Goal: Task Accomplishment & Management: Complete application form

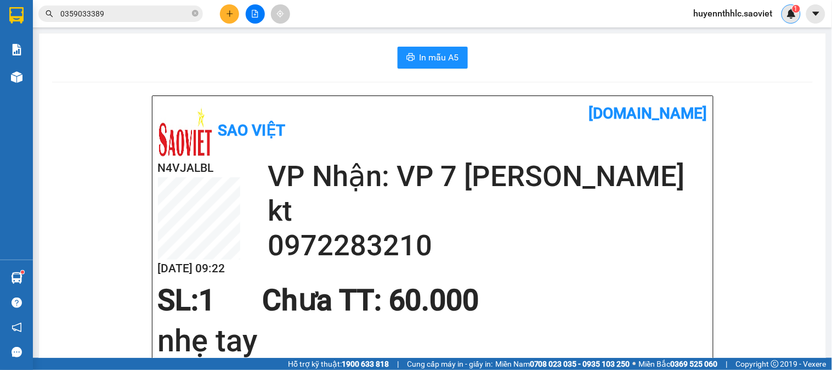
click at [794, 13] on img at bounding box center [791, 14] width 10 height 10
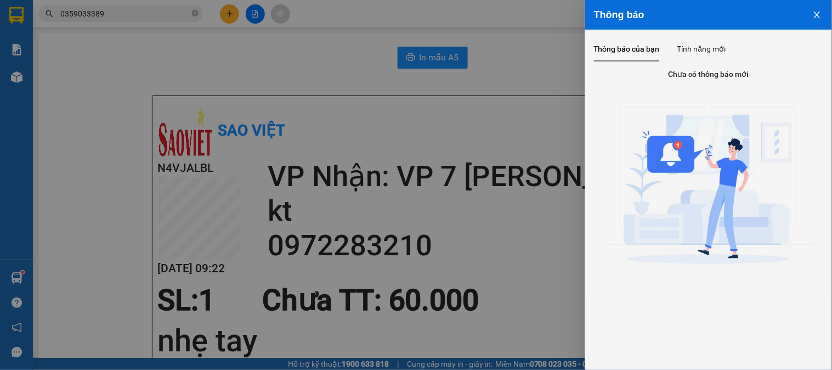
click at [814, 14] on icon "close" at bounding box center [817, 14] width 9 height 9
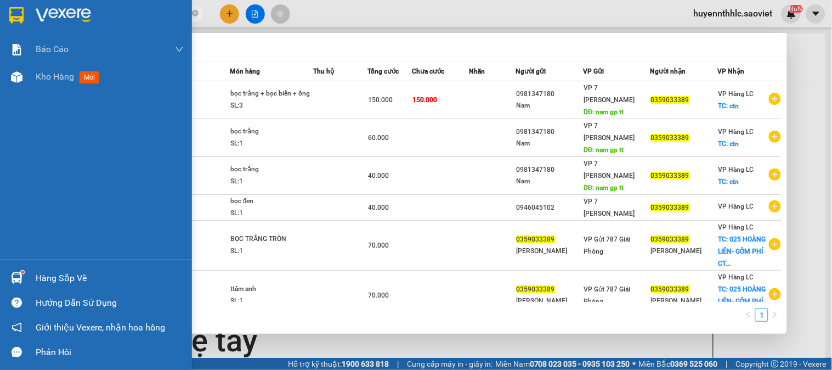
drag, startPoint x: 117, startPoint y: 9, endPoint x: 187, endPoint y: 39, distance: 76.4
click at [46, 33] on section "Kết quả tìm kiếm ( 8 ) Bộ lọc Mã ĐH Trạng thái Món hàng Thu hộ Tổng cước Chưa c…" at bounding box center [416, 185] width 832 height 370
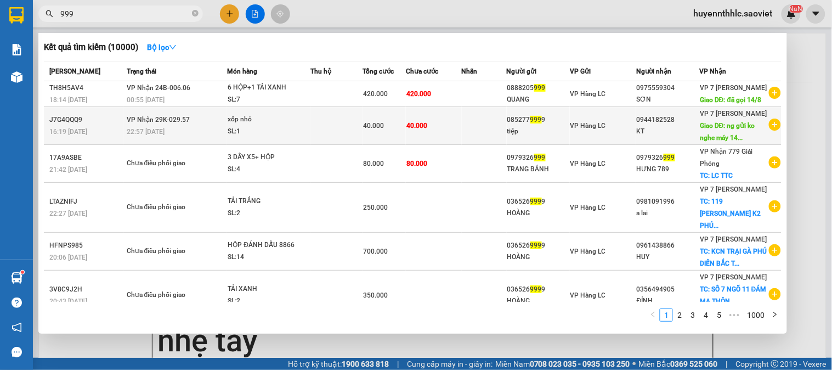
scroll to position [257, 0]
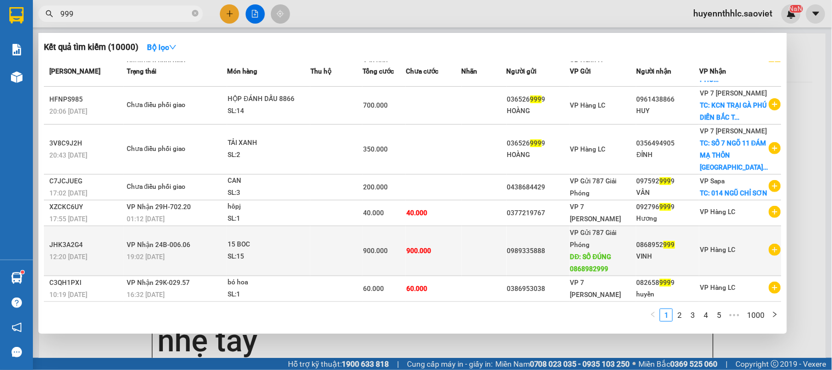
type input "999"
click at [663, 254] on div "VINH" at bounding box center [668, 257] width 62 height 12
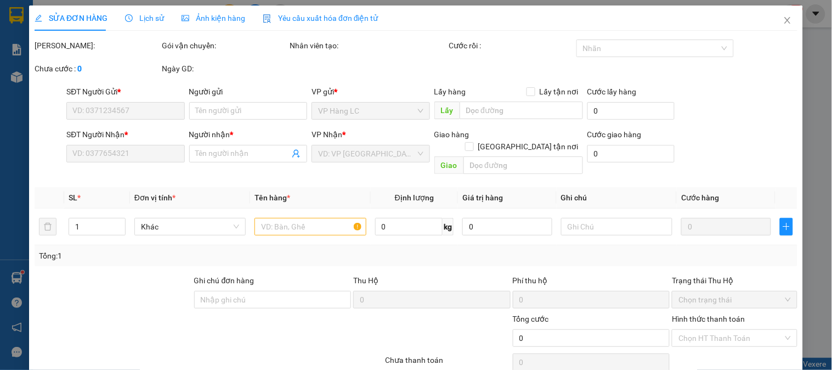
type input "0989335888"
type input "SỐ ĐÚNG 0868982999"
type input "0868952999"
type input "VINH"
type input "900.000"
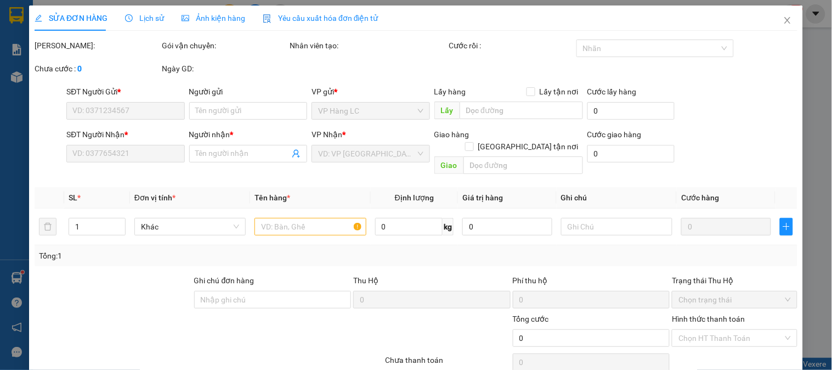
type input "900.000"
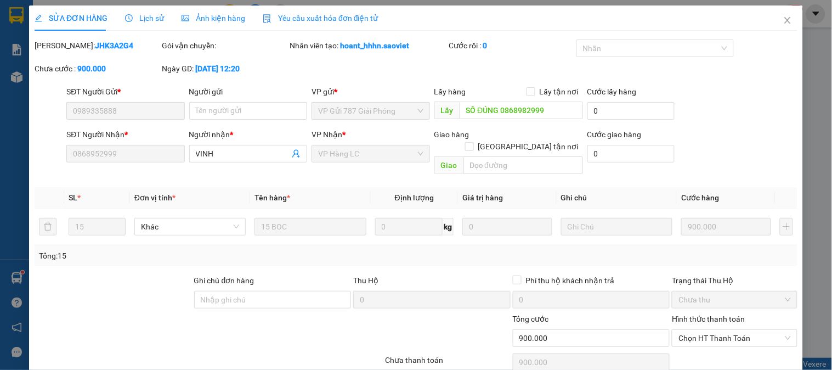
click at [148, 77] on div "Chưa cước : 900.000" at bounding box center [96, 74] width 127 height 23
click at [784, 18] on icon "close" at bounding box center [787, 20] width 6 height 7
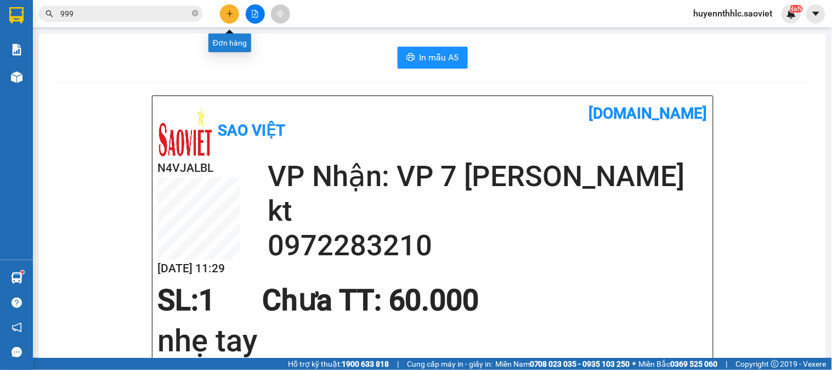
click at [226, 19] on button at bounding box center [229, 13] width 19 height 19
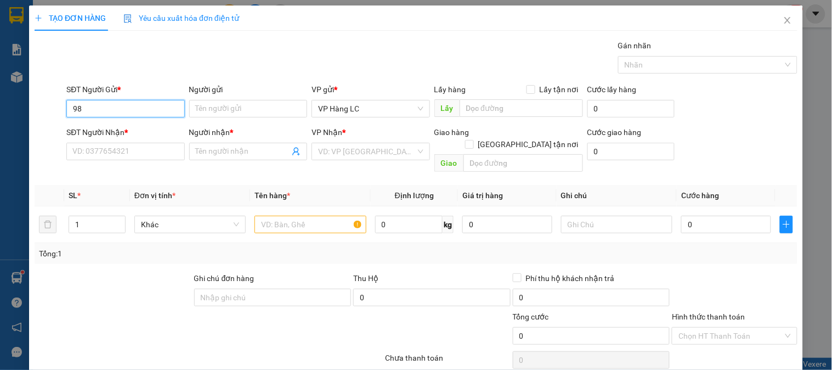
type input "9"
type input "0983269475"
drag, startPoint x: 130, startPoint y: 134, endPoint x: 138, endPoint y: 140, distance: 10.5
click at [134, 134] on div "0983269475" at bounding box center [124, 130] width 104 height 12
type input "0967243496"
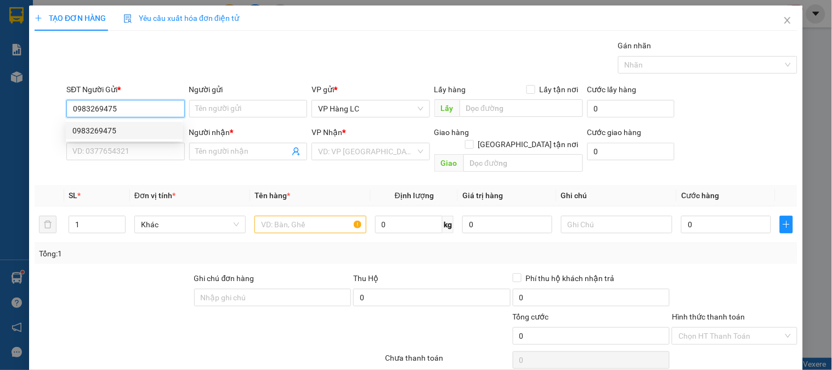
type input "KT"
type input "0983269475"
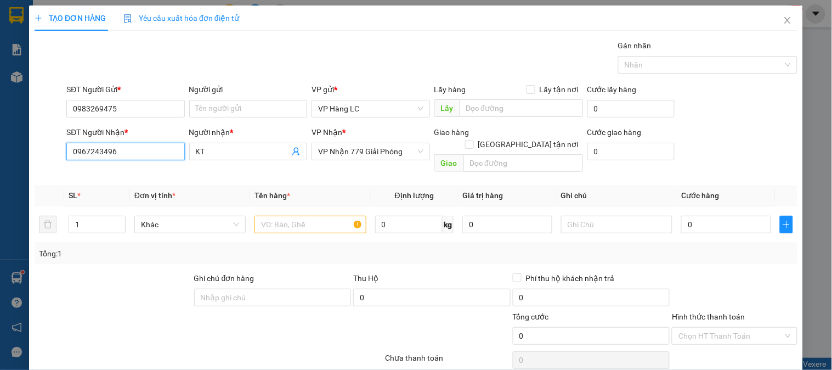
drag, startPoint x: 86, startPoint y: 168, endPoint x: 0, endPoint y: 180, distance: 86.3
click at [13, 188] on div "TẠO ĐƠN HÀNG Yêu cầu xuất hóa đơn điện tử Transit Pickup Surcharge Ids Transit …" at bounding box center [416, 185] width 832 height 370
type input "0375557798"
click at [315, 215] on input "text" at bounding box center [309, 224] width 111 height 18
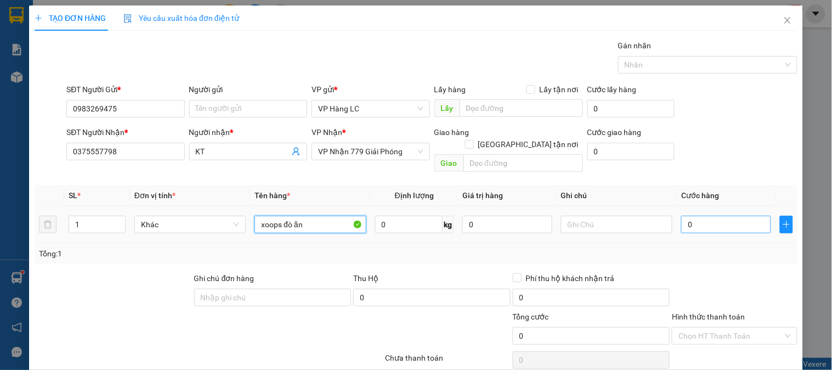
type input "xoops đò ăn"
click at [703, 215] on input "0" at bounding box center [726, 224] width 90 height 18
type input "7"
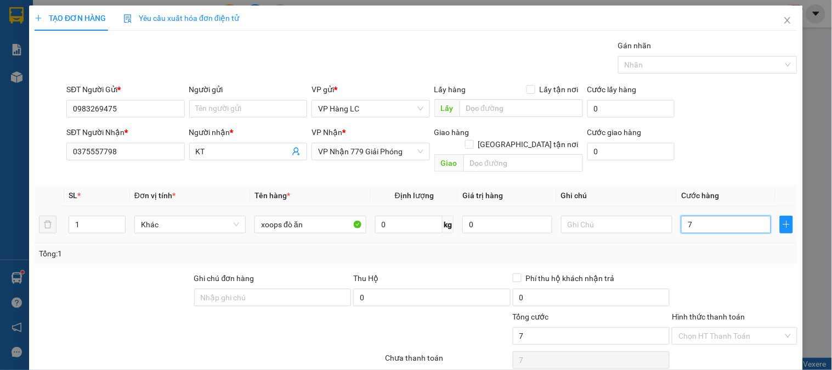
type input "70"
type input "700"
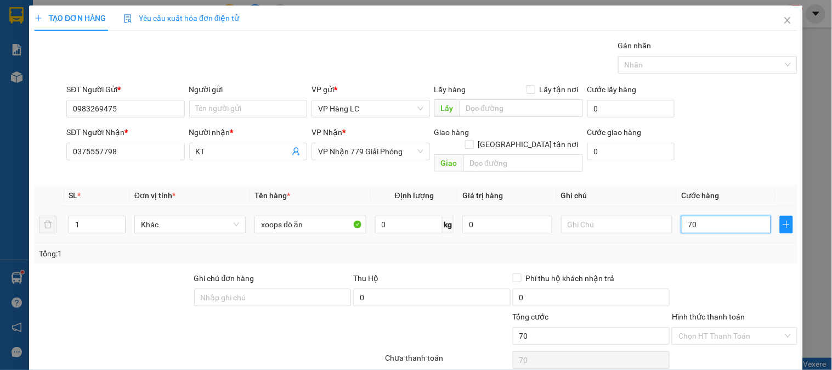
type input "700"
type input "7.000"
type input "70.000"
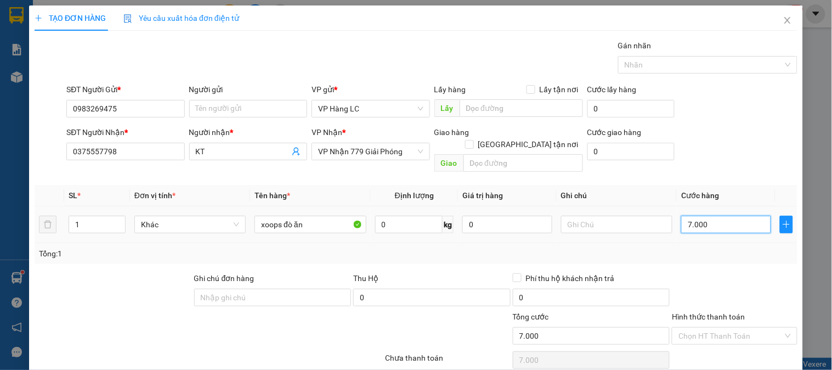
type input "70.000"
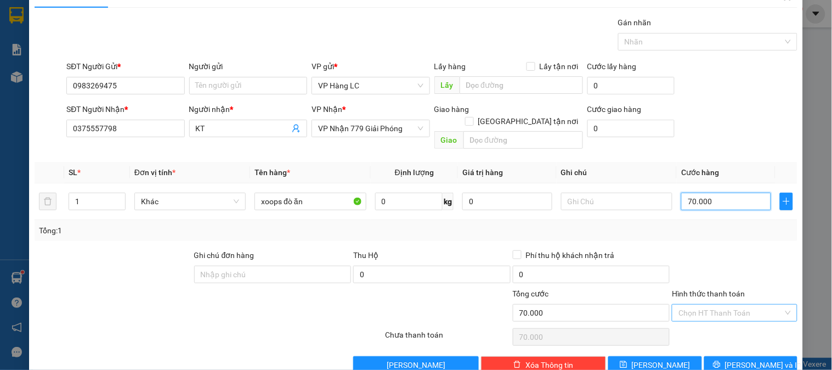
scroll to position [36, 0]
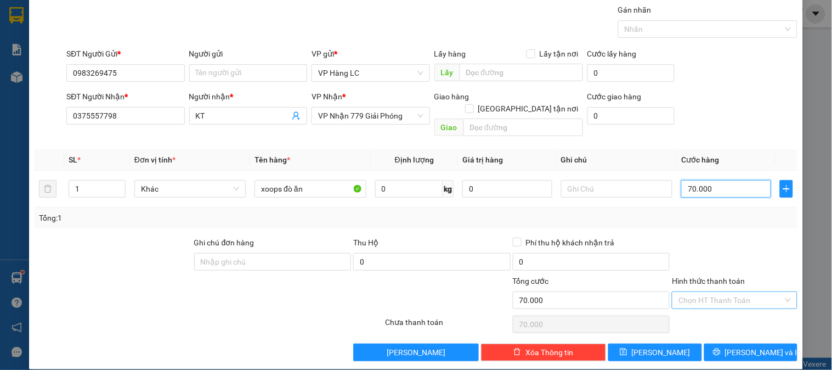
type input "70.000"
click at [730, 292] on input "Hình thức thanh toán" at bounding box center [730, 300] width 104 height 16
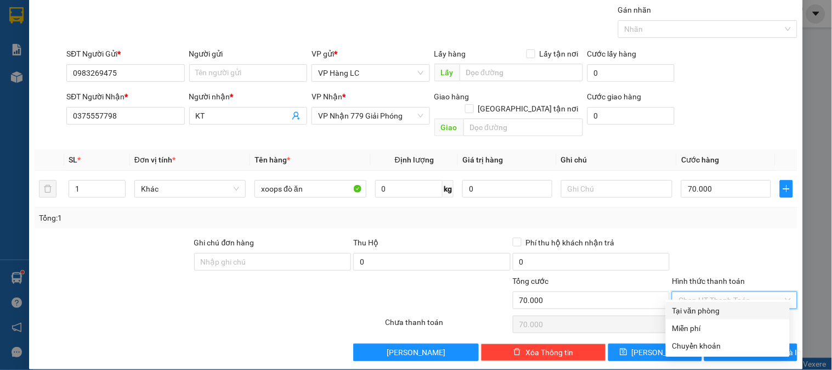
drag, startPoint x: 701, startPoint y: 309, endPoint x: 712, endPoint y: 311, distance: 11.2
click at [709, 311] on div "Tại văn phòng" at bounding box center [727, 310] width 111 height 12
type input "0"
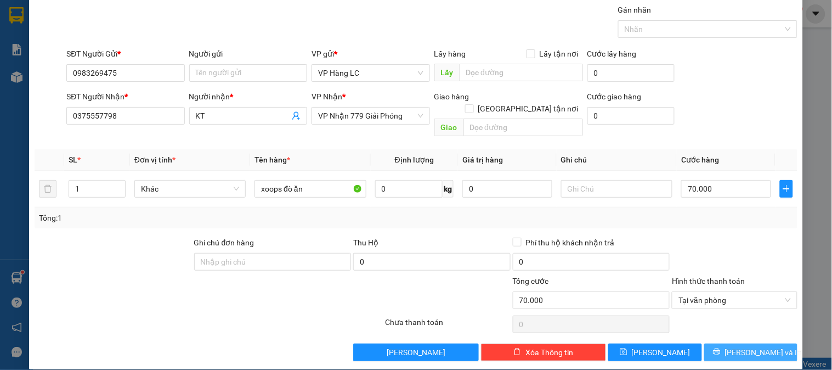
click at [738, 346] on span "[PERSON_NAME] và In" at bounding box center [763, 352] width 77 height 12
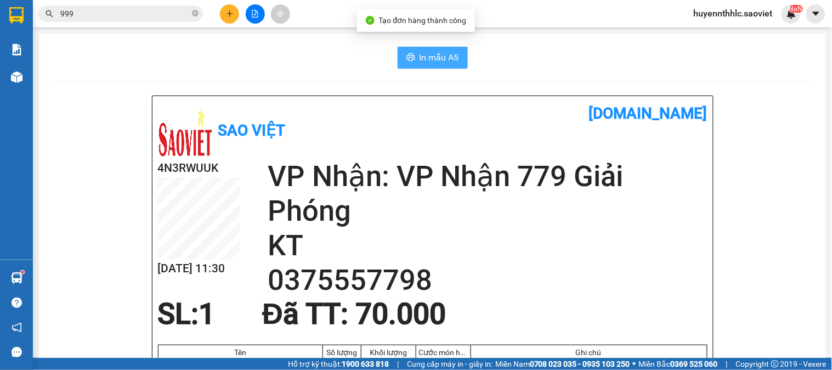
click at [440, 61] on span "In mẫu A5" at bounding box center [438, 57] width 39 height 14
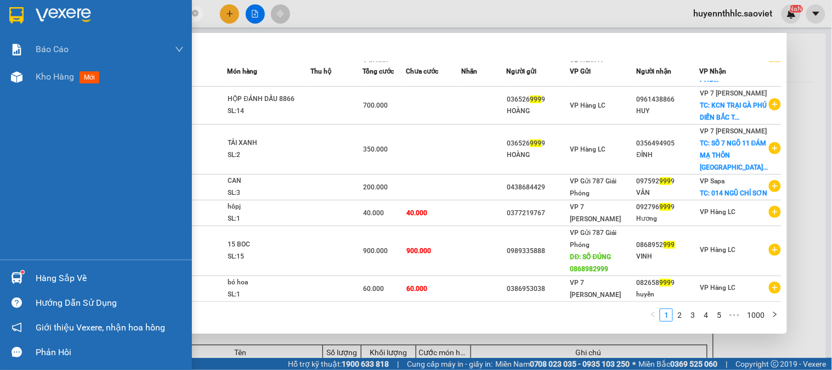
drag, startPoint x: 86, startPoint y: 18, endPoint x: 0, endPoint y: 18, distance: 86.1
click at [0, 18] on section "Kết quả tìm kiếm ( 10000 ) Bộ lọc Mã ĐH Trạng thái Món hàng Thu hộ Tổng cước Ch…" at bounding box center [416, 185] width 832 height 370
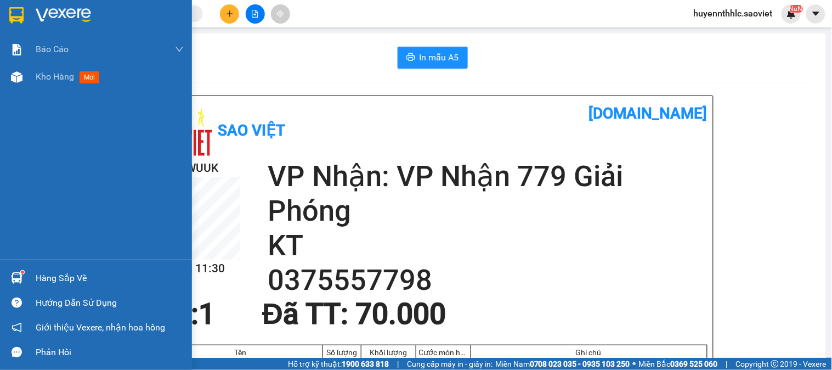
type input "h"
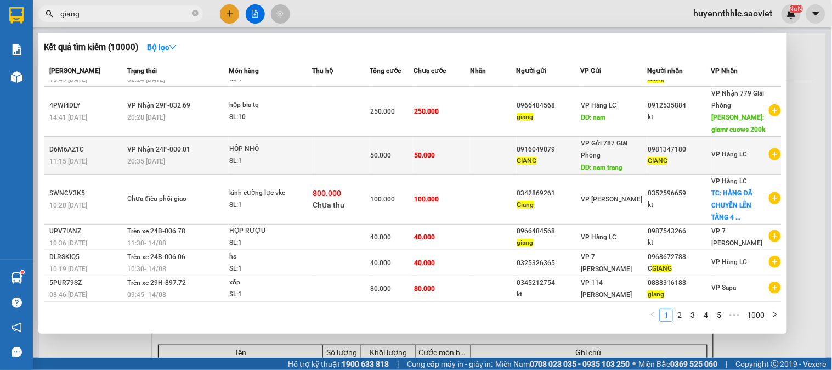
scroll to position [99, 0]
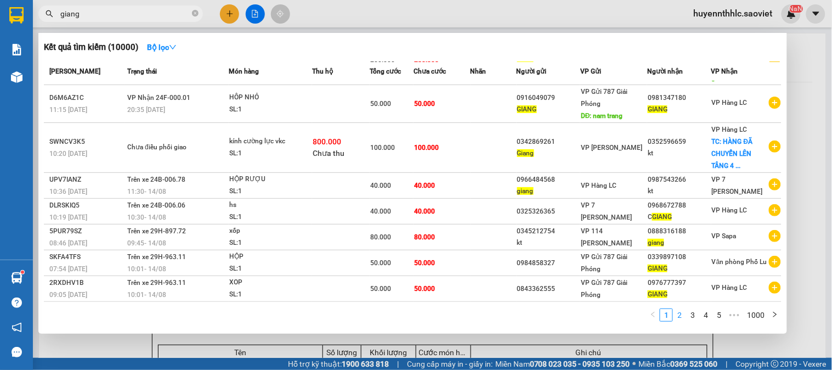
type input "giang"
click at [680, 316] on link "2" at bounding box center [679, 315] width 12 height 12
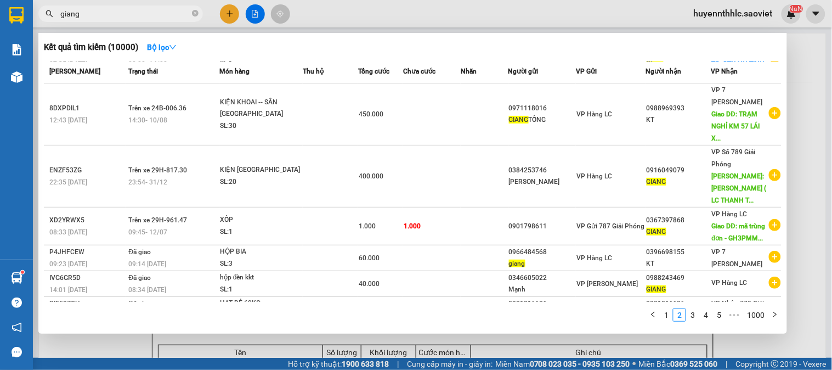
click at [231, 18] on div at bounding box center [416, 185] width 832 height 370
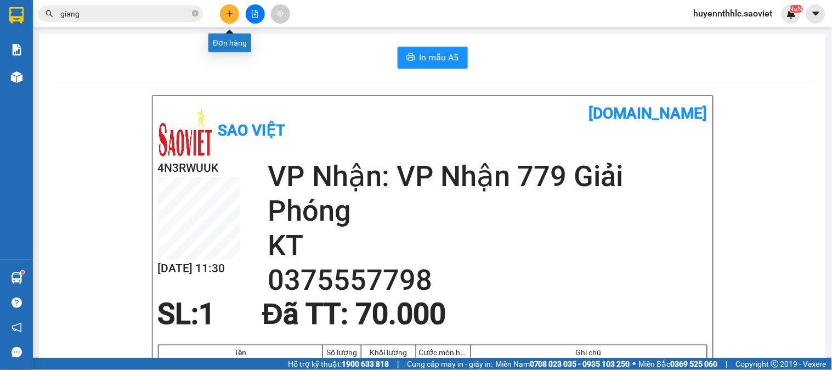
click at [231, 18] on button at bounding box center [229, 13] width 19 height 19
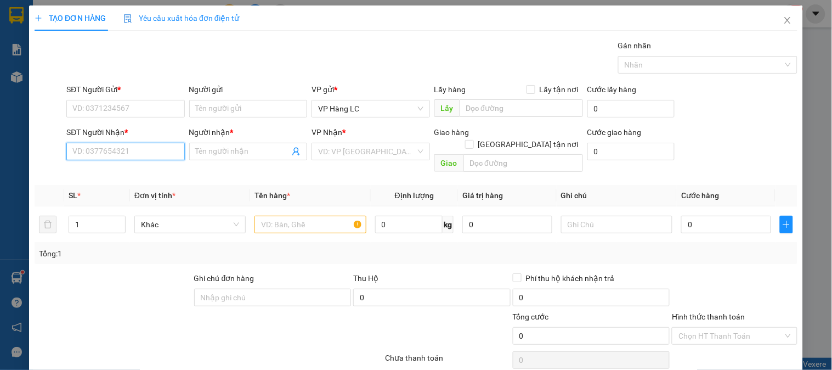
click at [134, 148] on input "SĐT Người Nhận *" at bounding box center [125, 152] width 118 height 18
type input "0969034879"
click at [159, 169] on div "0969034879 - THU GIANG" at bounding box center [133, 173] width 123 height 12
type input "[PERSON_NAME]"
type input "0969034879"
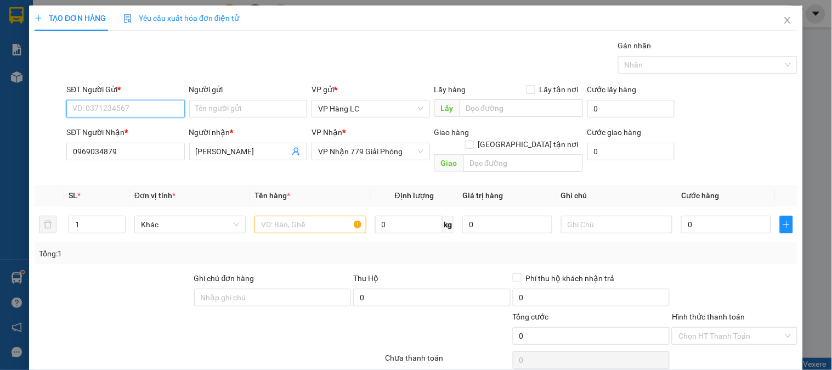
click at [139, 114] on input "SĐT Người Gửi *" at bounding box center [125, 109] width 118 height 18
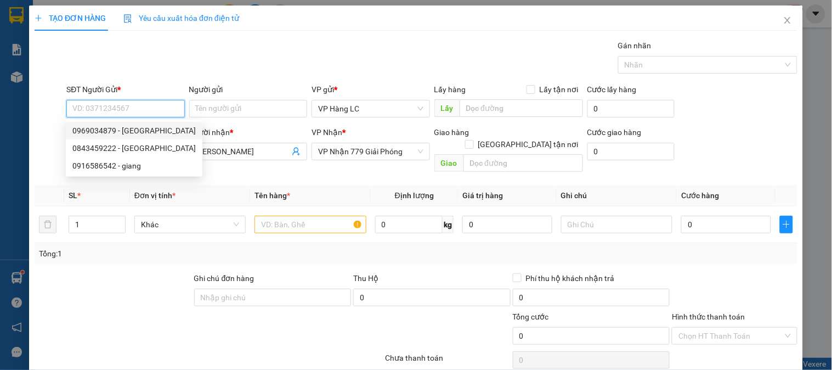
drag, startPoint x: 145, startPoint y: 127, endPoint x: 159, endPoint y: 138, distance: 17.7
click at [151, 134] on div "0969034879 - THU GIANG" at bounding box center [133, 130] width 123 height 12
type input "0969034879"
type input "[PERSON_NAME]"
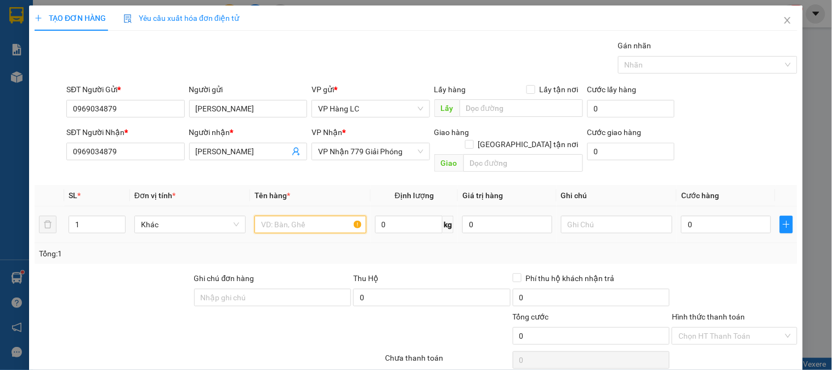
click at [286, 215] on input "text" at bounding box center [309, 224] width 111 height 18
click at [88, 216] on input "1" at bounding box center [97, 224] width 56 height 16
type input "2"
click at [279, 218] on input "text" at bounding box center [309, 224] width 111 height 18
type input "hộp trắng hoa"
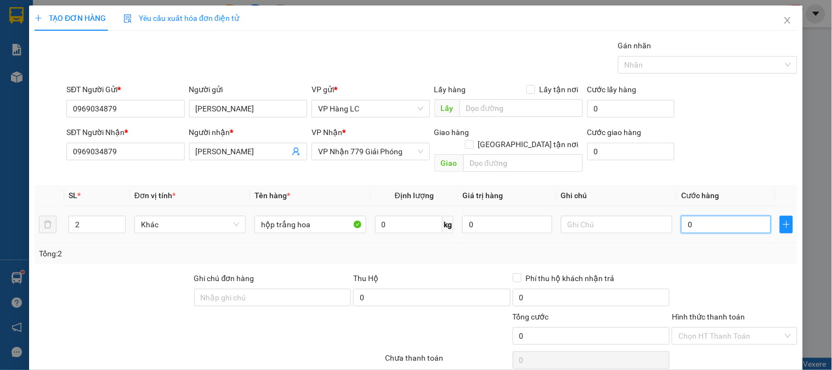
click at [689, 215] on input "0" at bounding box center [726, 224] width 90 height 18
type input "1"
type input "10"
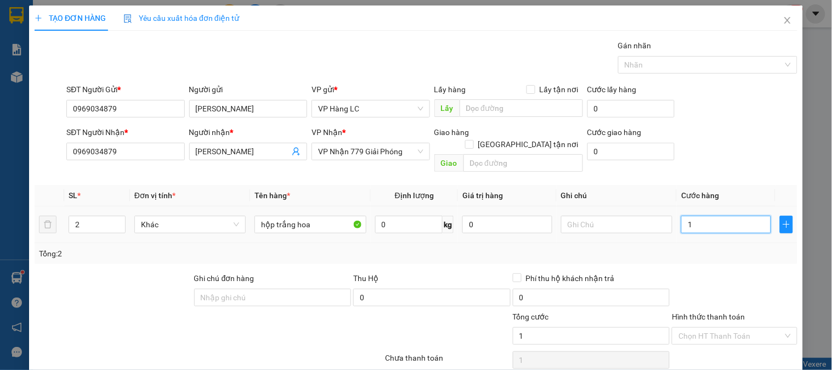
type input "10"
type input "100"
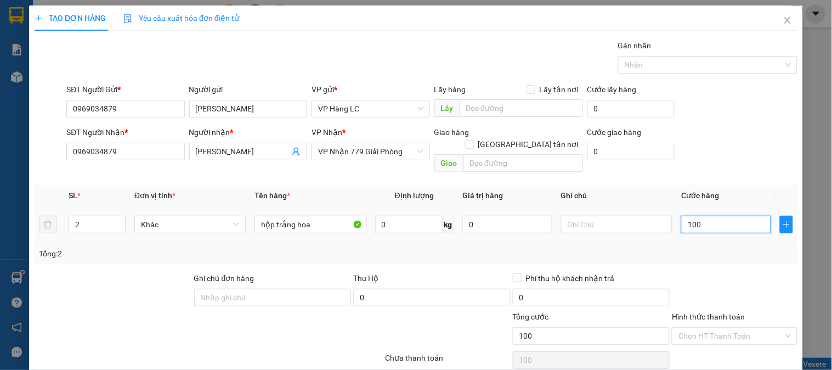
type input "1.000"
type input "10.000"
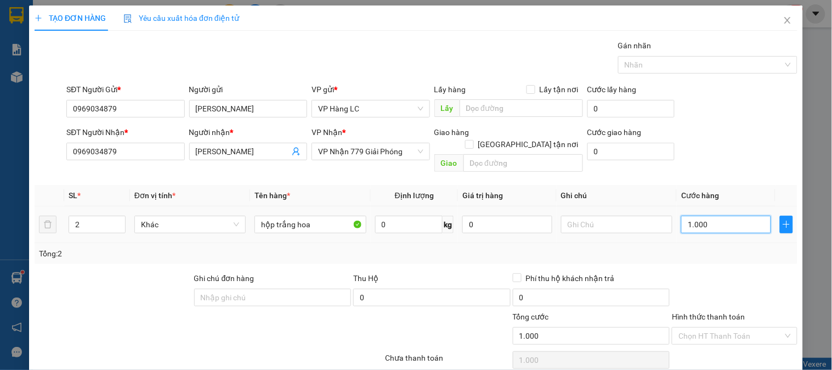
type input "10.000"
type input "100.000"
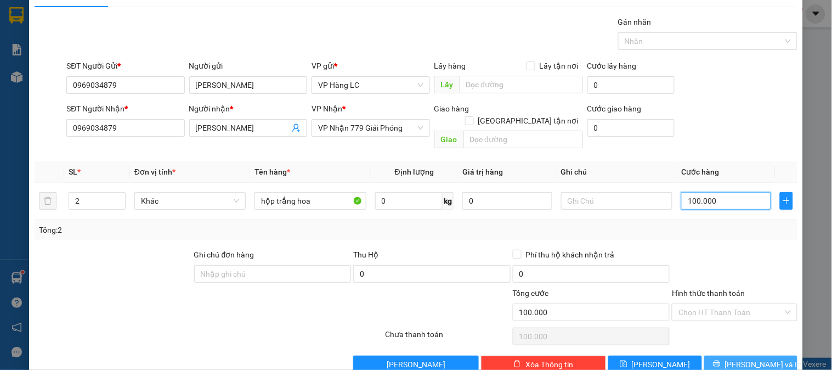
scroll to position [36, 0]
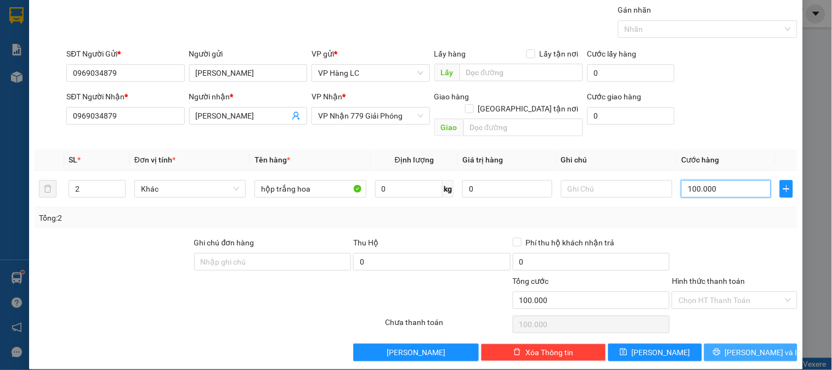
type input "100.000"
click at [730, 343] on button "[PERSON_NAME] và In" at bounding box center [750, 352] width 93 height 18
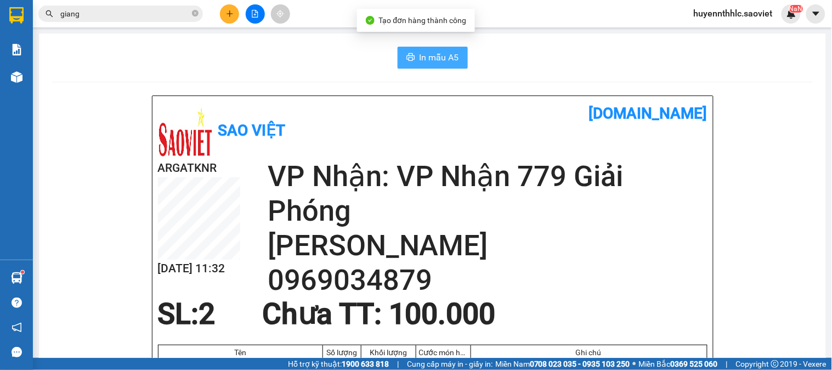
click at [428, 52] on span "In mẫu A5" at bounding box center [438, 57] width 39 height 14
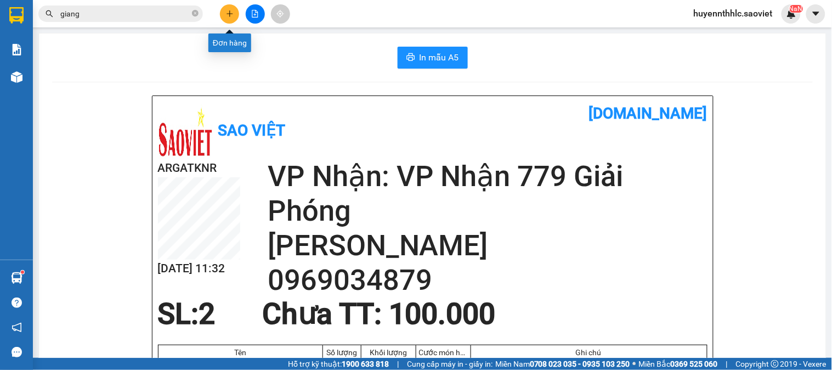
click at [229, 9] on button at bounding box center [229, 13] width 19 height 19
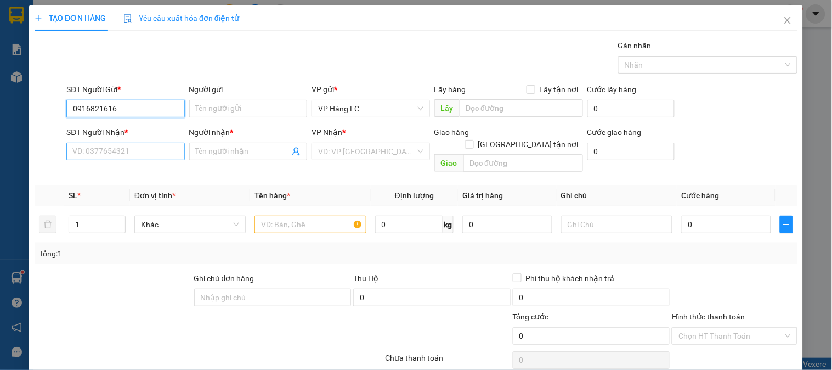
type input "0916821616"
click at [140, 156] on input "SĐT Người Nhận *" at bounding box center [125, 152] width 118 height 18
type input "1"
type input "0968262230"
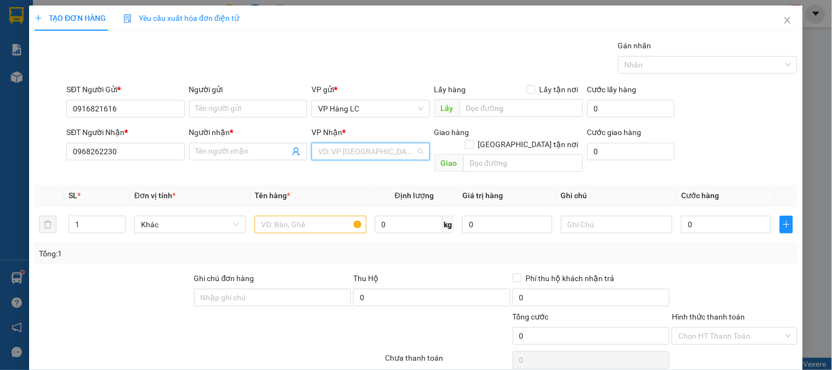
click at [346, 154] on input "search" at bounding box center [366, 151] width 97 height 16
type input "779"
click at [353, 174] on div "VP Nhận 779 Giải Phóng" at bounding box center [367, 173] width 104 height 12
click at [253, 154] on input "Người nhận *" at bounding box center [243, 151] width 94 height 12
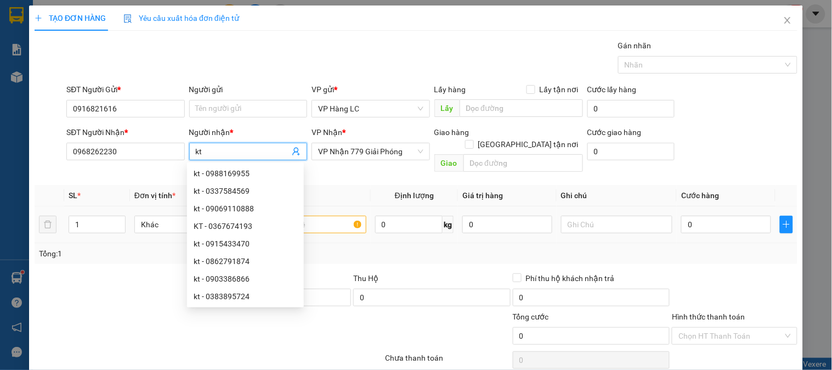
type input "kt"
click at [340, 215] on input "text" at bounding box center [309, 224] width 111 height 18
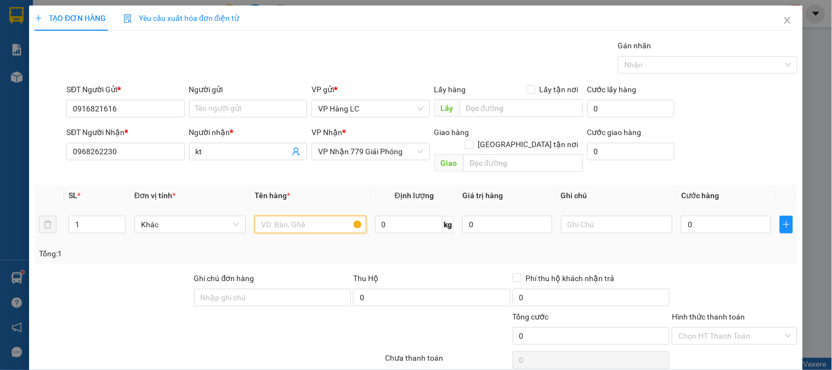
type input "b"
type input "hộp bọc bìa"
click at [729, 215] on input "0" at bounding box center [726, 224] width 90 height 18
type input "4"
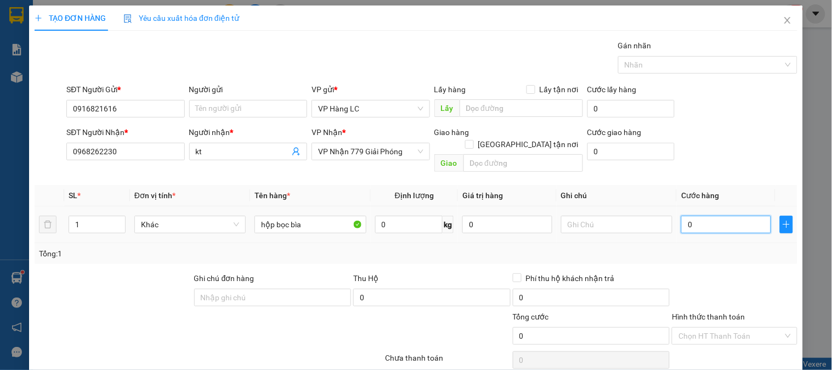
type input "4"
type input "40"
type input "400"
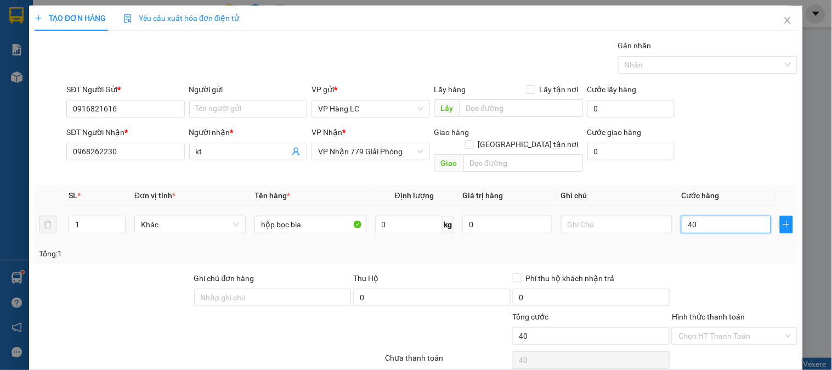
type input "400"
type input "4.000"
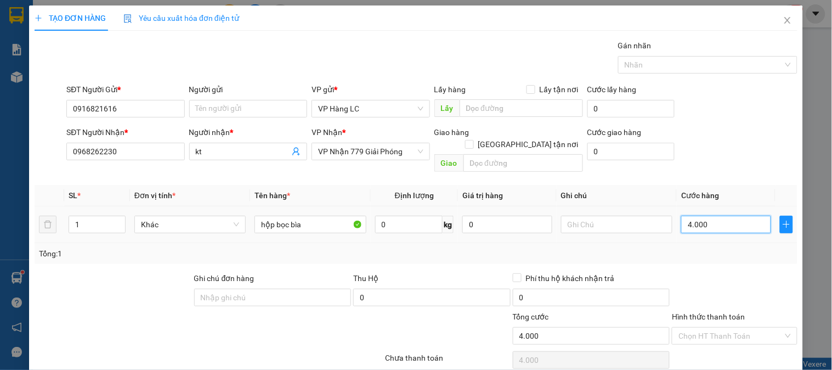
type input "40.000"
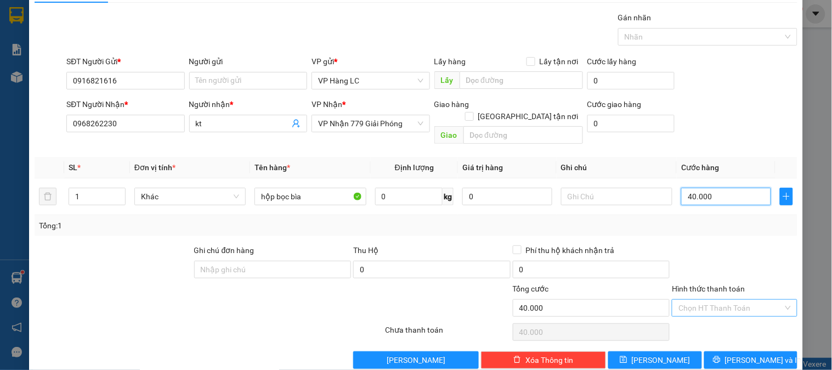
scroll to position [36, 0]
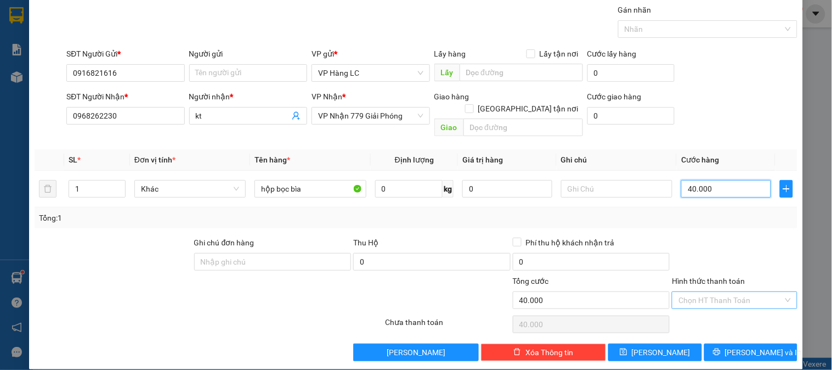
type input "40.000"
click at [695, 292] on input "Hình thức thanh toán" at bounding box center [730, 300] width 104 height 16
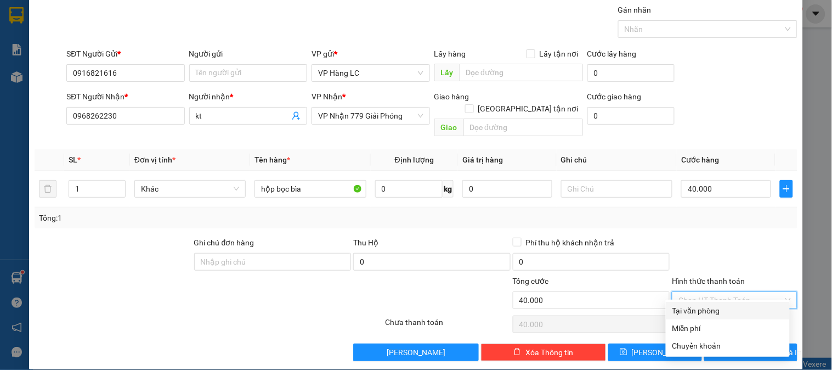
click at [707, 307] on div "Tại văn phòng" at bounding box center [727, 310] width 111 height 12
type input "0"
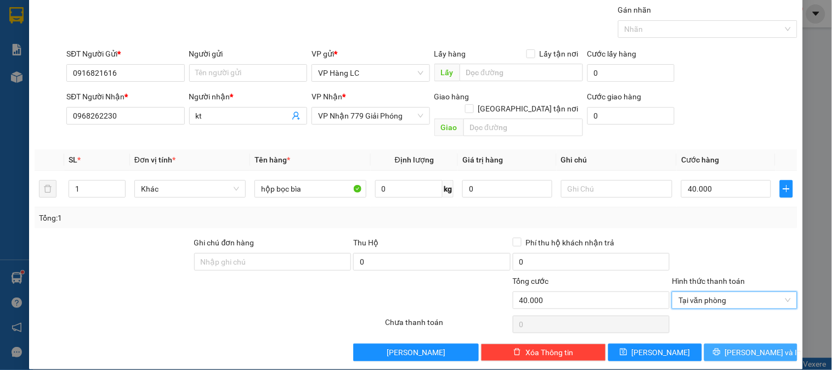
click at [747, 346] on span "[PERSON_NAME] và In" at bounding box center [763, 352] width 77 height 12
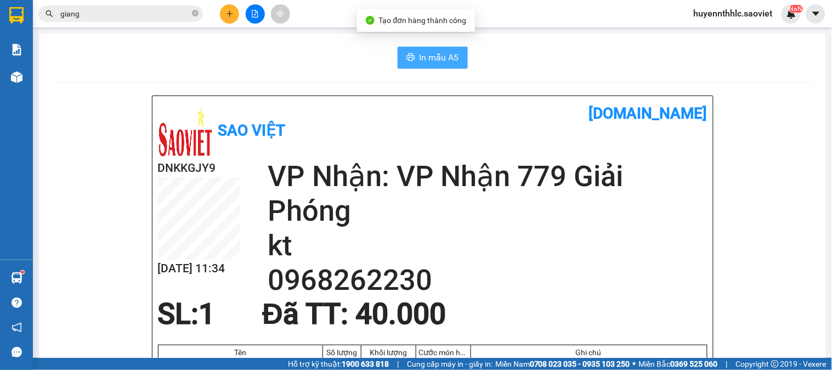
click at [428, 56] on span "In mẫu A5" at bounding box center [438, 57] width 39 height 14
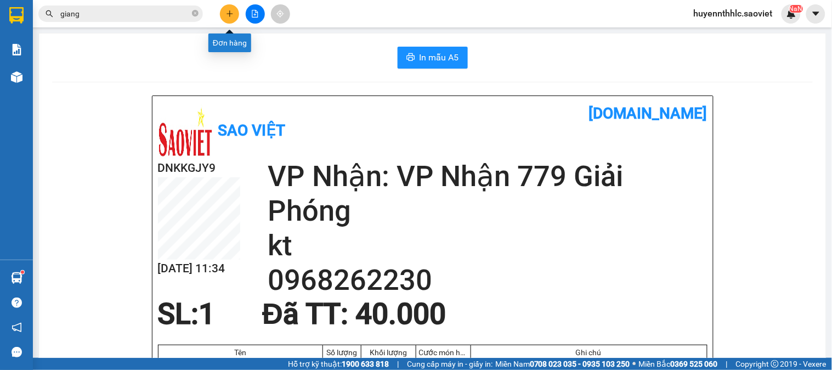
click at [234, 10] on button at bounding box center [229, 13] width 19 height 19
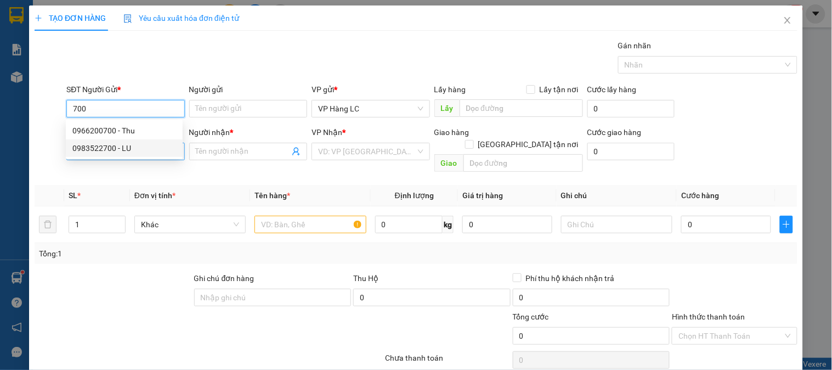
click at [124, 150] on div "0983522700 - LU" at bounding box center [124, 148] width 104 height 12
type input "0983522700"
type input "LU"
type input "0982151974"
type input "TÚ ANH"
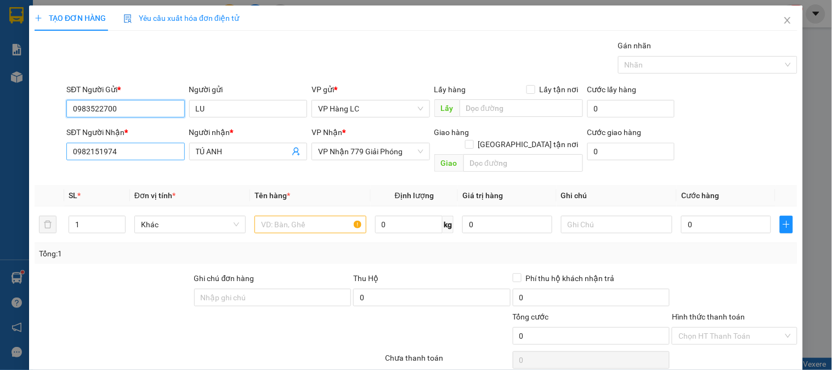
type input "0983522700"
drag, startPoint x: 156, startPoint y: 156, endPoint x: 42, endPoint y: 147, distance: 113.9
click at [24, 161] on div "TẠO ĐƠN HÀNG Yêu cầu xuất hóa đơn điện tử Transit Pickup Surcharge Ids Transit …" at bounding box center [416, 185] width 832 height 370
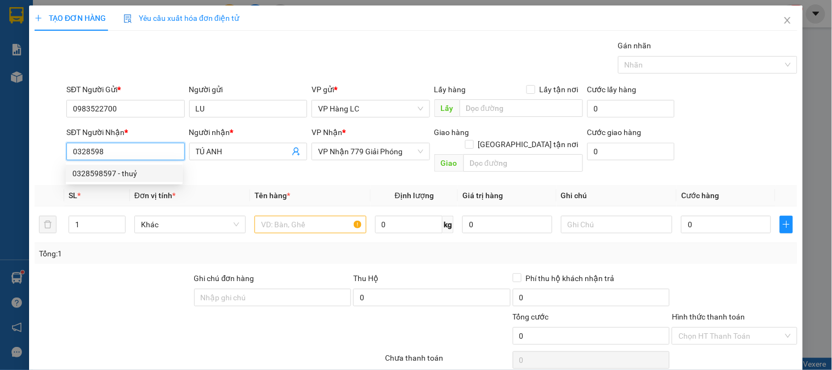
click at [133, 172] on div "0328598597 - thuỷ" at bounding box center [124, 173] width 104 height 12
type input "0328598597"
type input "thuỷ"
type input "còn hàng 9/8"
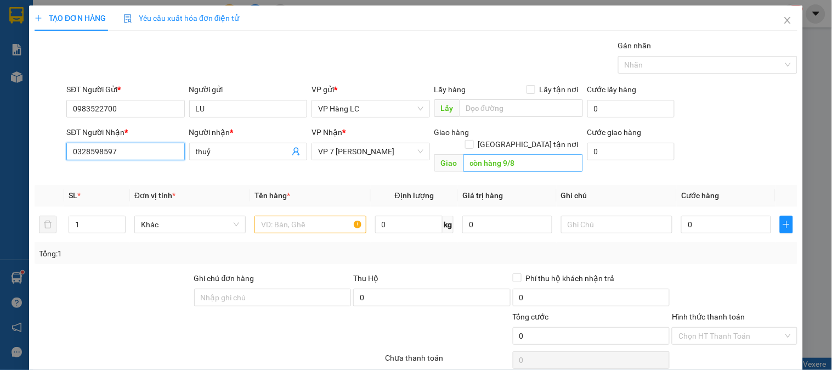
type input "0328598597"
click at [532, 155] on input "còn hàng 9/8" at bounding box center [523, 163] width 120 height 18
click at [88, 216] on input "1" at bounding box center [97, 224] width 56 height 16
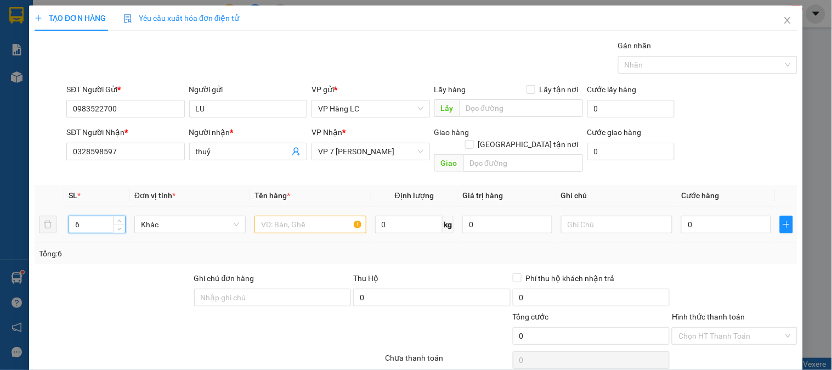
type input "6"
click at [292, 215] on input "text" at bounding box center [309, 224] width 111 height 18
type input "tải đỏ gạo"
click at [687, 215] on input "0" at bounding box center [726, 224] width 90 height 18
type input "3"
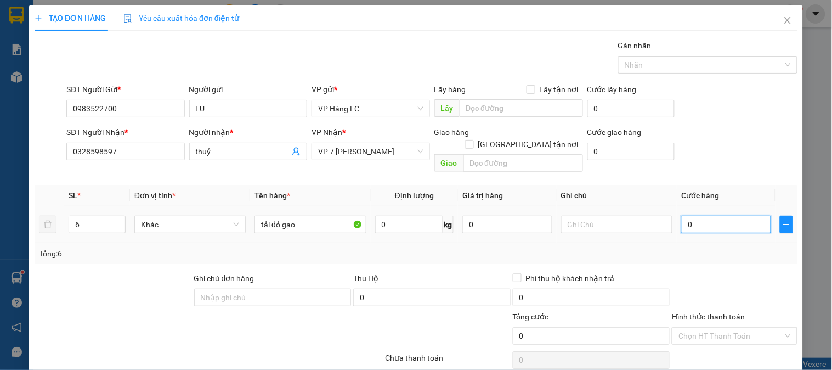
type input "3"
type input "30"
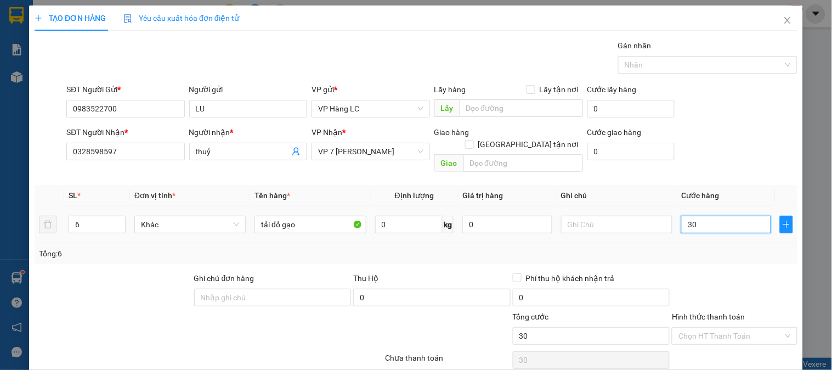
type input "300"
type input "3.000"
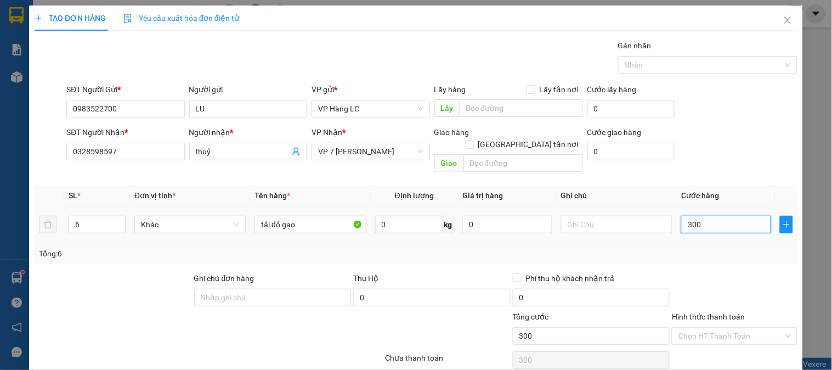
type input "3.000"
type input "30.000"
type input "300.000"
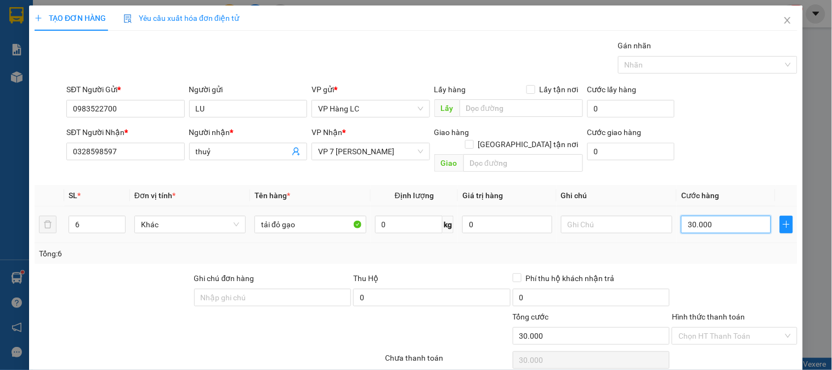
type input "300.000"
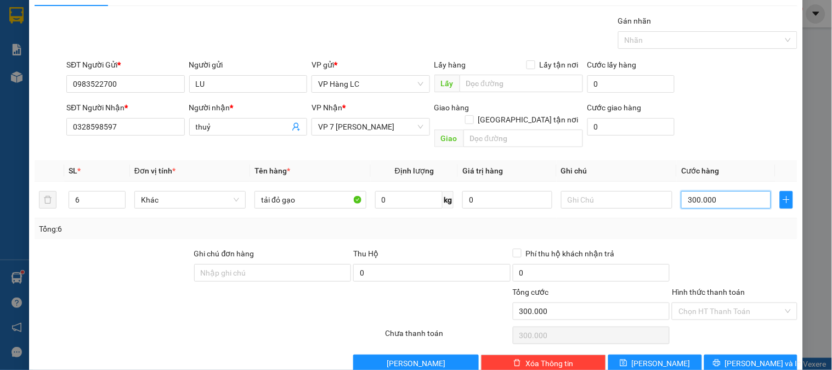
scroll to position [36, 0]
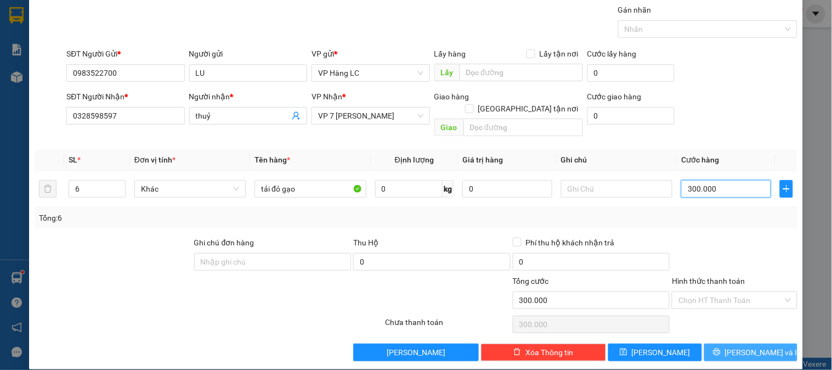
type input "300.000"
click at [740, 346] on span "[PERSON_NAME] và In" at bounding box center [763, 352] width 77 height 12
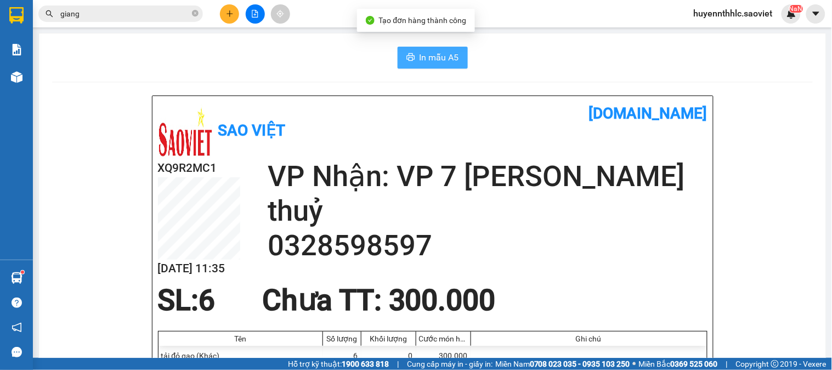
click at [419, 58] on span "In mẫu A5" at bounding box center [438, 57] width 39 height 14
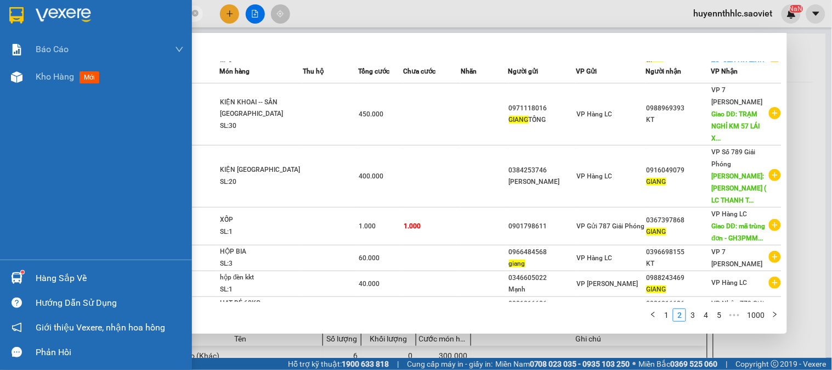
drag, startPoint x: 14, startPoint y: 10, endPoint x: 0, endPoint y: 6, distance: 14.8
click at [0, 6] on section "Kết quả tìm kiếm ( 10000 ) Bộ lọc Mã ĐH Trạng thái Món hàng Thu hộ Tổng cước Ch…" at bounding box center [416, 185] width 832 height 370
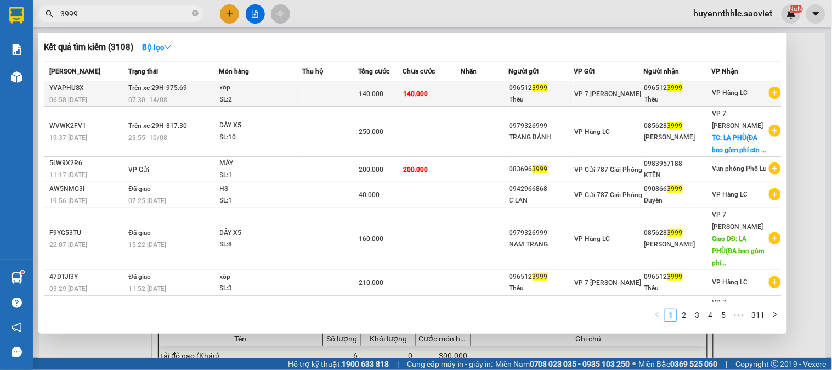
type input "3999"
click at [482, 90] on td at bounding box center [485, 94] width 48 height 26
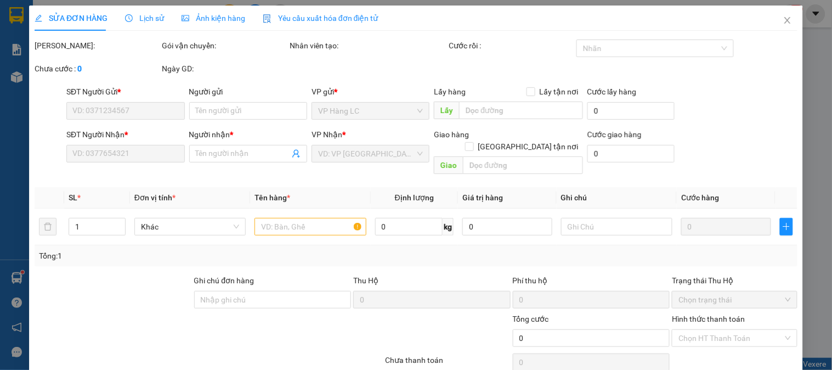
type input "0965123999"
type input "Thêu"
type input "0965123999"
type input "Thêu"
type input "140.000"
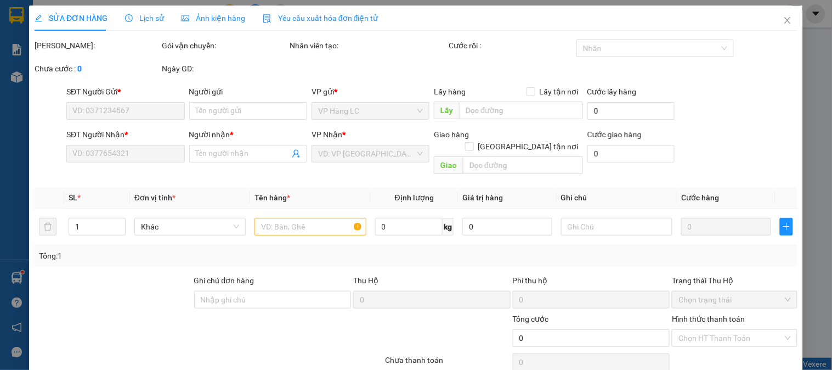
type input "140.000"
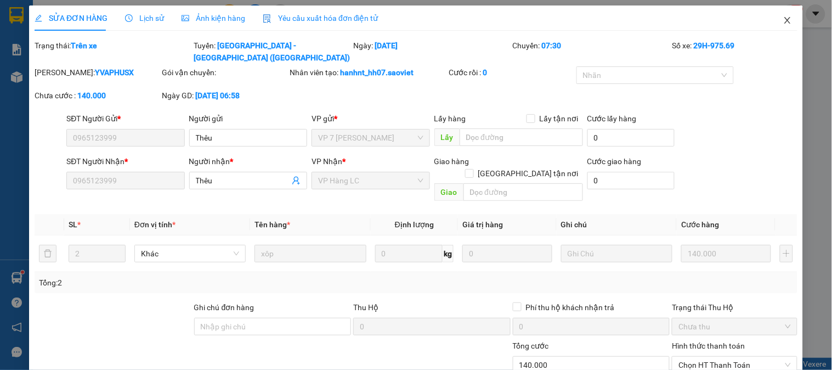
drag, startPoint x: 779, startPoint y: 20, endPoint x: 792, endPoint y: 32, distance: 17.5
click at [784, 22] on icon "close" at bounding box center [787, 20] width 6 height 7
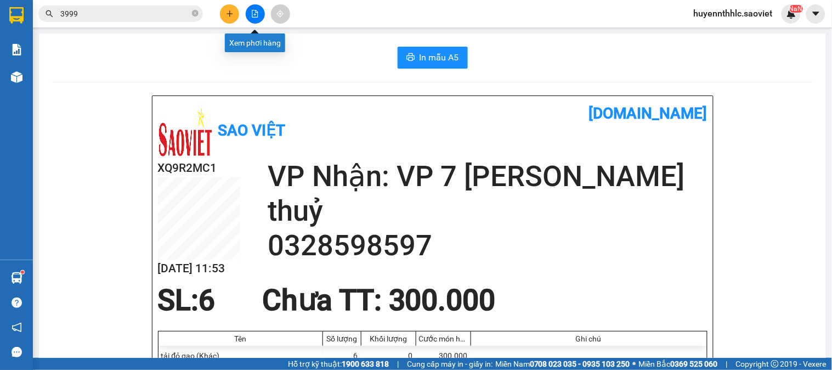
click at [260, 13] on button at bounding box center [255, 13] width 19 height 19
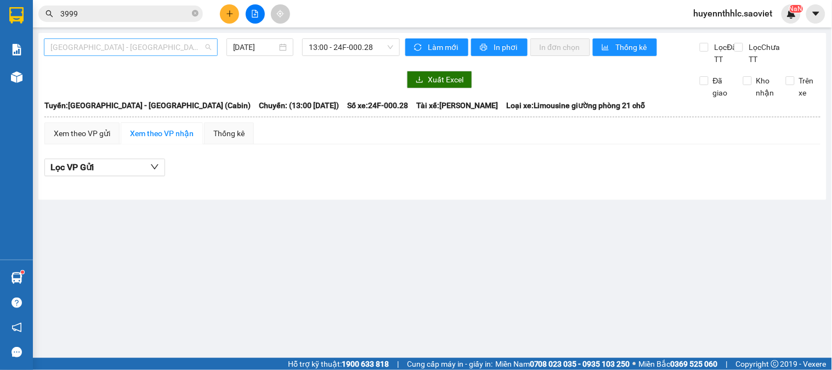
drag, startPoint x: 151, startPoint y: 53, endPoint x: 151, endPoint y: 46, distance: 7.7
click at [151, 52] on span "[GEOGRAPHIC_DATA] - [GEOGRAPHIC_DATA] (Cabin)" at bounding box center [130, 47] width 161 height 16
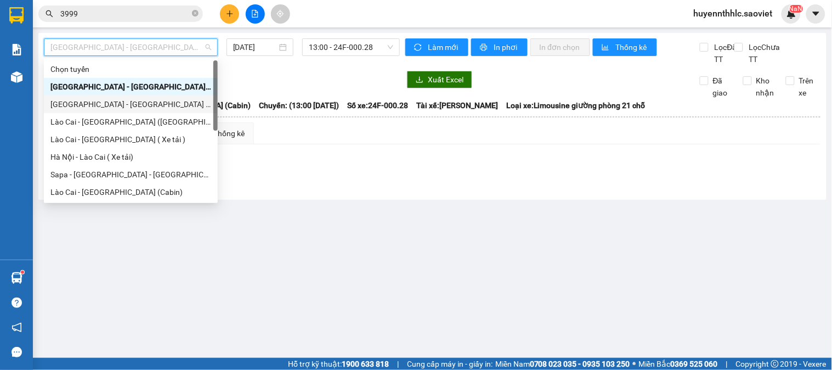
scroll to position [88, 0]
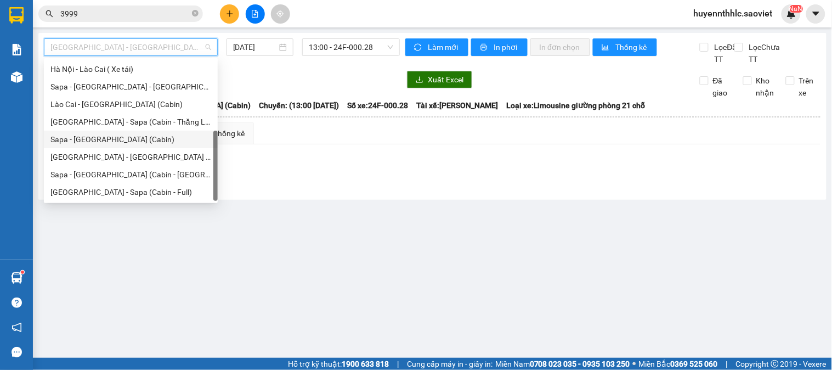
click at [127, 140] on div "Sapa - [GEOGRAPHIC_DATA] (Cabin)" at bounding box center [130, 139] width 161 height 12
type input "[DATE]"
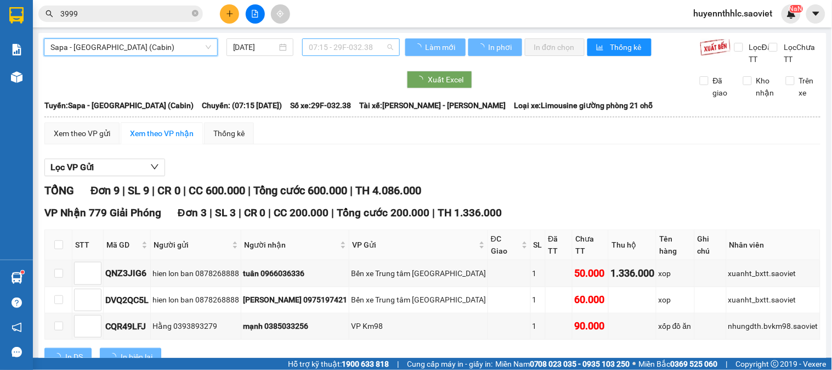
click at [360, 51] on span "07:15 - 29F-032.38" at bounding box center [351, 47] width 84 height 16
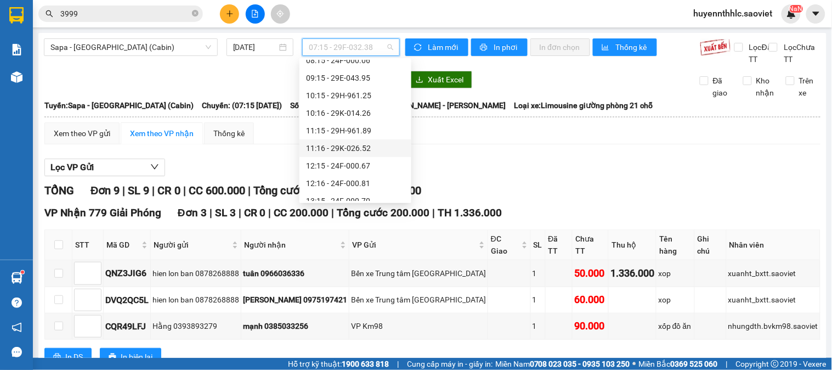
scroll to position [61, 0]
drag, startPoint x: 366, startPoint y: 166, endPoint x: 376, endPoint y: 168, distance: 9.5
click at [376, 168] on div "12:16 - 24F-000.81" at bounding box center [355, 166] width 99 height 12
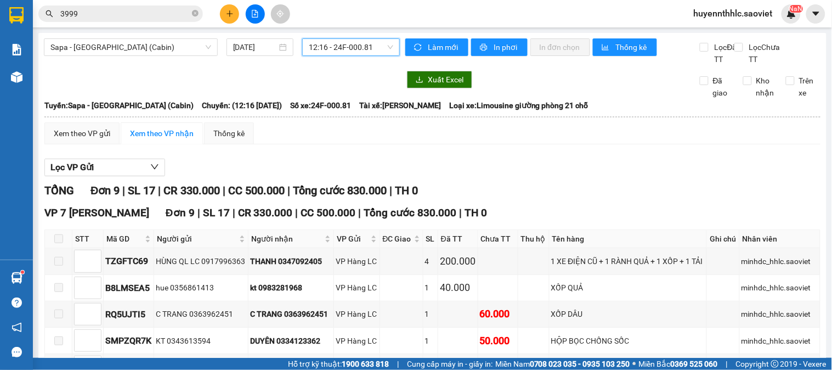
click at [358, 42] on span "12:16 - 24F-000.81" at bounding box center [351, 47] width 84 height 16
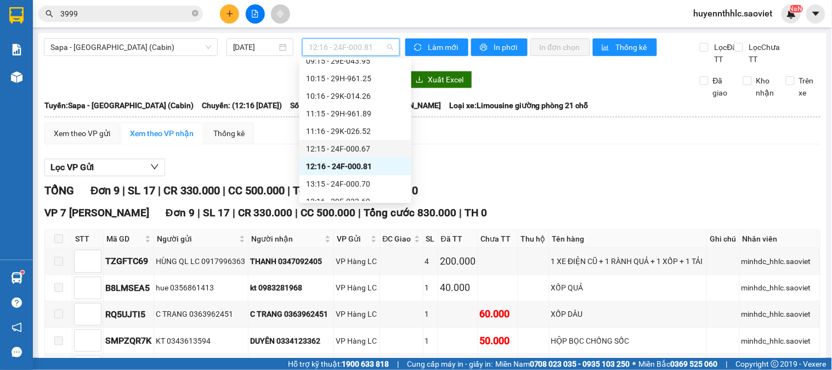
click at [363, 143] on div "12:15 - 24F-000.67" at bounding box center [355, 149] width 99 height 12
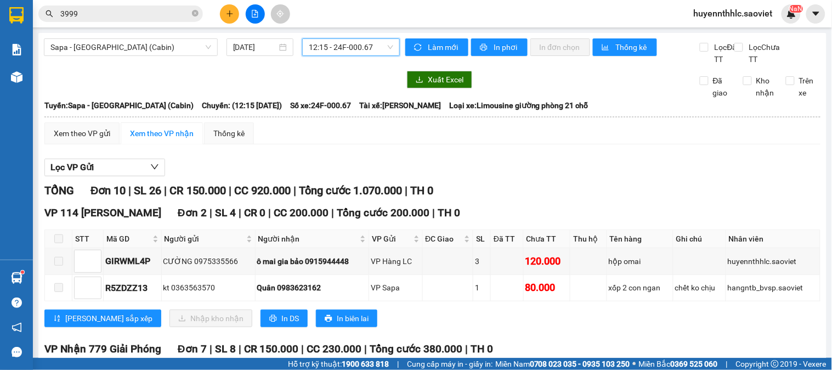
click at [355, 49] on span "12:15 - 24F-000.67" at bounding box center [351, 47] width 84 height 16
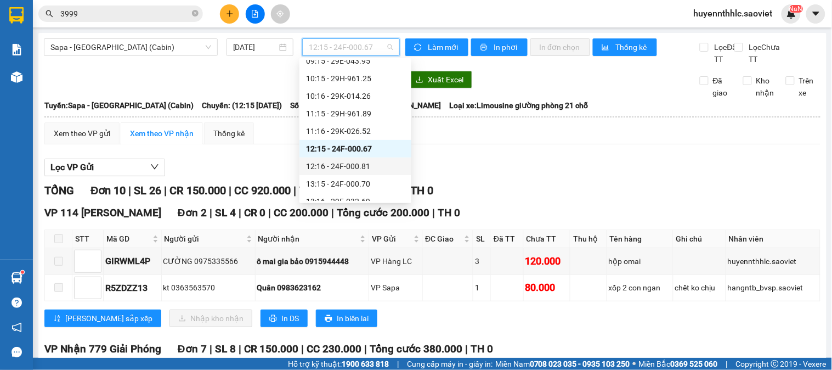
click at [366, 166] on div "12:16 - 24F-000.81" at bounding box center [355, 166] width 99 height 12
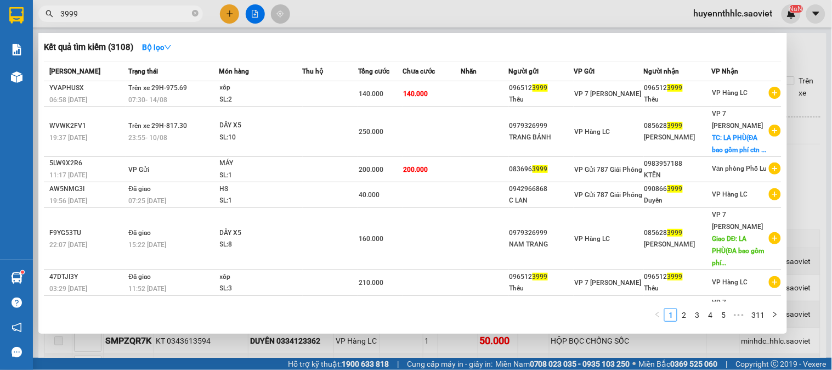
drag, startPoint x: 99, startPoint y: 14, endPoint x: 46, endPoint y: 41, distance: 59.6
click at [14, 49] on section "Kết quả tìm kiếm ( 3108 ) Bộ lọc Mã ĐH Trạng thái Món hàng Thu hộ Tổng cước Chư…" at bounding box center [416, 185] width 832 height 370
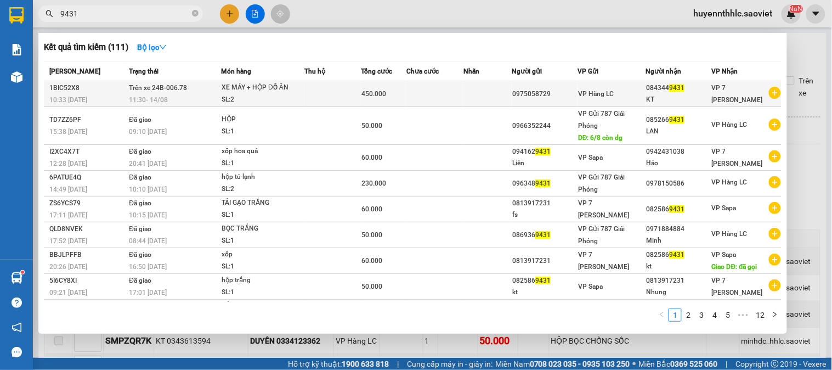
type input "9431"
click at [425, 92] on td at bounding box center [434, 94] width 57 height 26
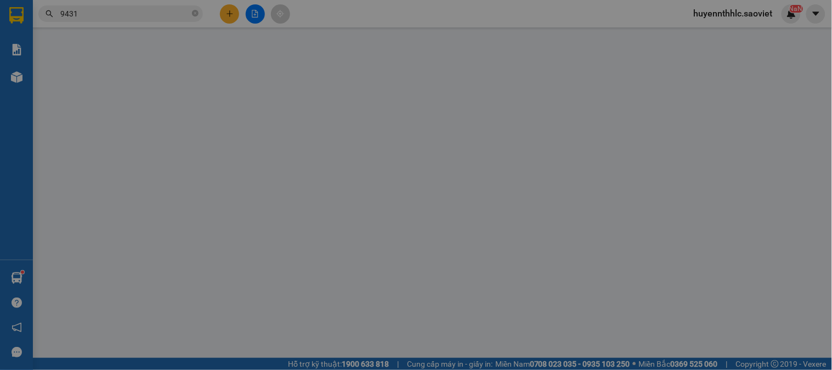
type input "0975058729"
type input "0843449431"
type input "KT"
type input "450.000"
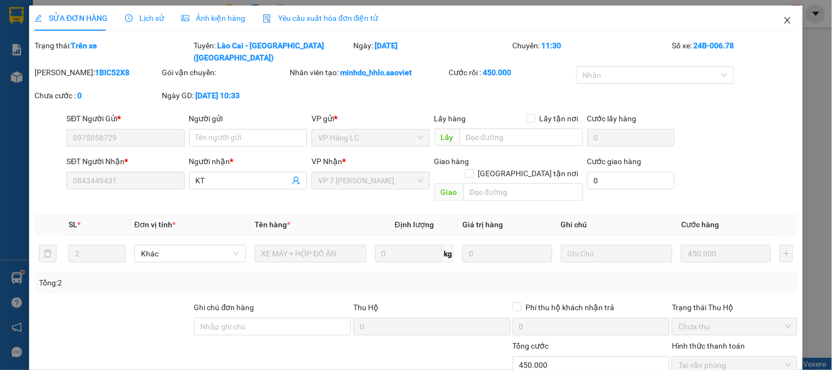
click at [781, 26] on span "Close" at bounding box center [787, 20] width 31 height 31
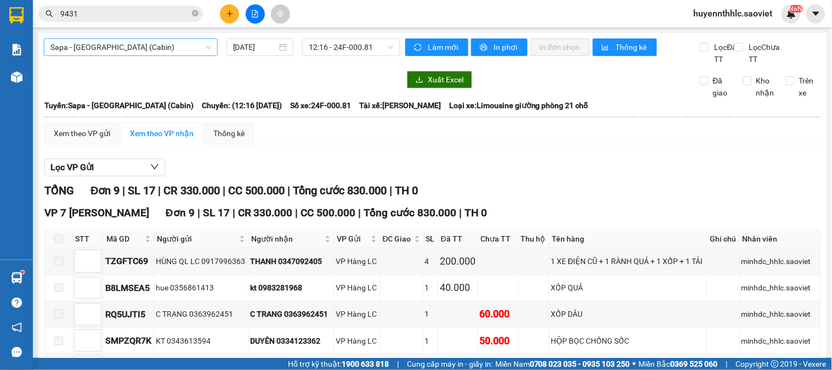
click at [162, 53] on span "Sapa - [GEOGRAPHIC_DATA] (Cabin)" at bounding box center [130, 47] width 161 height 16
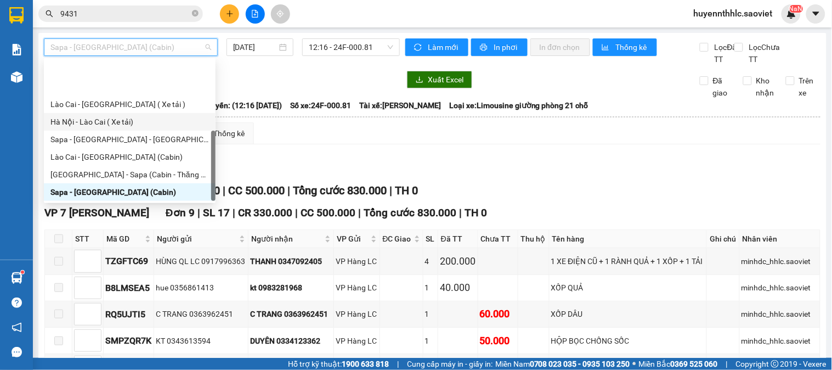
scroll to position [88, 0]
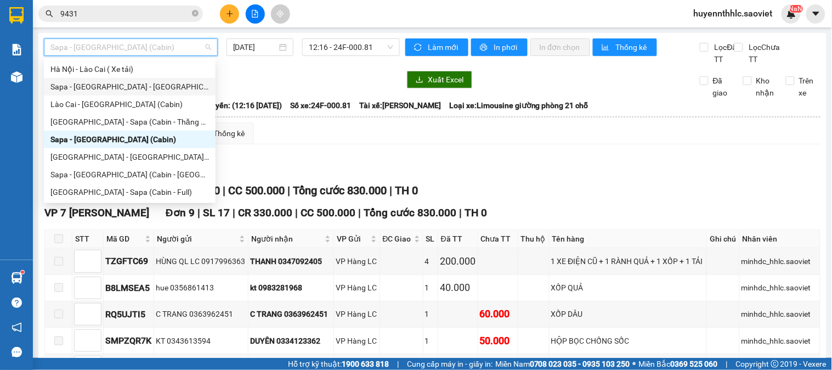
click at [141, 84] on div "Sapa - [GEOGRAPHIC_DATA] - [GEOGRAPHIC_DATA] ([GEOGRAPHIC_DATA])" at bounding box center [129, 87] width 158 height 12
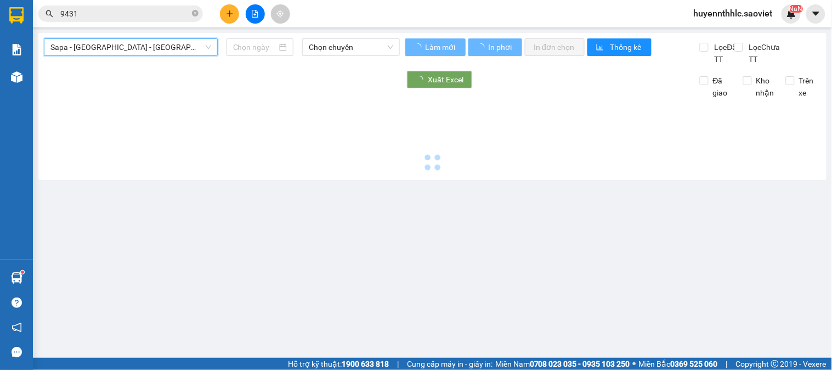
type input "[DATE]"
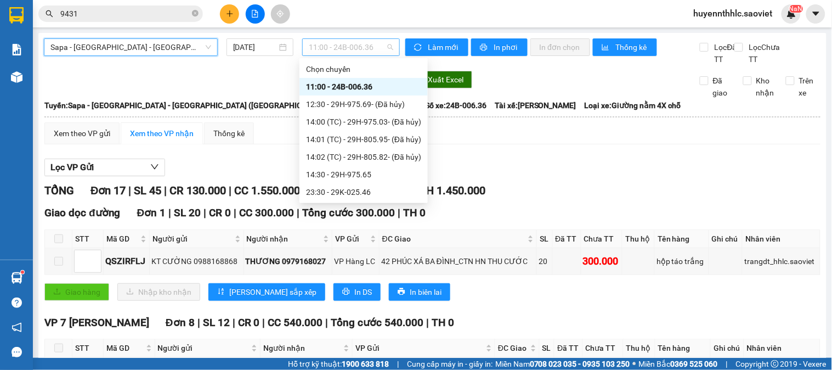
click at [359, 55] on span "11:00 - 24B-006.36" at bounding box center [351, 47] width 84 height 16
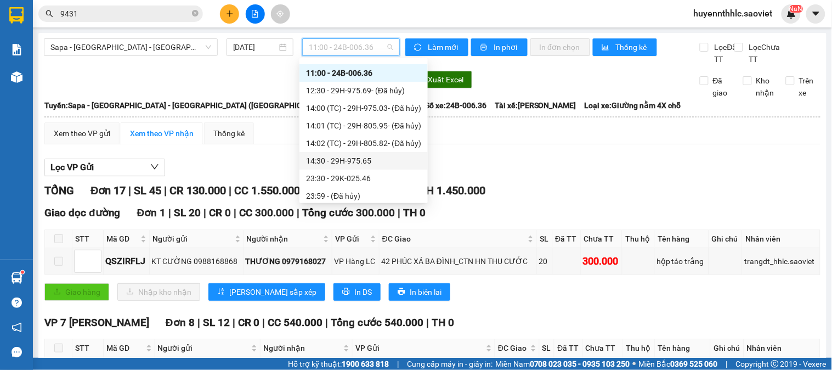
scroll to position [18, 0]
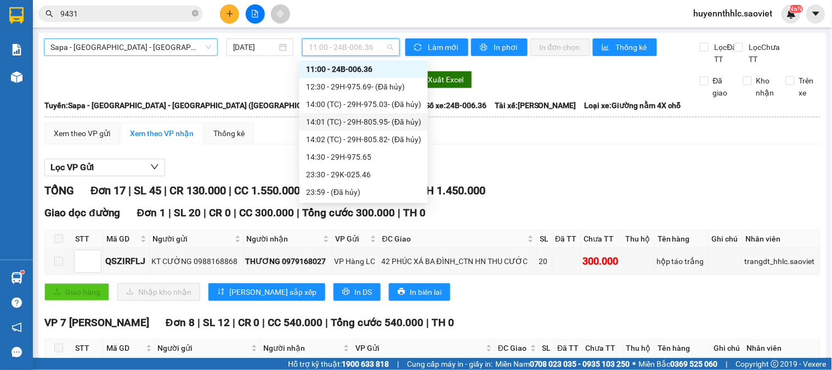
click at [160, 53] on span "Sapa - [GEOGRAPHIC_DATA] - [GEOGRAPHIC_DATA] ([GEOGRAPHIC_DATA])" at bounding box center [130, 47] width 161 height 16
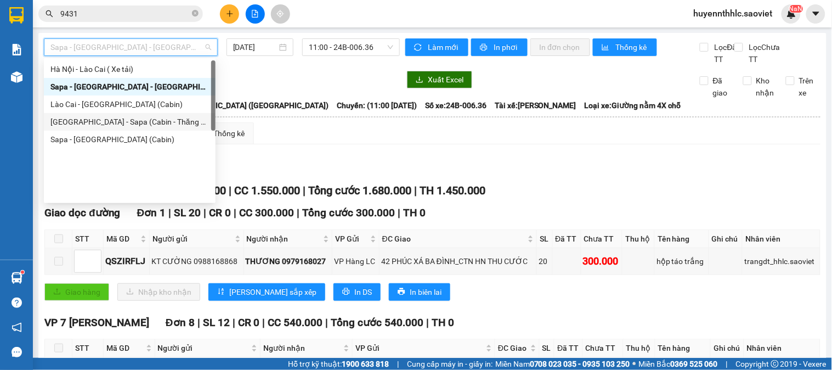
scroll to position [0, 0]
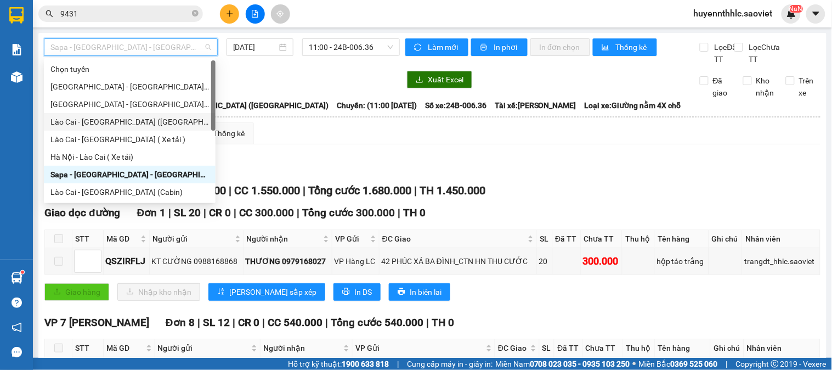
drag, startPoint x: 123, startPoint y: 120, endPoint x: 309, endPoint y: 68, distance: 192.9
click at [127, 121] on div "Lào Cai - [GEOGRAPHIC_DATA] ([GEOGRAPHIC_DATA])" at bounding box center [129, 122] width 158 height 12
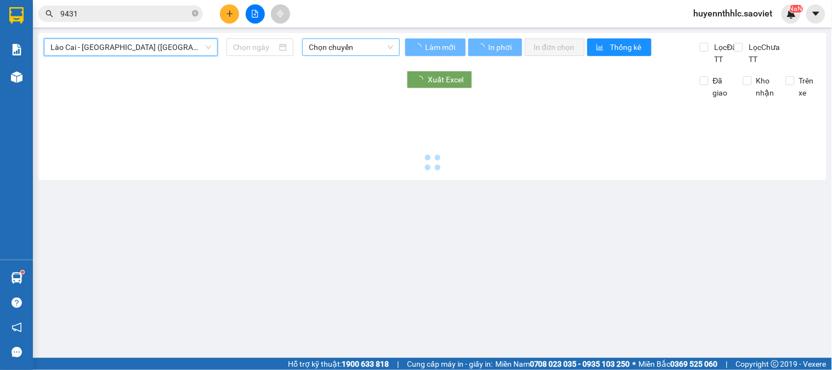
type input "[DATE]"
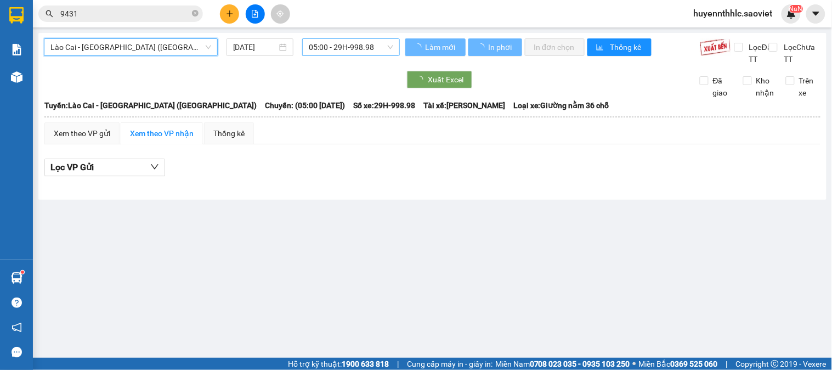
click at [376, 50] on span "05:00 - 29H-998.98" at bounding box center [351, 47] width 84 height 16
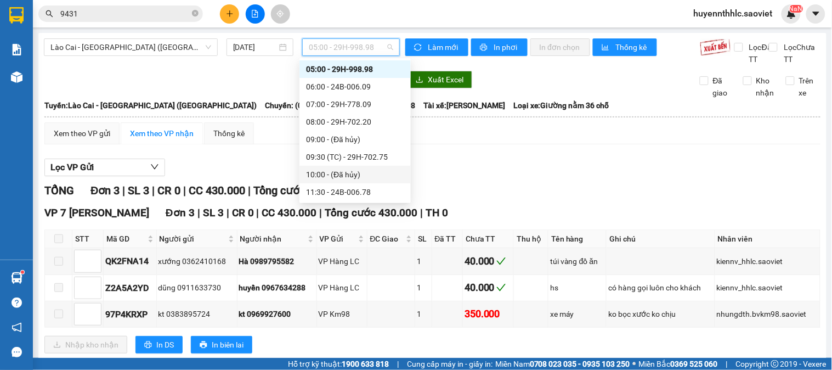
scroll to position [78, 0]
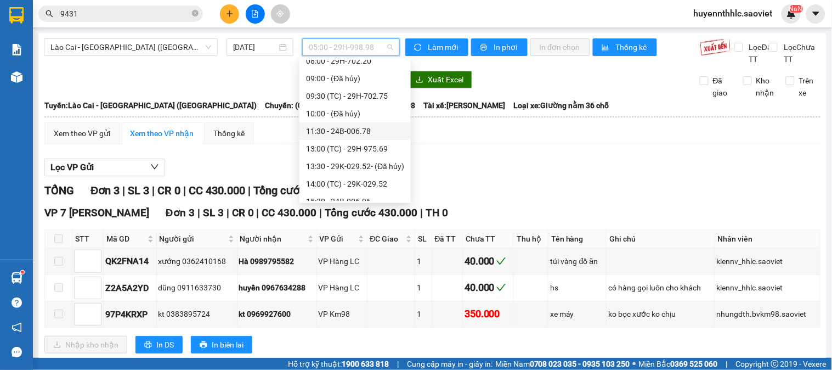
click at [365, 132] on div "11:30 - 24B-006.78" at bounding box center [355, 131] width 98 height 12
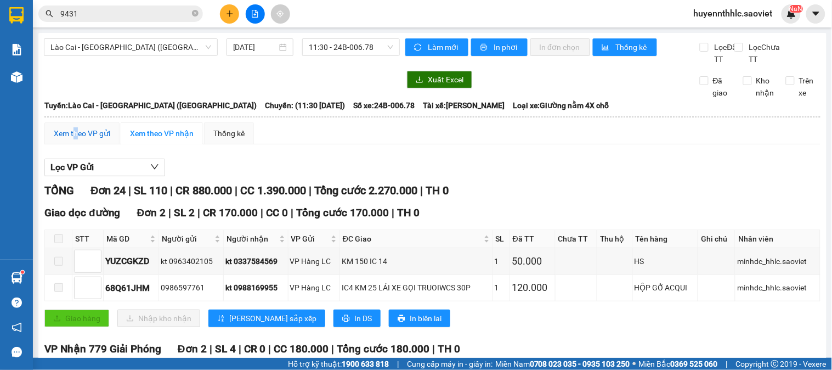
click at [78, 139] on div "Xem theo VP gửi" at bounding box center [82, 133] width 56 height 12
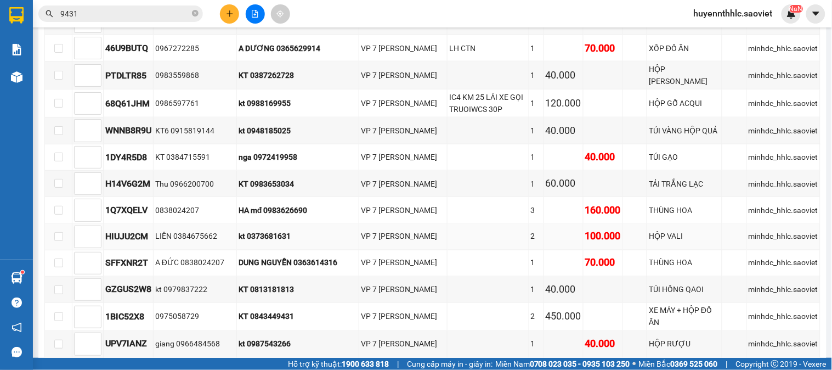
scroll to position [365, 0]
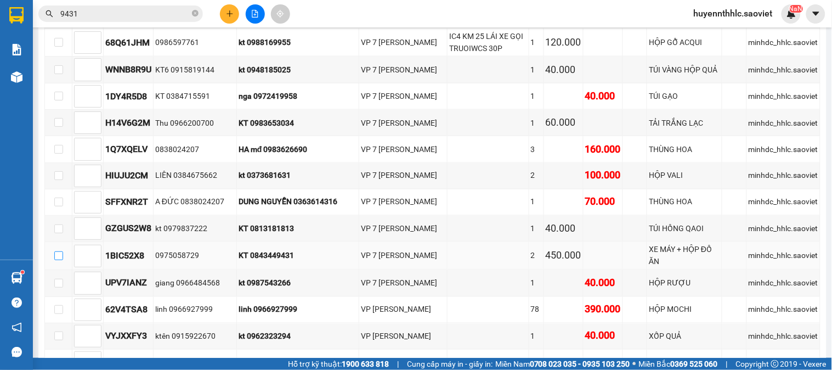
click at [58, 260] on input "checkbox" at bounding box center [58, 255] width 9 height 9
checkbox input "true"
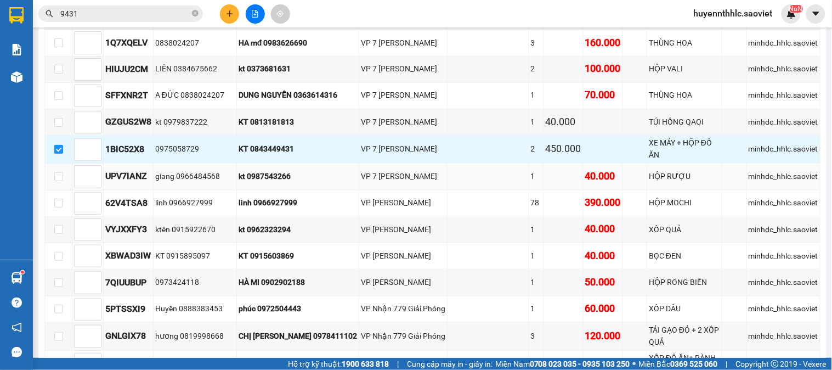
scroll to position [700, 0]
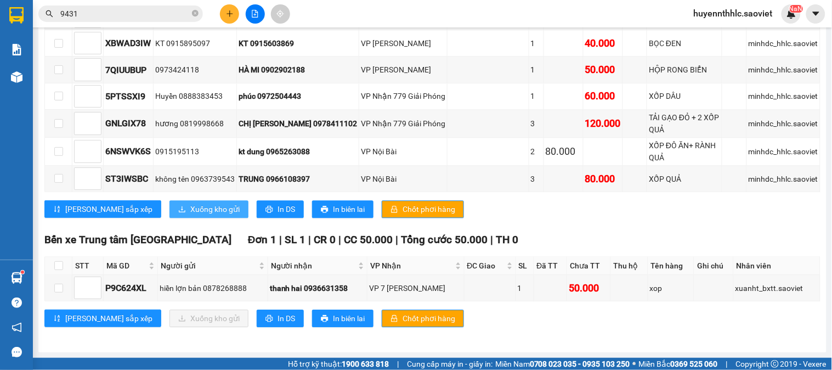
click at [190, 206] on span "Xuống kho gửi" at bounding box center [214, 209] width 49 height 12
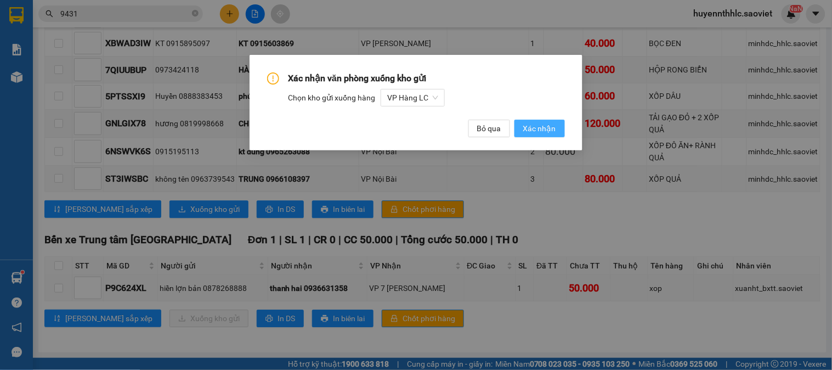
click at [549, 127] on span "Xác nhận" at bounding box center [539, 128] width 33 height 12
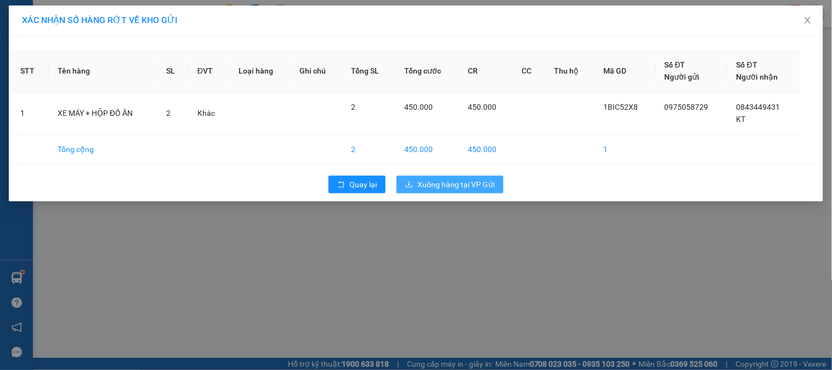
click at [465, 185] on span "Xuống hàng tại VP Gửi" at bounding box center [455, 184] width 77 height 12
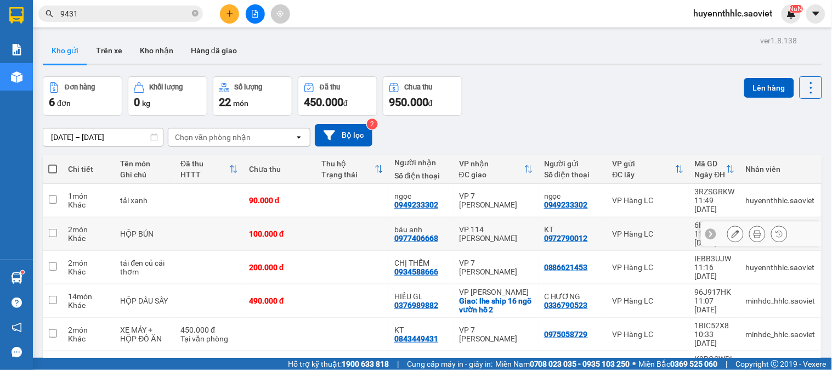
drag, startPoint x: 446, startPoint y: 221, endPoint x: 443, endPoint y: 215, distance: 7.4
click at [445, 220] on td "báu anh 0977406668" at bounding box center [421, 233] width 65 height 33
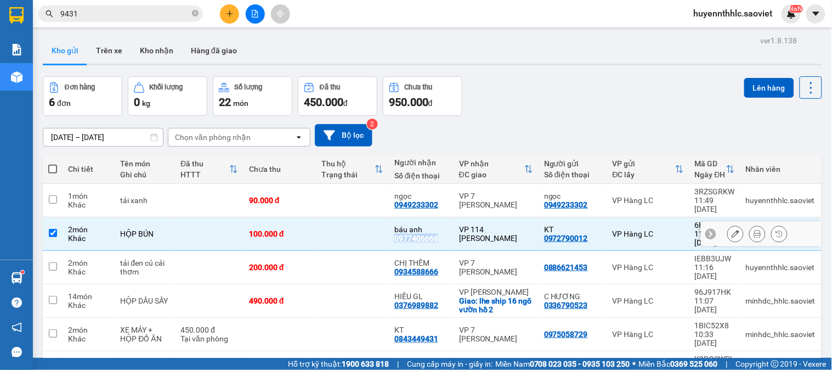
click at [443, 217] on td "báu anh 0977406668" at bounding box center [421, 233] width 65 height 33
checkbox input "false"
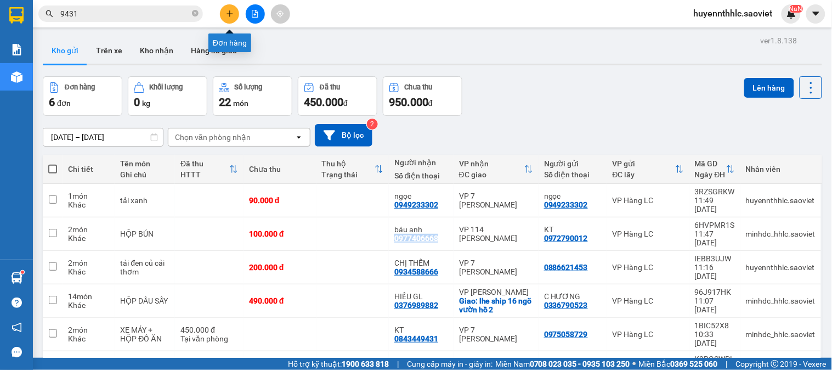
click at [234, 19] on button at bounding box center [229, 13] width 19 height 19
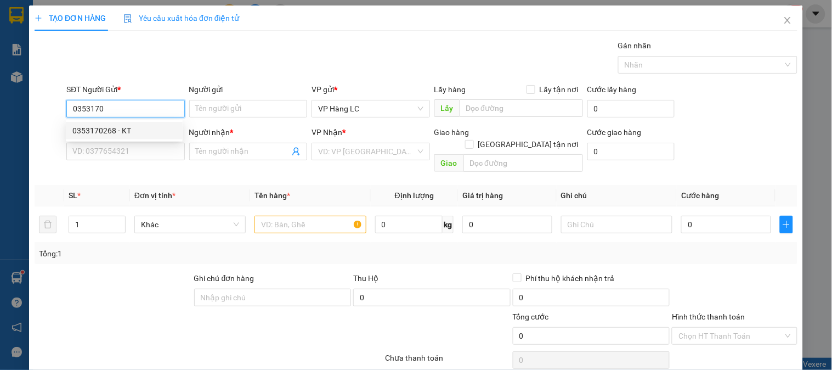
click at [107, 133] on div "0353170268 - KT" at bounding box center [124, 130] width 104 height 12
type input "0353170268"
type input "KT"
type input "0964922198"
type input "KIM THU"
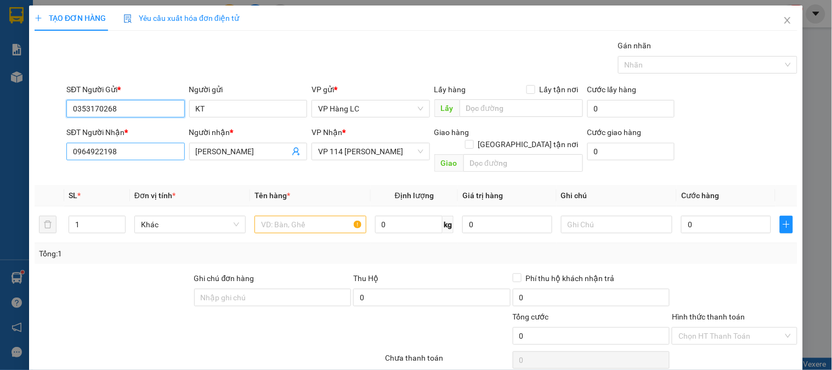
type input "0353170268"
drag, startPoint x: 128, startPoint y: 154, endPoint x: 25, endPoint y: 123, distance: 107.5
click at [8, 149] on div "TẠO ĐƠN HÀNG Yêu cầu xuất hóa đơn điện tử Transit Pickup Surcharge Ids Transit …" at bounding box center [416, 185] width 832 height 370
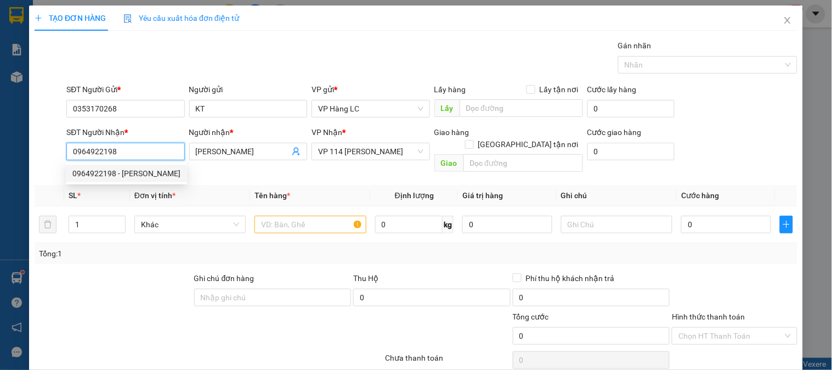
drag, startPoint x: 122, startPoint y: 176, endPoint x: 128, endPoint y: 168, distance: 10.5
click at [124, 174] on div "0964922198 - KIM THU" at bounding box center [126, 173] width 108 height 12
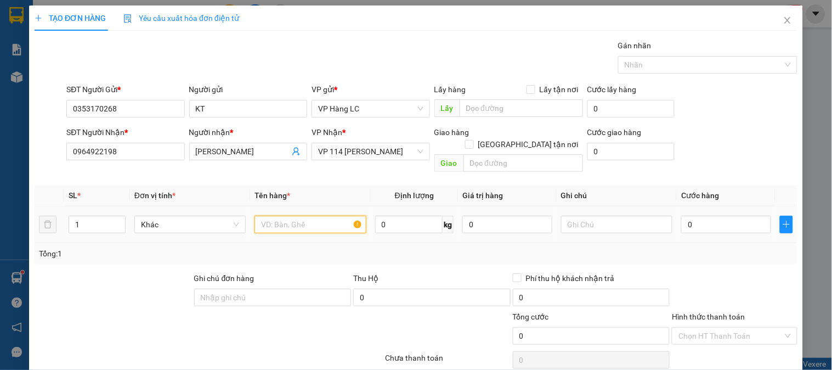
click at [314, 218] on input "text" at bounding box center [309, 224] width 111 height 18
type input "xốp trà sữa"
click at [688, 215] on input "0" at bounding box center [726, 224] width 90 height 18
type input "4"
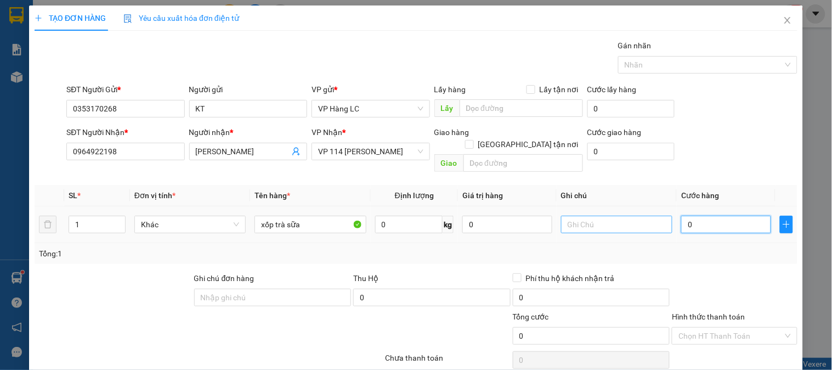
type input "4"
type input "40"
type input "400"
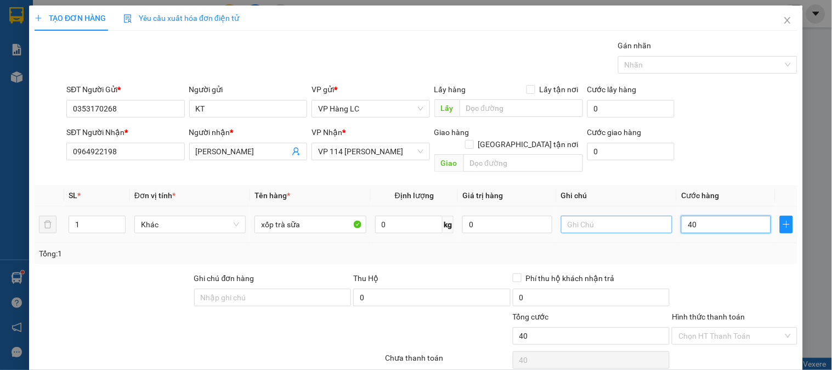
type input "400"
type input "4.000"
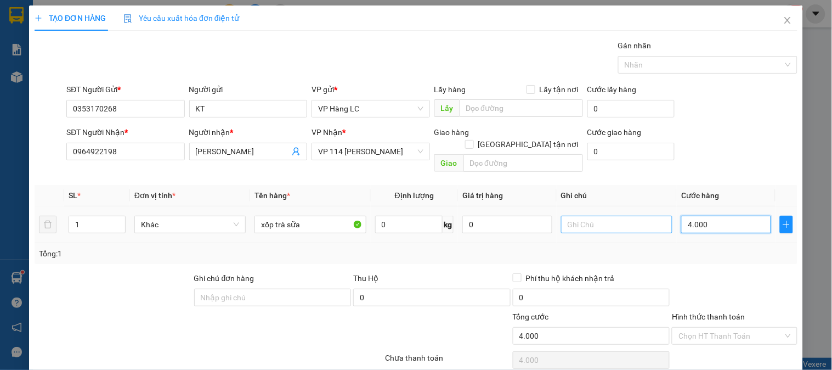
type input "40.000"
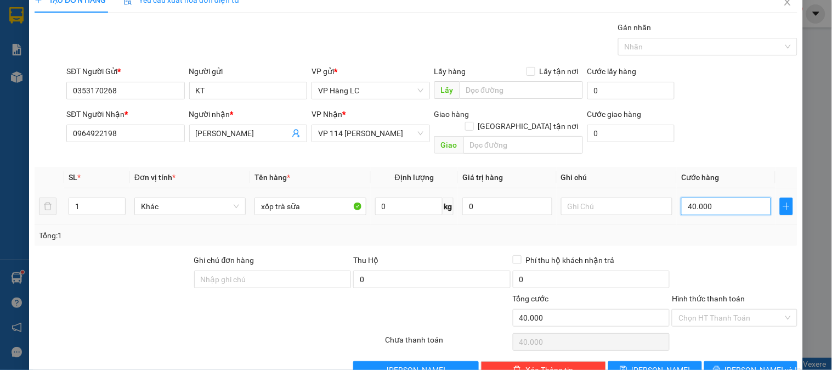
scroll to position [36, 0]
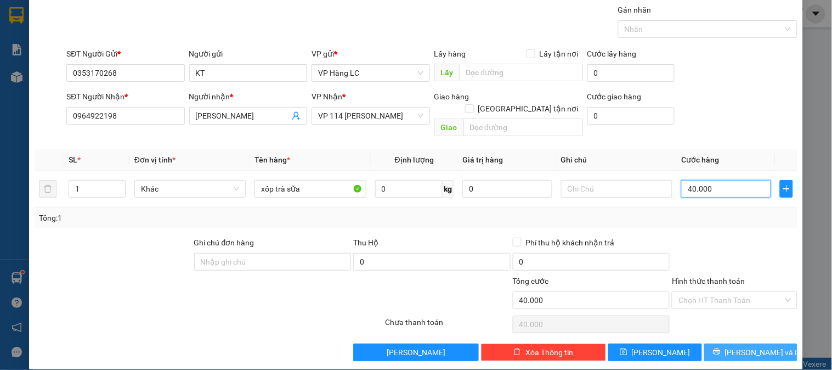
type input "40.000"
click at [728, 343] on button "[PERSON_NAME] và In" at bounding box center [750, 352] width 93 height 18
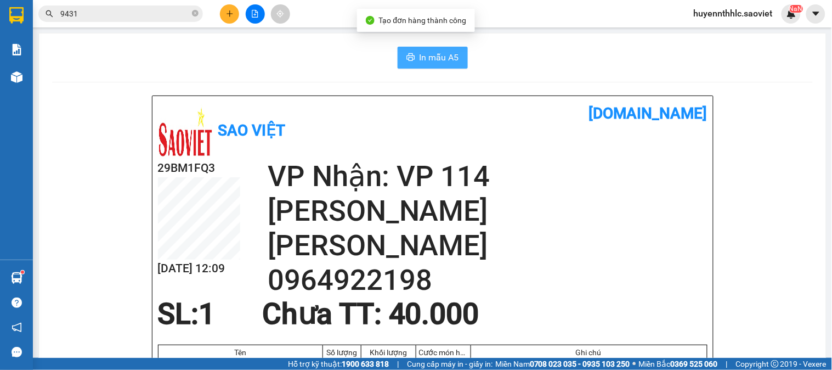
click at [424, 54] on span "In mẫu A5" at bounding box center [438, 57] width 39 height 14
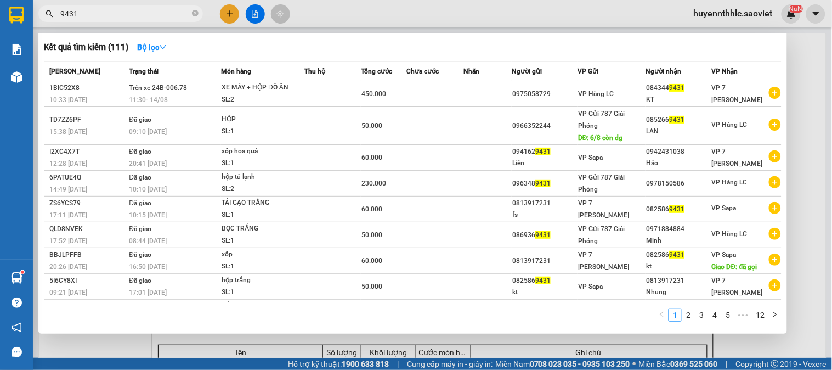
drag, startPoint x: 123, startPoint y: 9, endPoint x: 84, endPoint y: 0, distance: 40.0
click at [77, 8] on input "9431" at bounding box center [124, 14] width 129 height 12
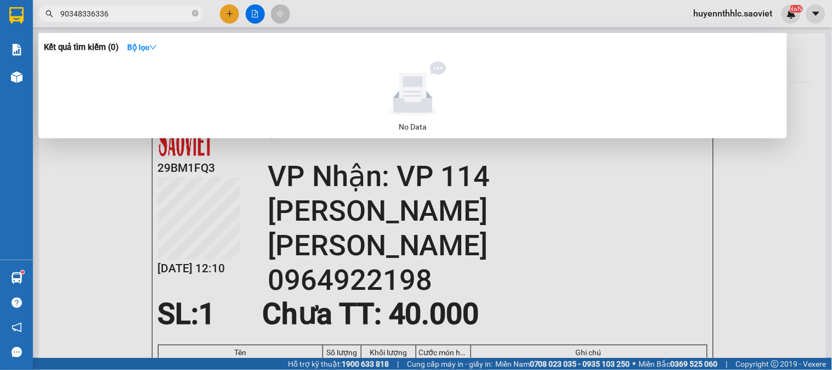
click at [63, 9] on input "90348336336" at bounding box center [124, 14] width 129 height 12
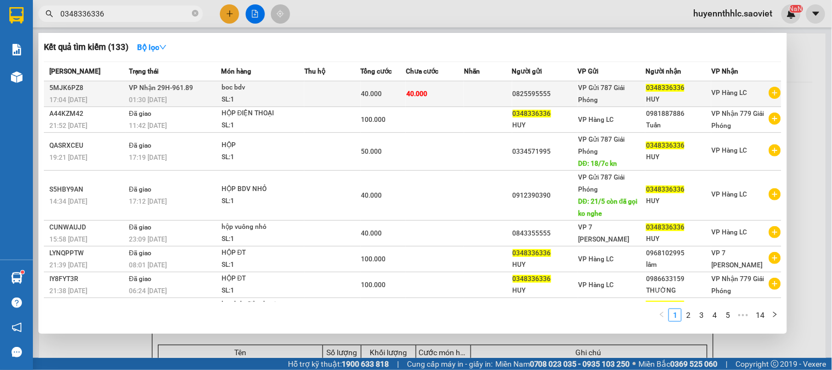
type input "0348336336"
click at [348, 95] on td at bounding box center [332, 94] width 56 height 26
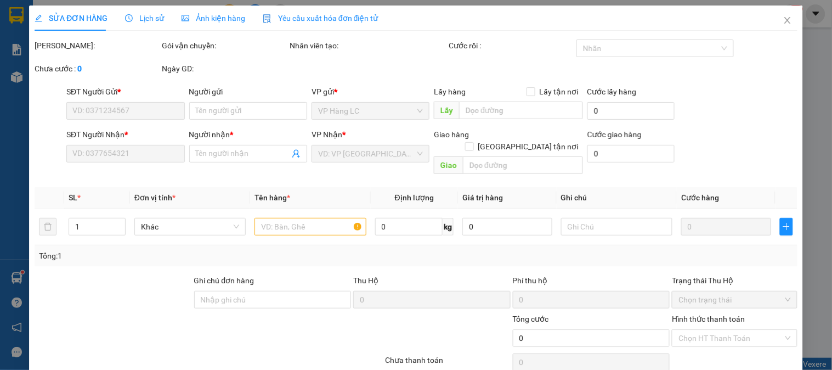
type input "0825595555"
type input "0348336336"
type input "HUY"
type input "40.000"
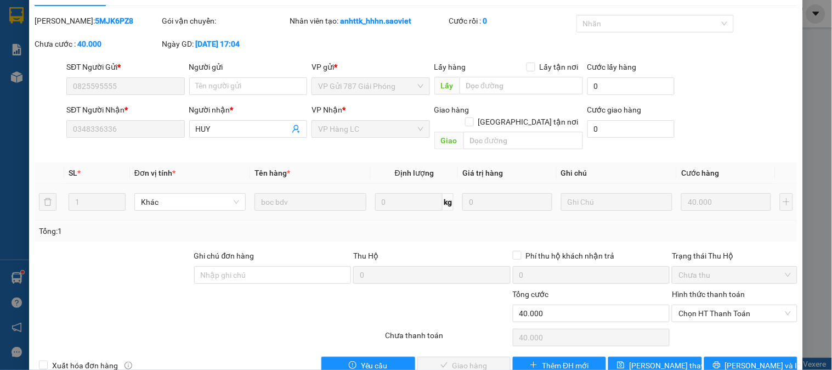
scroll to position [38, 0]
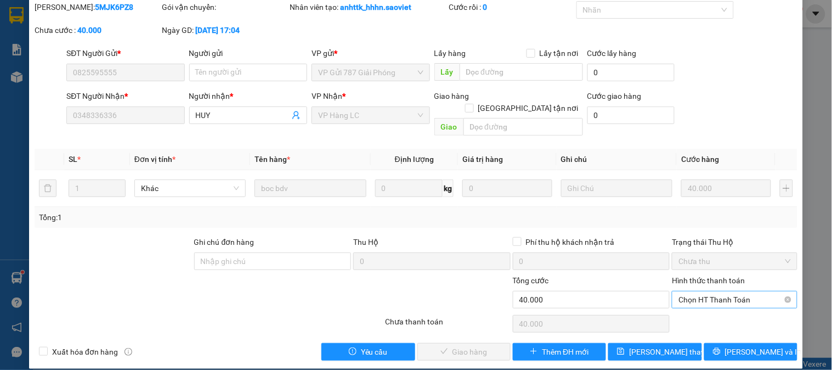
click at [706, 291] on span "Chọn HT Thanh Toán" at bounding box center [734, 299] width 112 height 16
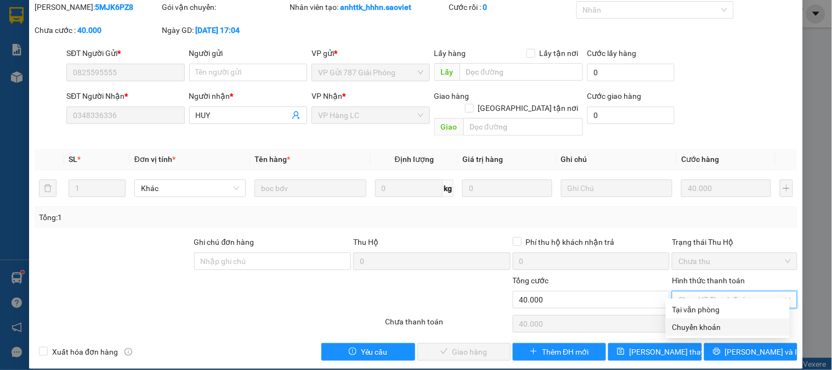
click at [716, 326] on div "Chuyển khoản" at bounding box center [727, 327] width 111 height 12
type input "0"
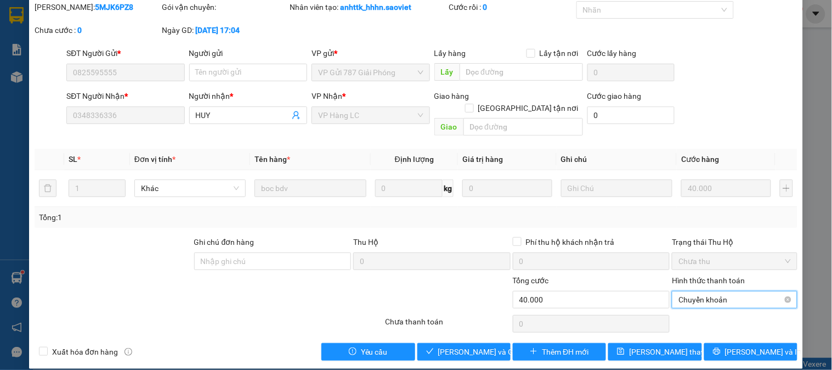
click at [706, 291] on span "Chuyển khoản" at bounding box center [734, 299] width 112 height 16
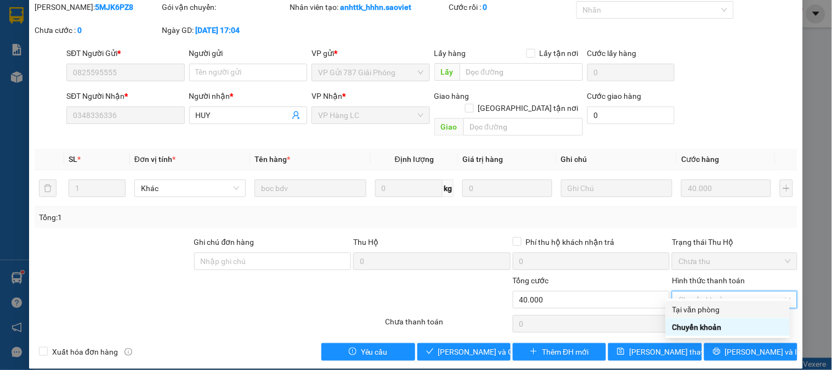
click at [694, 302] on div "Tại văn phòng" at bounding box center [728, 309] width 124 height 18
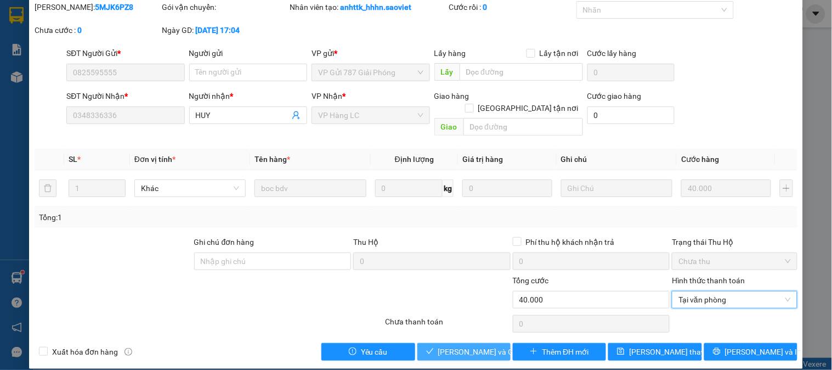
click at [474, 345] on span "[PERSON_NAME] và Giao hàng" at bounding box center [490, 351] width 105 height 12
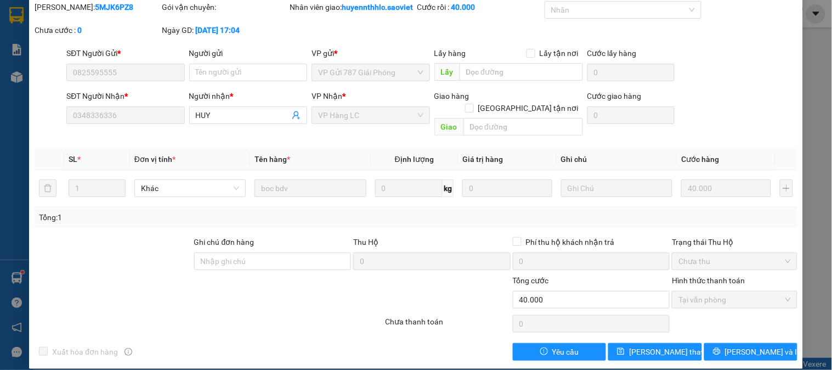
scroll to position [0, 0]
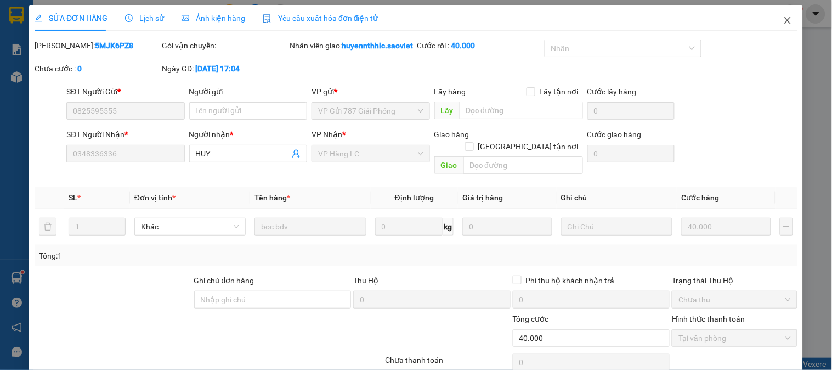
click at [783, 24] on icon "close" at bounding box center [787, 20] width 9 height 9
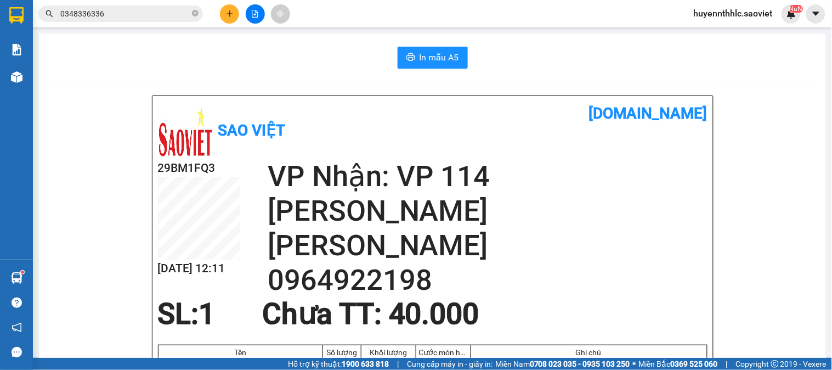
click at [227, 14] on icon "plus" at bounding box center [229, 13] width 6 height 1
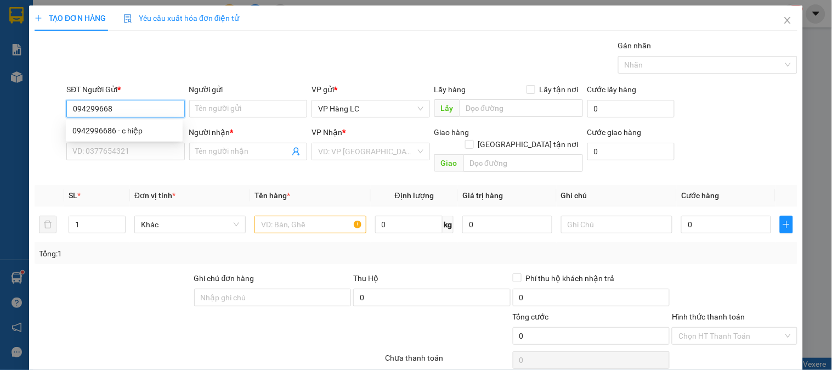
type input "0942996686"
drag, startPoint x: 145, startPoint y: 127, endPoint x: 130, endPoint y: 145, distance: 23.0
click at [144, 128] on div "0942996686 - c hiệp" at bounding box center [124, 130] width 104 height 12
type input "c hiệp"
type input "0976778162"
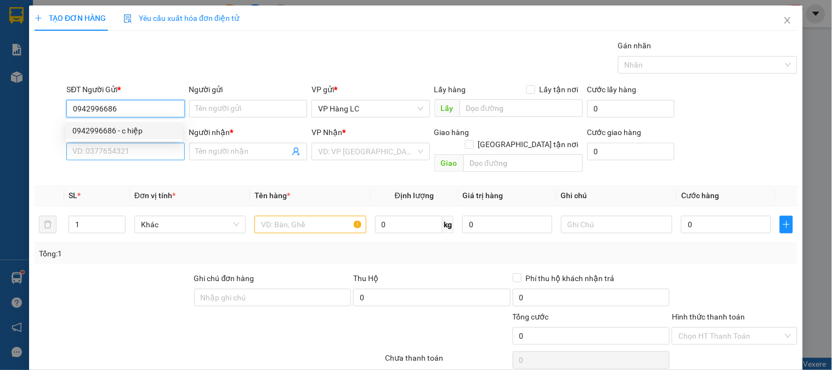
type input "hạnh"
type input "0942996686"
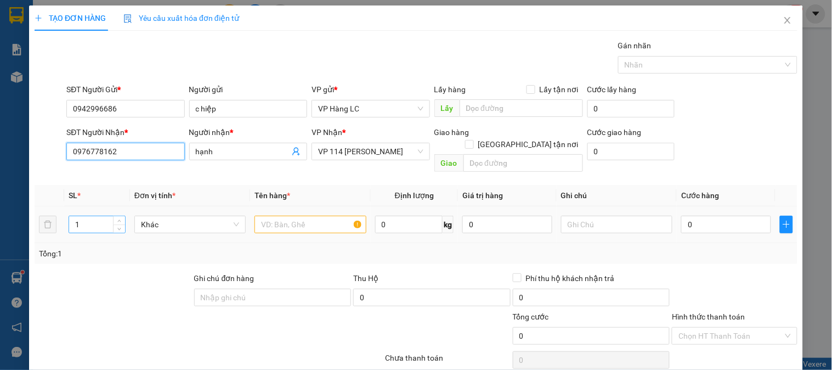
drag, startPoint x: 81, startPoint y: 175, endPoint x: 99, endPoint y: 206, distance: 35.2
click at [45, 185] on div "Transit Pickup Surcharge Ids Transit Deliver Surcharge Ids Transit Deliver Surc…" at bounding box center [416, 217] width 763 height 357
type input "0378024576"
click at [139, 169] on div "0378024576 - tường" at bounding box center [124, 173] width 104 height 12
type input "tường"
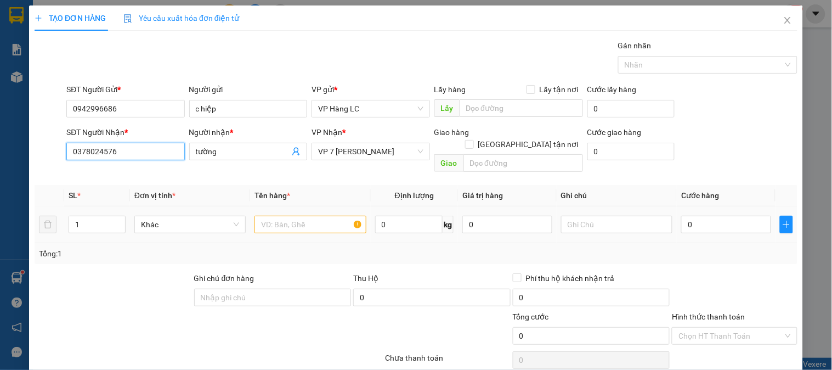
type input "0378024576"
click at [304, 215] on input "text" at bounding box center [309, 224] width 111 height 18
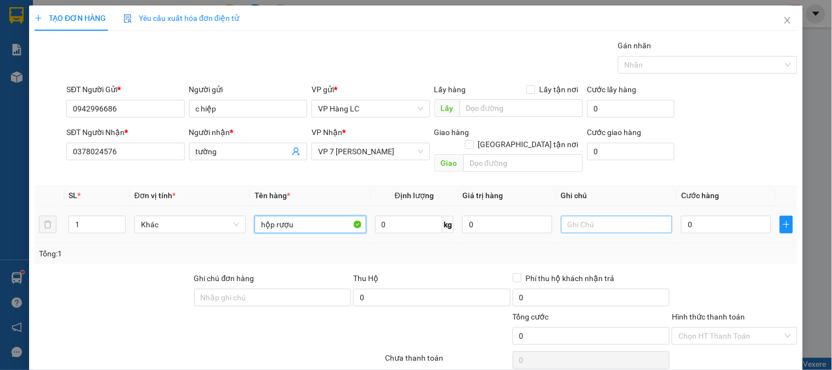
type input "hộp rượu"
click at [598, 217] on input "text" at bounding box center [616, 224] width 111 height 18
type input "nhẹ tay"
click at [692, 215] on input "0" at bounding box center [726, 224] width 90 height 18
type input "6"
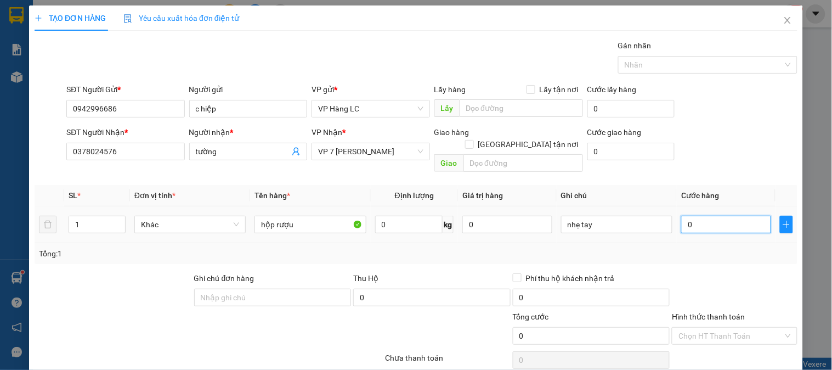
type input "6"
type input "60"
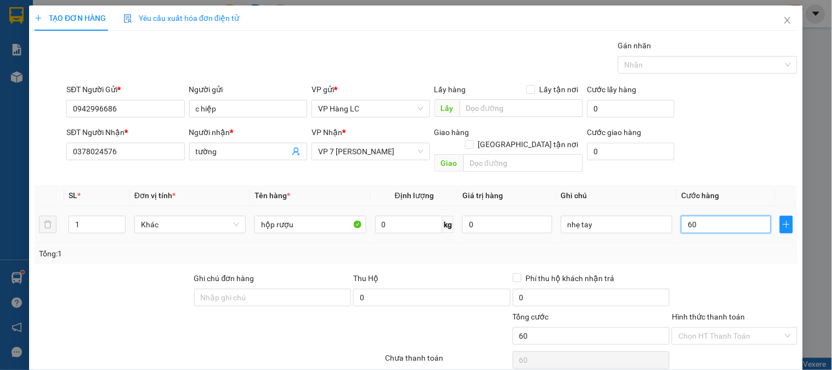
type input "600"
type input "6.000"
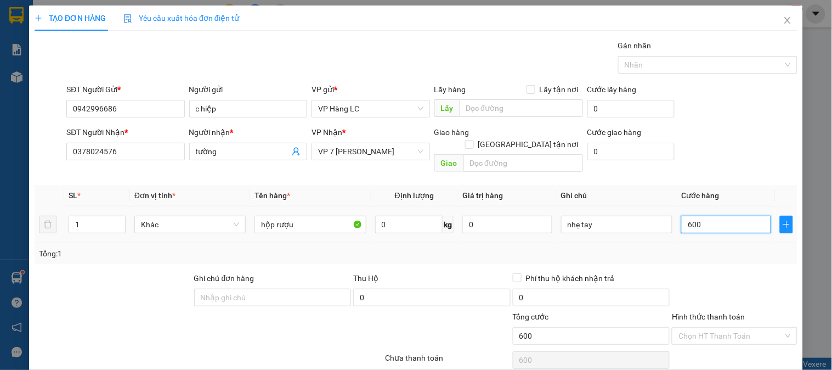
type input "6.000"
type input "60.000"
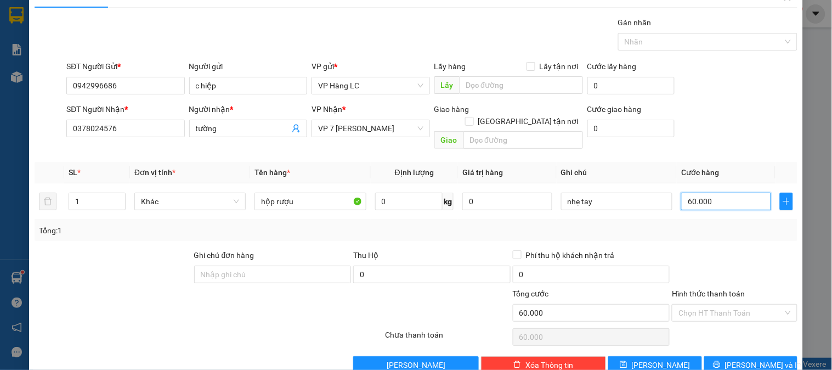
scroll to position [36, 0]
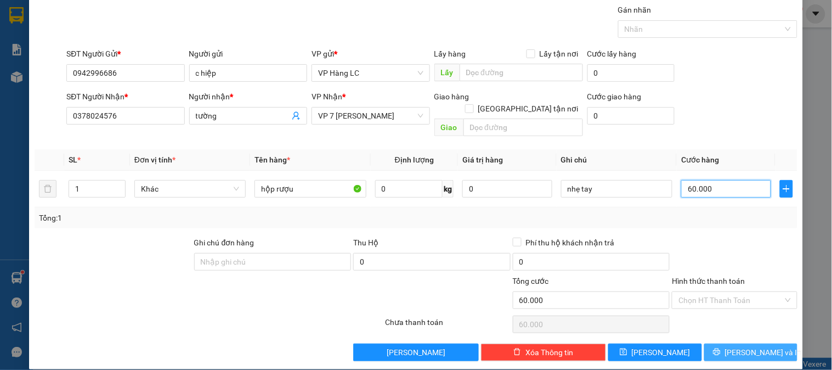
type input "60.000"
click at [749, 346] on span "[PERSON_NAME] và In" at bounding box center [763, 352] width 77 height 12
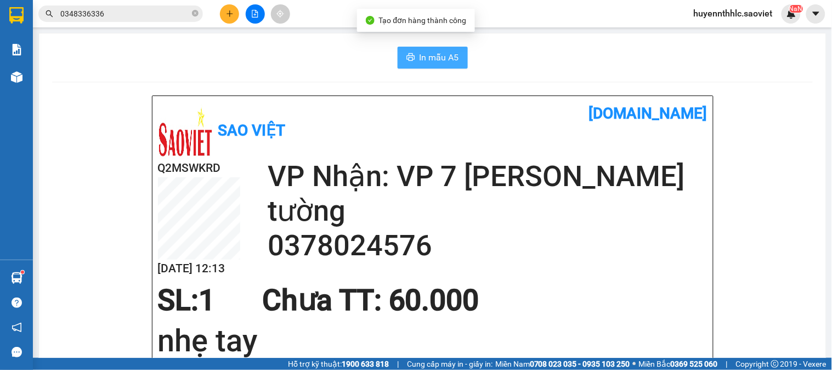
click at [436, 54] on span "In mẫu A5" at bounding box center [438, 57] width 39 height 14
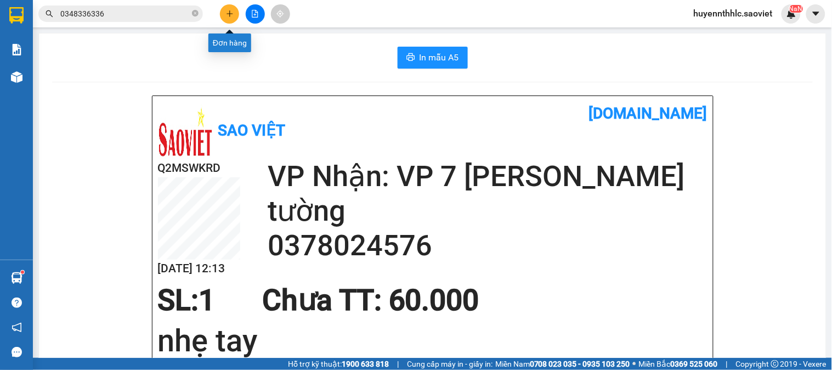
click at [231, 15] on icon "plus" at bounding box center [230, 14] width 8 height 8
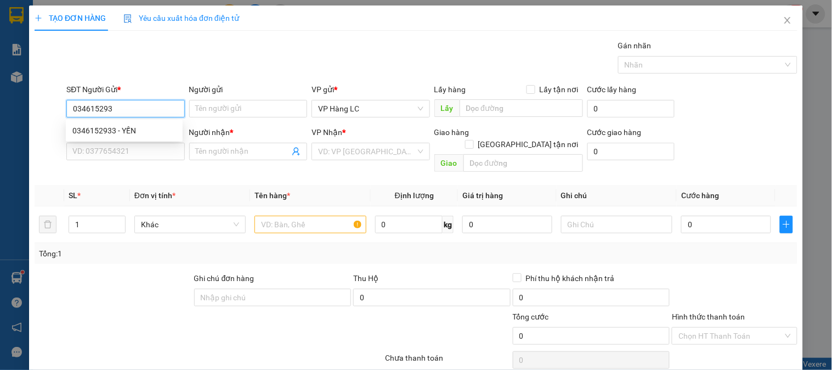
type input "0346152933"
click at [123, 128] on div "0346152933 - YẾN" at bounding box center [124, 130] width 104 height 12
type input "YẾN"
type input "0862403961"
type input "KT"
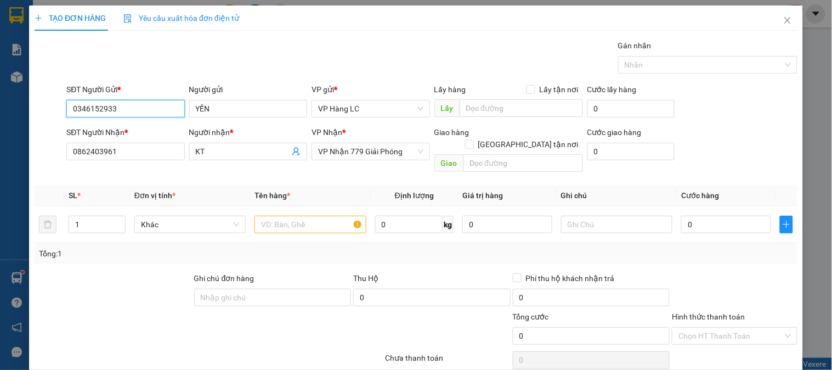
type input "0346152933"
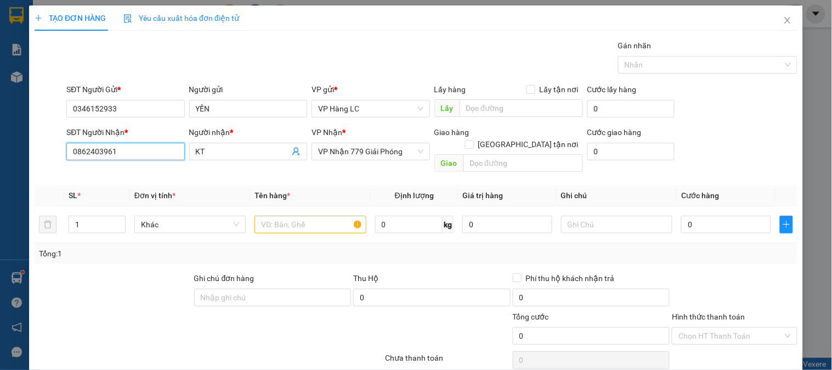
drag, startPoint x: 85, startPoint y: 163, endPoint x: 81, endPoint y: 173, distance: 10.8
click at [31, 166] on div "TẠO ĐƠN HÀNG Yêu cầu xuất hóa đơn điện tử Transit Pickup Surcharge Ids Transit …" at bounding box center [416, 204] width 774 height 399
type input "0912272258"
drag, startPoint x: 118, startPoint y: 173, endPoint x: 139, endPoint y: 177, distance: 20.8
click at [125, 173] on div "0912272258 - kt" at bounding box center [124, 173] width 104 height 12
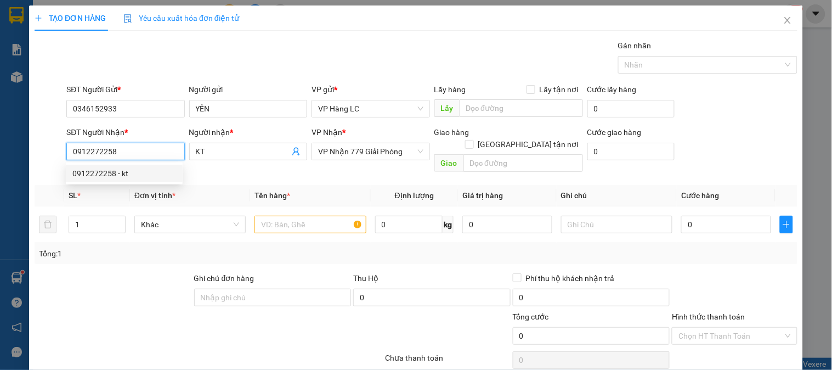
type input "kt"
type input "IC 7 KM49 GOI KH TR 30P"
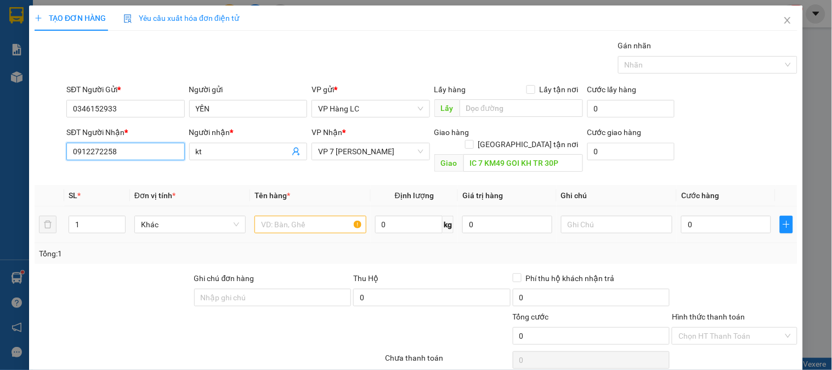
type input "0912272258"
click at [268, 215] on input "text" at bounding box center [309, 224] width 111 height 18
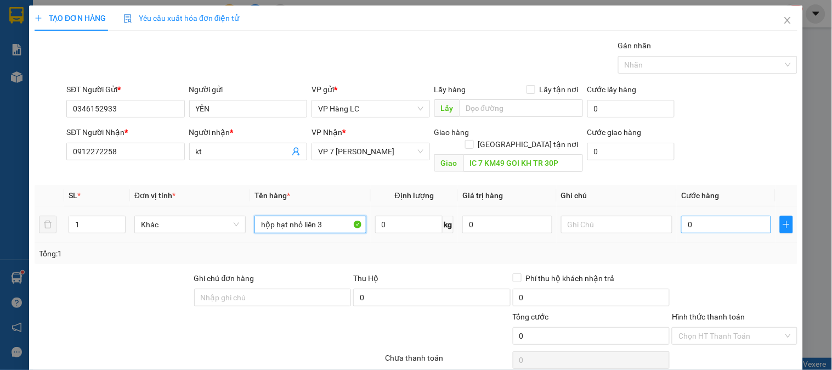
type input "hộp hạt nhỏ liền 3"
click at [697, 215] on input "0" at bounding box center [726, 224] width 90 height 18
type input "6"
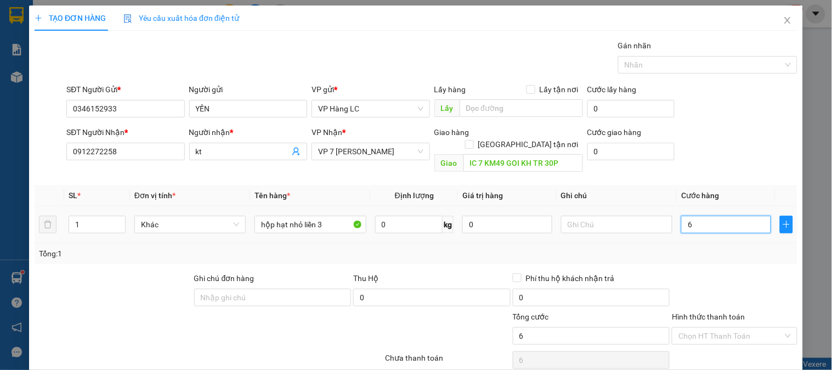
type input "60"
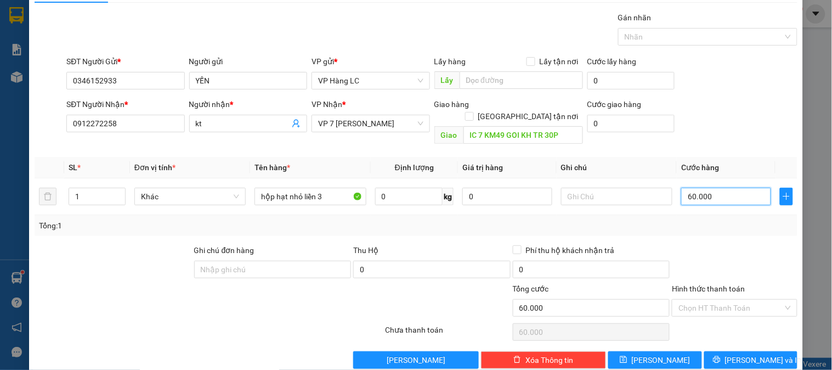
scroll to position [36, 0]
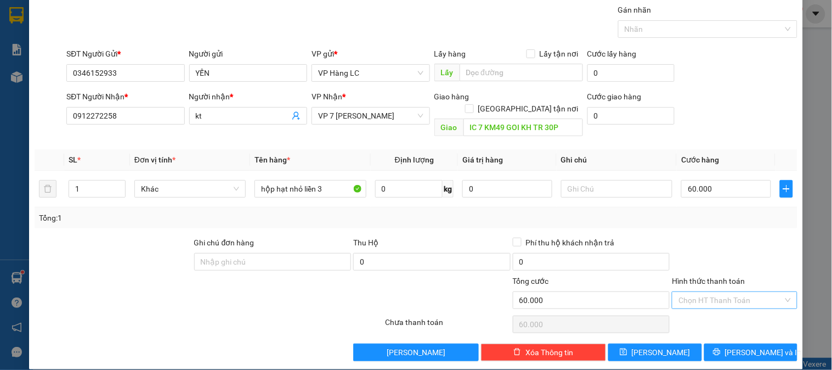
click at [697, 292] on input "Hình thức thanh toán" at bounding box center [730, 300] width 104 height 16
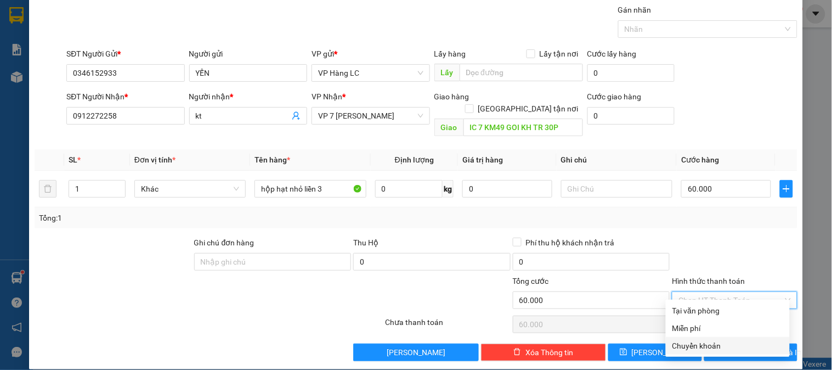
click at [691, 343] on div "Chuyển khoản" at bounding box center [727, 345] width 111 height 12
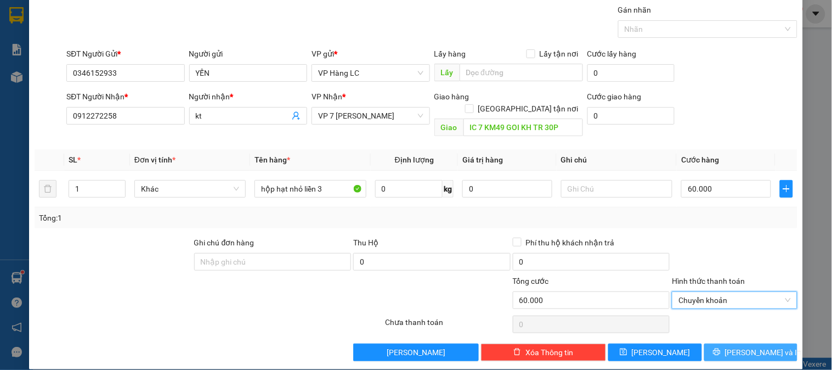
click at [744, 346] on span "[PERSON_NAME] và In" at bounding box center [763, 352] width 77 height 12
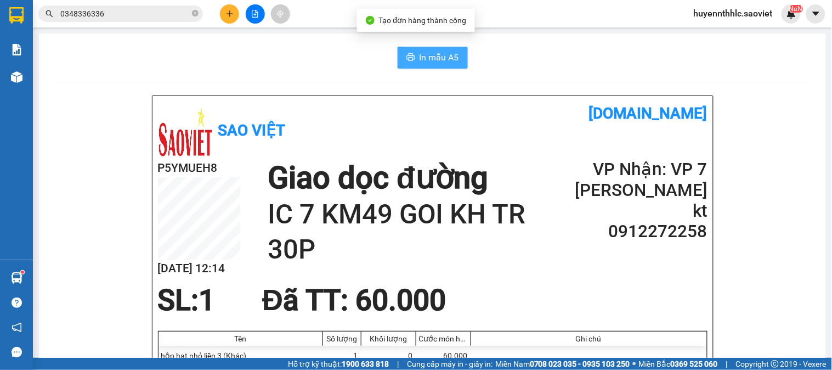
click at [437, 56] on span "In mẫu A5" at bounding box center [438, 57] width 39 height 14
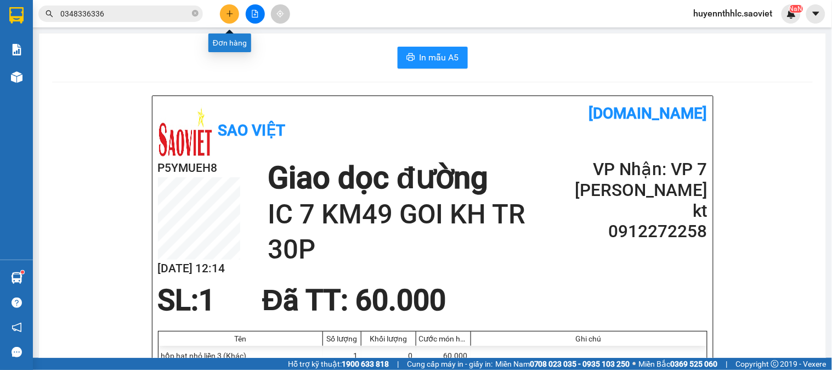
click at [234, 15] on button at bounding box center [229, 13] width 19 height 19
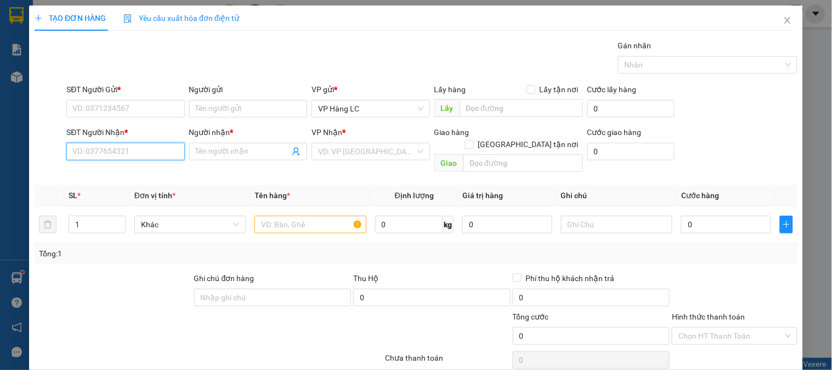
click at [151, 144] on input "SĐT Người Nhận *" at bounding box center [125, 152] width 118 height 18
click at [155, 170] on div "0987305413 - không tên" at bounding box center [124, 173] width 104 height 12
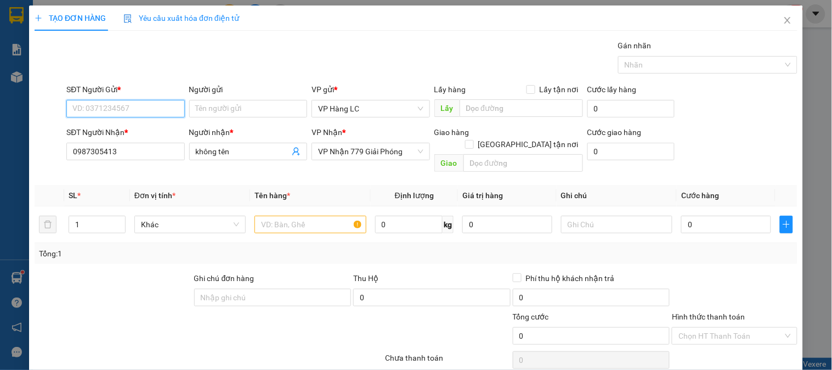
click at [113, 108] on input "SĐT Người Gửi *" at bounding box center [125, 109] width 118 height 18
drag, startPoint x: 82, startPoint y: 209, endPoint x: 89, endPoint y: 198, distance: 12.6
click at [82, 216] on input "1" at bounding box center [97, 224] width 56 height 16
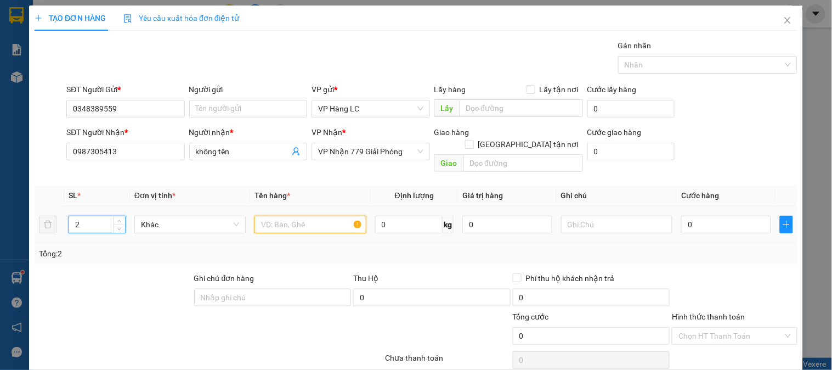
click at [280, 215] on input "text" at bounding box center [309, 224] width 111 height 18
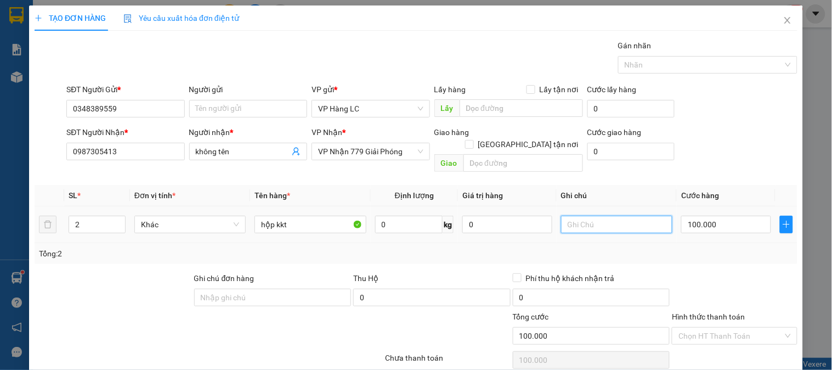
click at [589, 215] on input "text" at bounding box center [616, 224] width 111 height 18
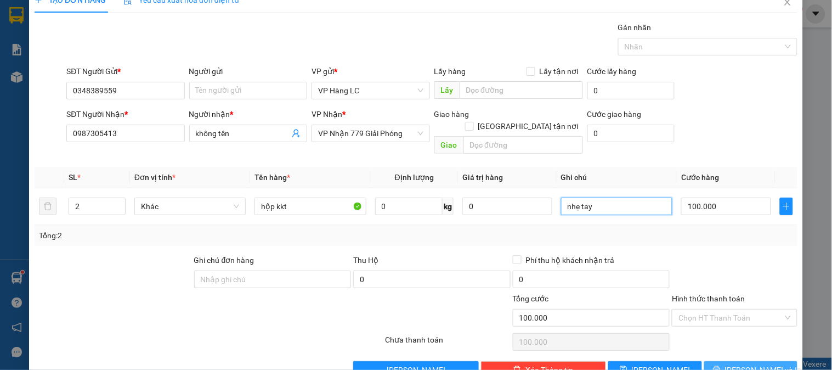
scroll to position [36, 0]
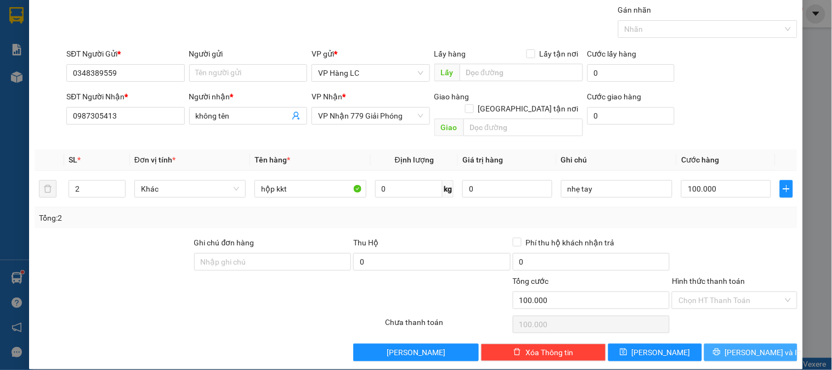
click at [760, 346] on span "[PERSON_NAME] và In" at bounding box center [763, 352] width 77 height 12
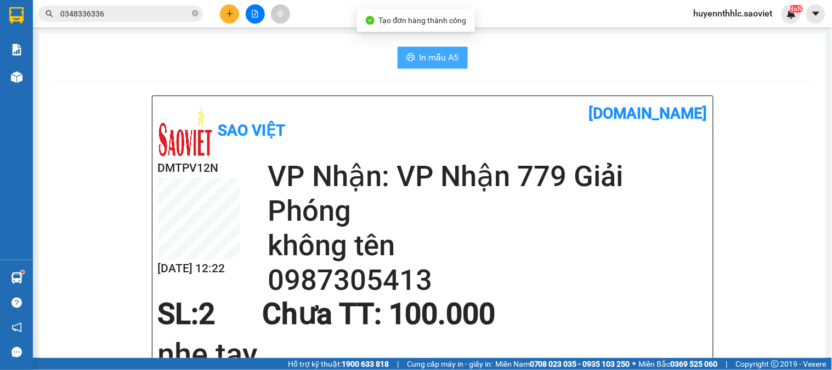
click at [444, 53] on span "In mẫu A5" at bounding box center [438, 57] width 39 height 14
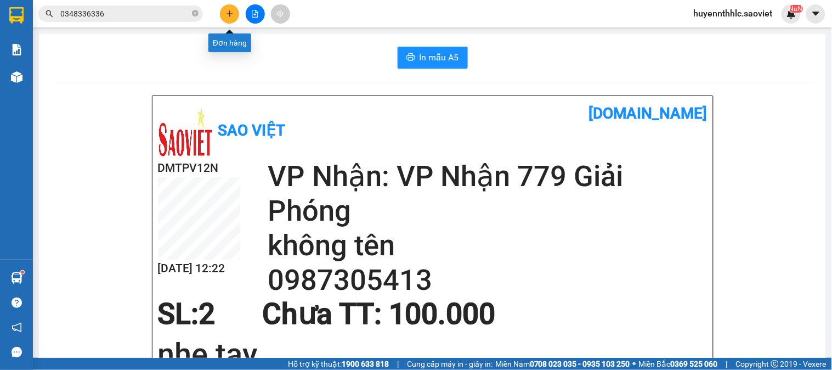
click at [228, 15] on icon "plus" at bounding box center [230, 14] width 8 height 8
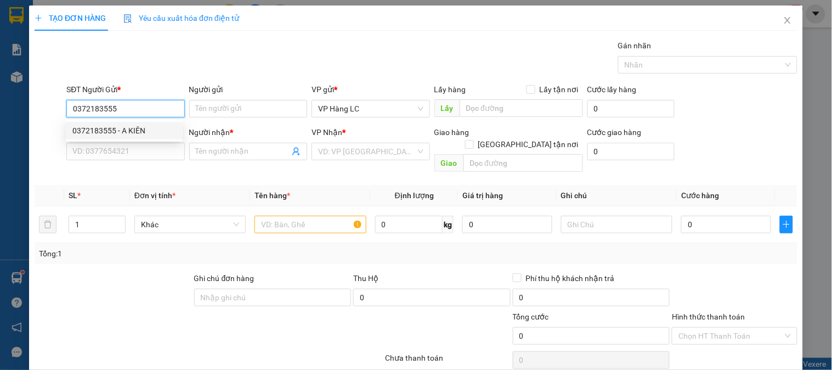
click at [132, 124] on div "0372183555 - A KIÊN" at bounding box center [124, 130] width 104 height 12
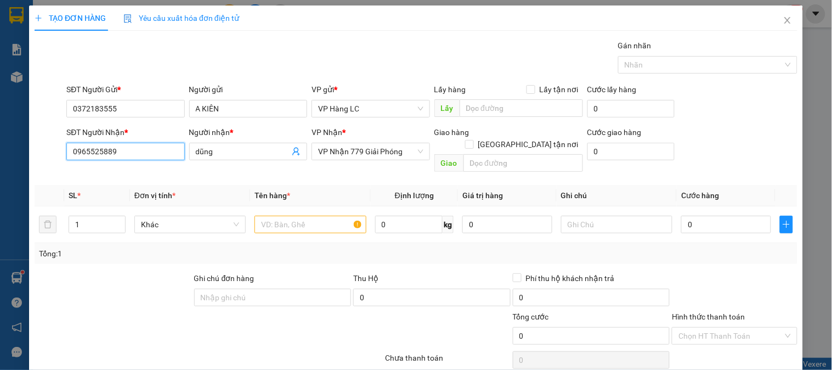
drag, startPoint x: 137, startPoint y: 156, endPoint x: 53, endPoint y: 178, distance: 86.8
click at [53, 178] on div "Transit Pickup Surcharge Ids Transit Deliver Surcharge Ids Transit Deliver Surc…" at bounding box center [416, 217] width 763 height 357
drag, startPoint x: 130, startPoint y: 172, endPoint x: 162, endPoint y: 180, distance: 33.2
click at [146, 177] on div "0965525889 - dũng" at bounding box center [128, 173] width 113 height 12
click at [286, 215] on input "text" at bounding box center [309, 224] width 111 height 18
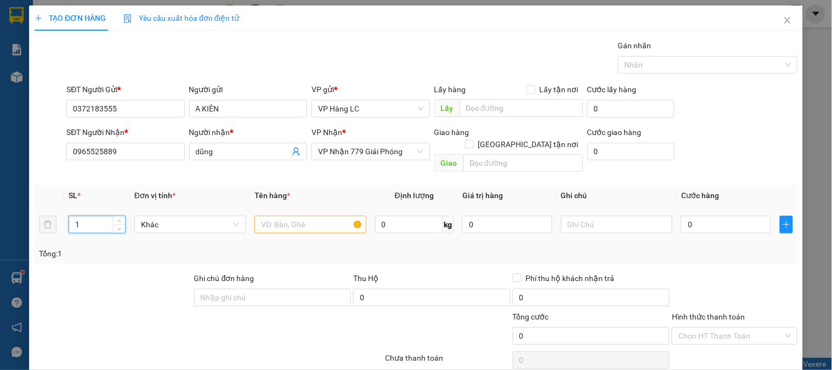
click at [89, 216] on input "1" at bounding box center [97, 224] width 56 height 16
click at [303, 215] on input "text" at bounding box center [309, 224] width 111 height 18
click at [726, 215] on input "0" at bounding box center [726, 224] width 90 height 18
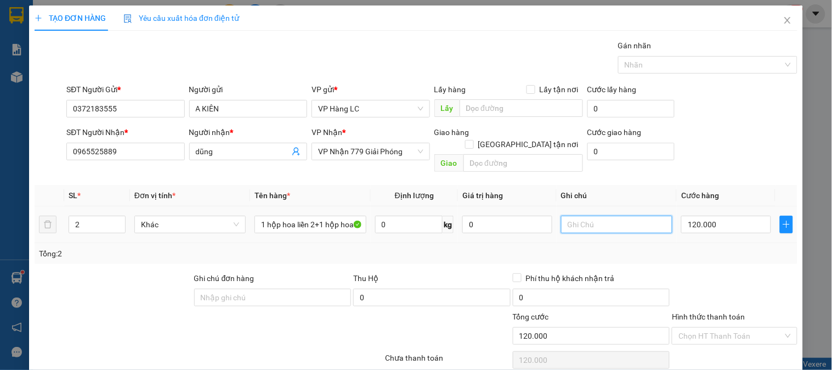
click at [590, 215] on input "text" at bounding box center [616, 224] width 111 height 18
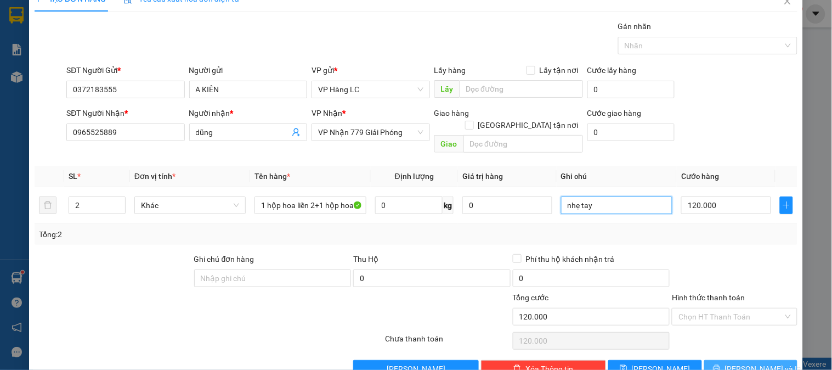
scroll to position [36, 0]
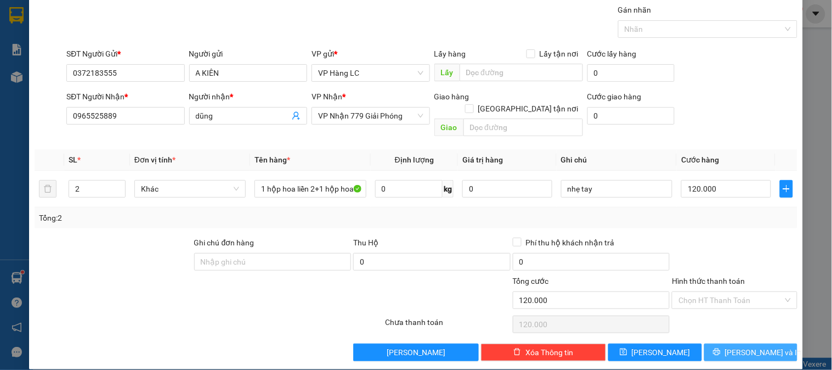
click at [743, 346] on span "[PERSON_NAME] và In" at bounding box center [763, 352] width 77 height 12
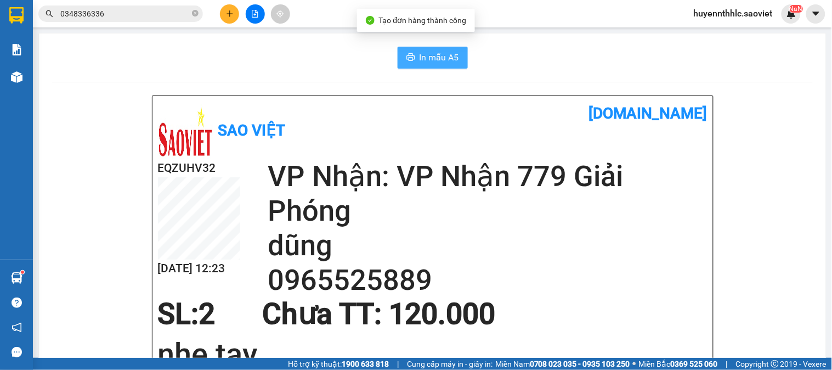
click at [411, 56] on button "In mẫu A5" at bounding box center [432, 58] width 70 height 22
click at [425, 58] on span "In mẫu A5" at bounding box center [438, 57] width 39 height 14
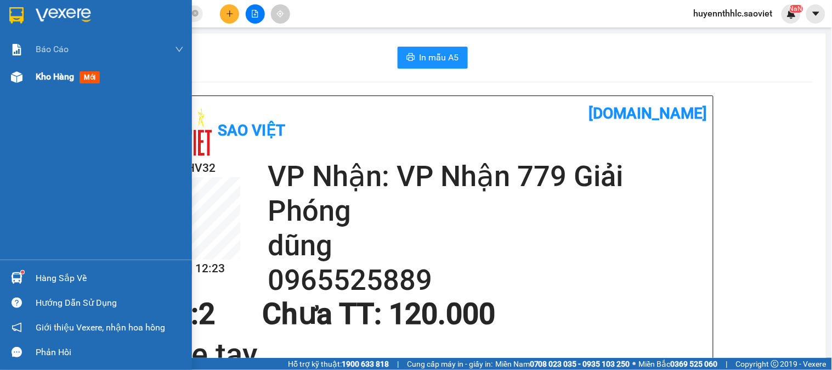
click at [51, 79] on span "Kho hàng" at bounding box center [55, 76] width 38 height 10
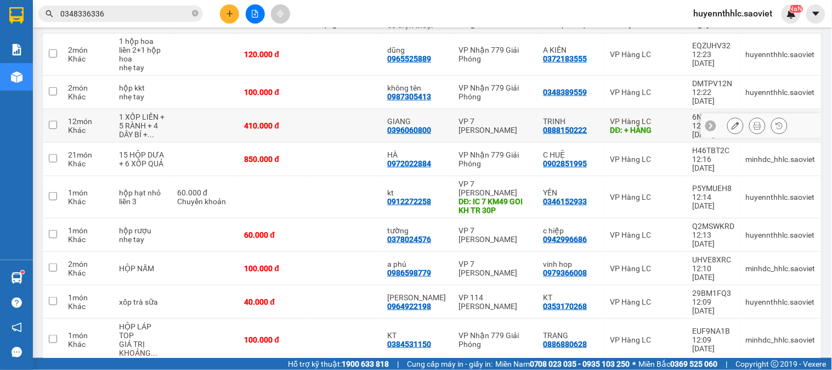
scroll to position [162, 0]
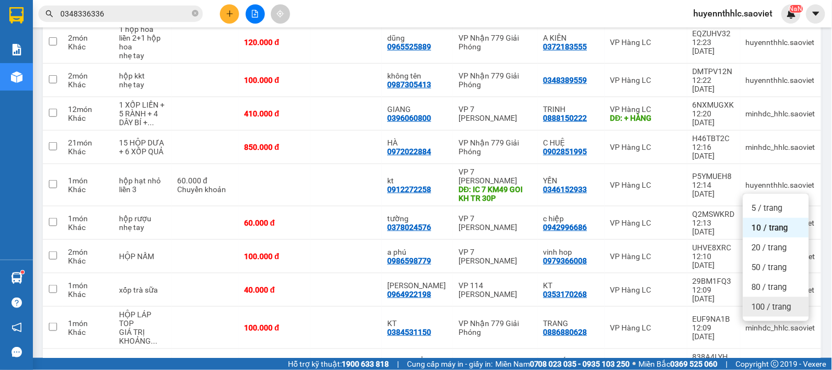
click at [761, 304] on span "100 / trang" at bounding box center [771, 306] width 39 height 11
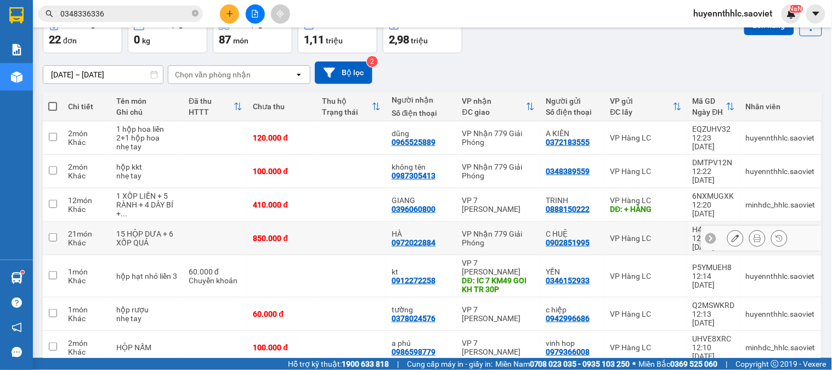
scroll to position [0, 0]
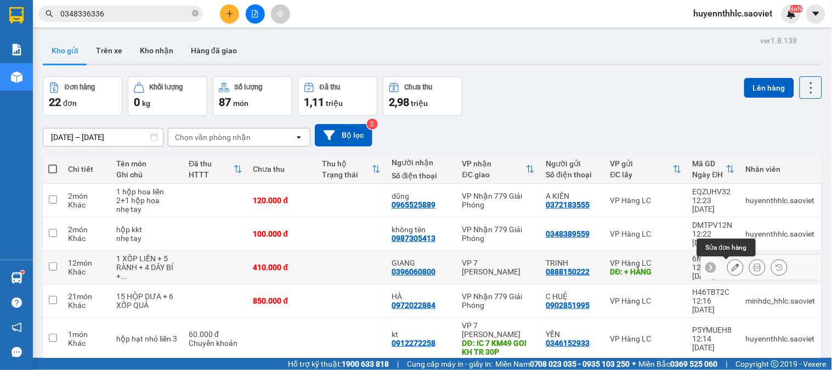
click at [753, 266] on icon at bounding box center [757, 267] width 8 height 8
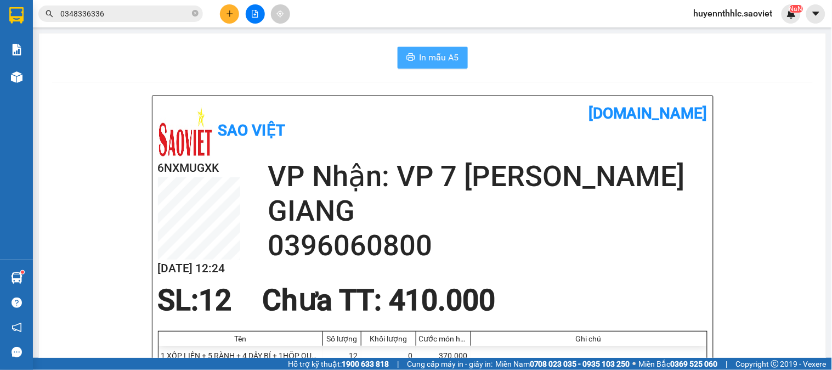
click at [435, 54] on span "In mẫu A5" at bounding box center [438, 57] width 39 height 14
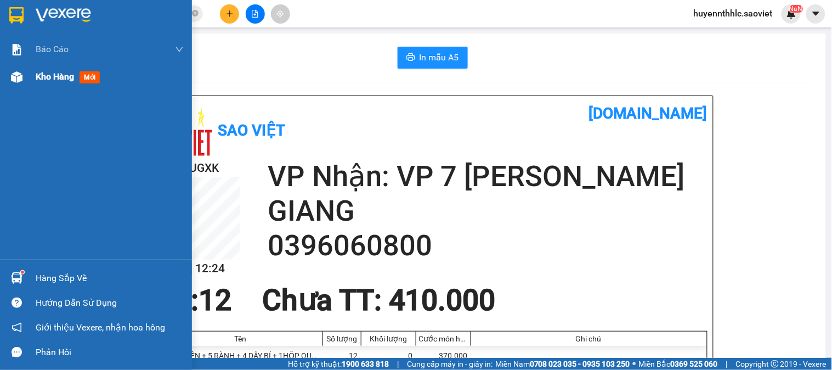
click at [14, 77] on img at bounding box center [17, 77] width 12 height 12
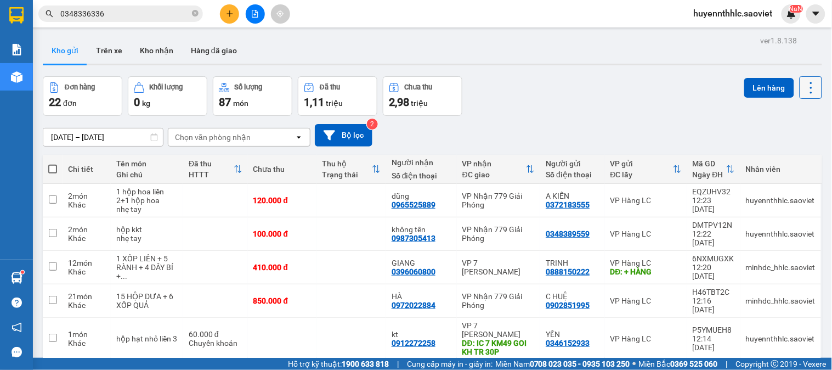
click at [810, 87] on icon at bounding box center [811, 88] width 2 height 12
click at [790, 155] on span "Làm mới" at bounding box center [786, 156] width 30 height 11
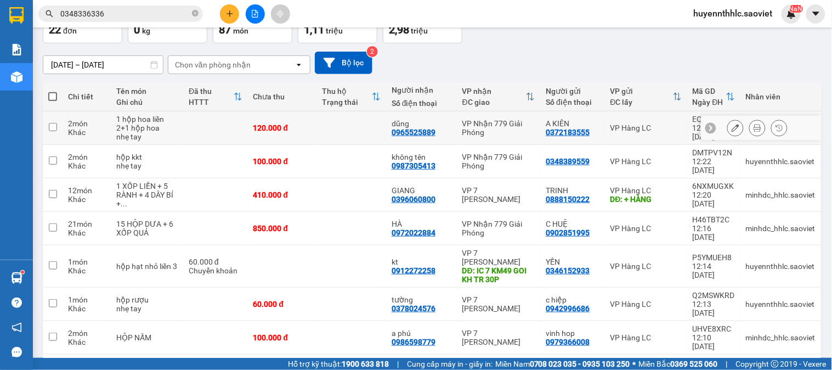
scroll to position [243, 0]
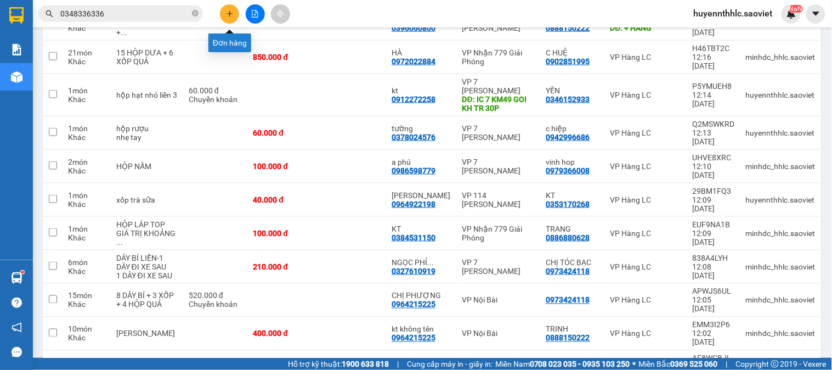
click at [226, 14] on icon "plus" at bounding box center [230, 14] width 8 height 8
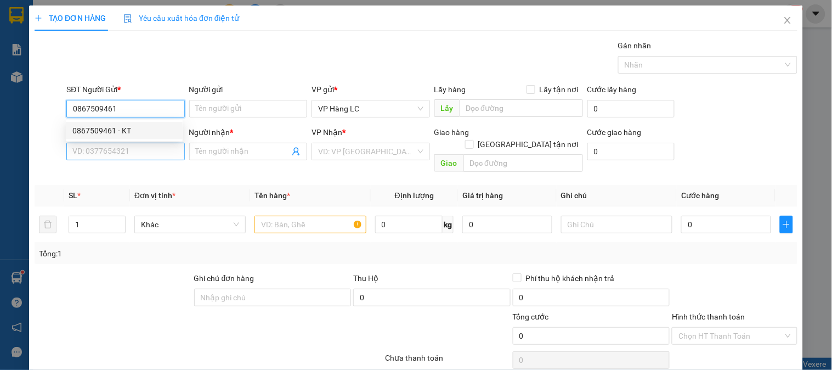
drag, startPoint x: 130, startPoint y: 133, endPoint x: 130, endPoint y: 159, distance: 25.8
click at [130, 134] on div "0867509461 - KT" at bounding box center [124, 130] width 104 height 12
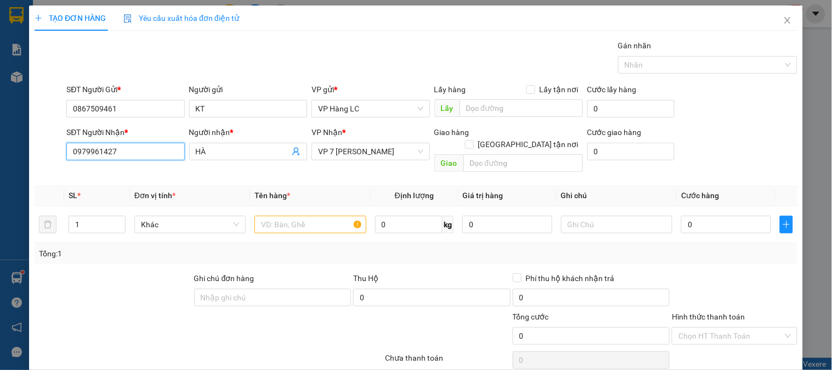
drag, startPoint x: 99, startPoint y: 168, endPoint x: 55, endPoint y: 173, distance: 43.7
click at [54, 173] on div "Transit Pickup Surcharge Ids Transit Deliver Surcharge Ids Transit Deliver Surc…" at bounding box center [416, 217] width 763 height 357
click at [133, 177] on div "0979961427 - HÀ" at bounding box center [126, 173] width 108 height 12
click at [277, 215] on input "text" at bounding box center [309, 224] width 111 height 18
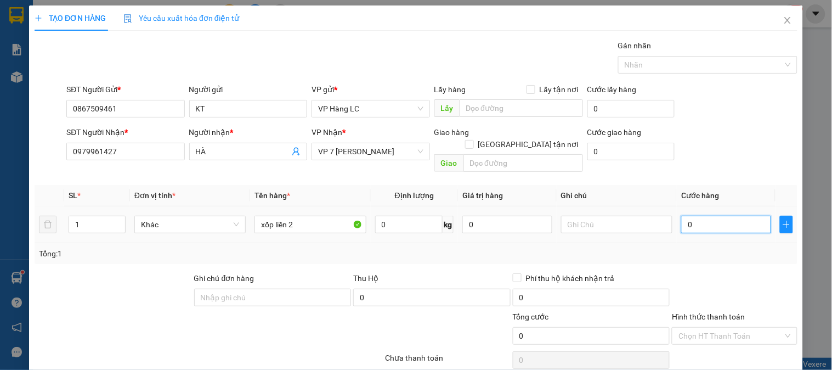
click at [705, 215] on input "0" at bounding box center [726, 224] width 90 height 18
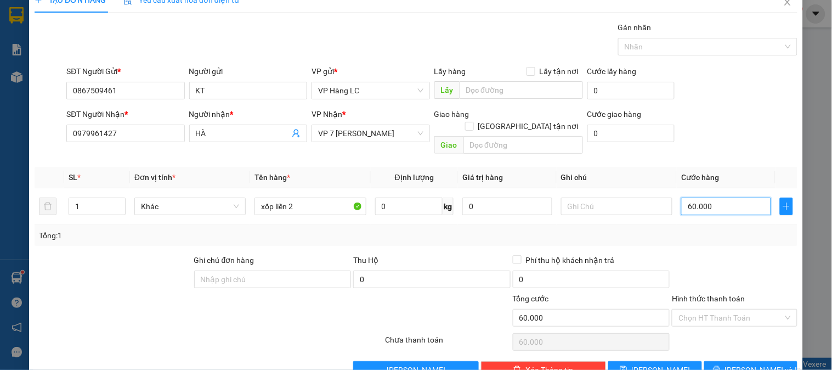
scroll to position [36, 0]
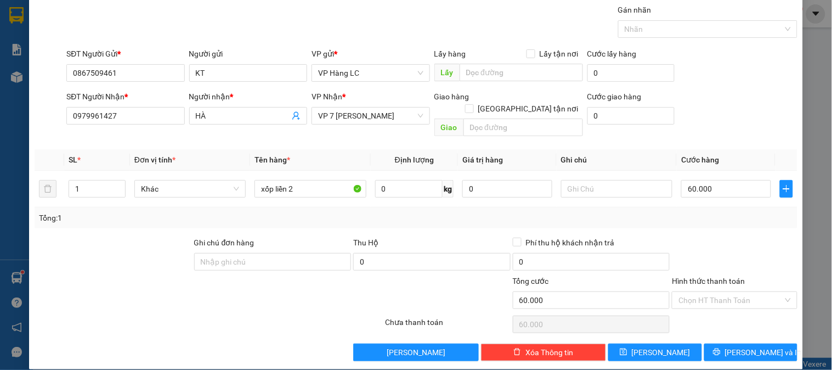
click at [736, 350] on div "TẠO ĐƠN HÀNG Yêu cầu xuất hóa đơn điện tử Transit Pickup Surcharge Ids Transit …" at bounding box center [416, 169] width 774 height 399
click at [760, 346] on span "[PERSON_NAME] và In" at bounding box center [763, 352] width 77 height 12
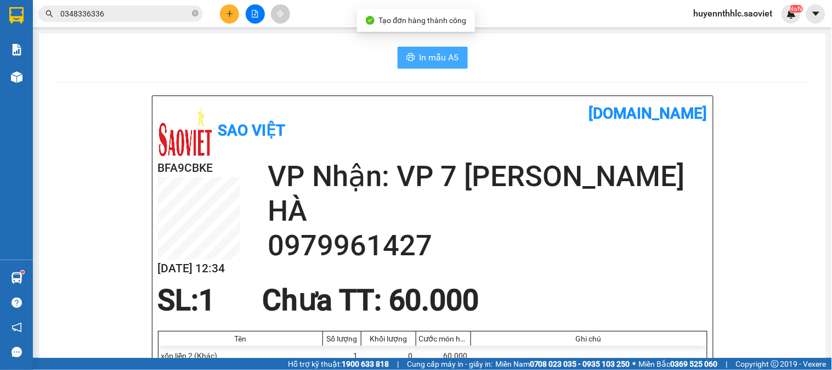
click at [440, 48] on button "In mẫu A5" at bounding box center [432, 58] width 70 height 22
click at [278, 38] on section "Kết quả tìm kiếm ( 133 ) Bộ lọc Mã ĐH Trạng thái Món hàng Thu hộ Tổng cước Chưa…" at bounding box center [416, 185] width 832 height 370
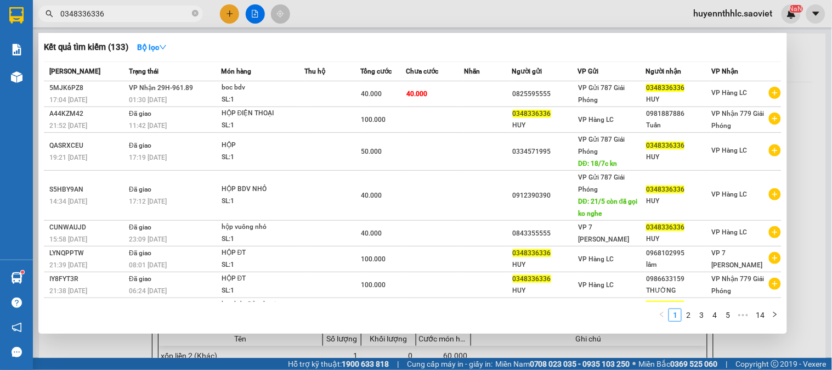
drag, startPoint x: 112, startPoint y: 13, endPoint x: 3, endPoint y: 20, distance: 109.4
click at [3, 20] on section "Kết quả tìm kiếm ( 133 ) Bộ lọc Mã ĐH Trạng thái Món hàng Thu hộ Tổng cước Chưa…" at bounding box center [416, 185] width 832 height 370
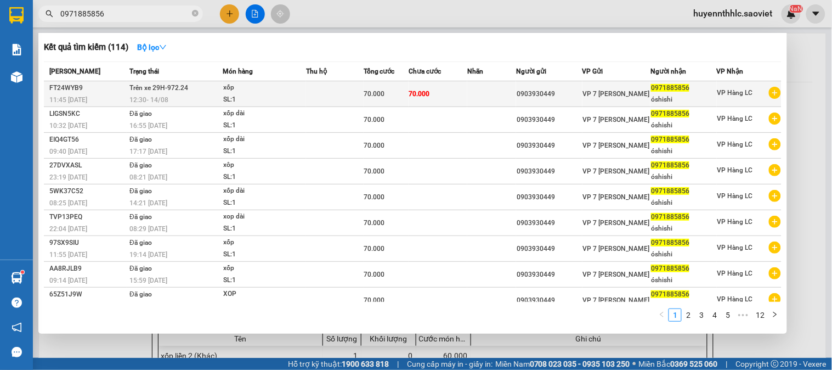
click at [294, 92] on div "xốp" at bounding box center [264, 88] width 82 height 12
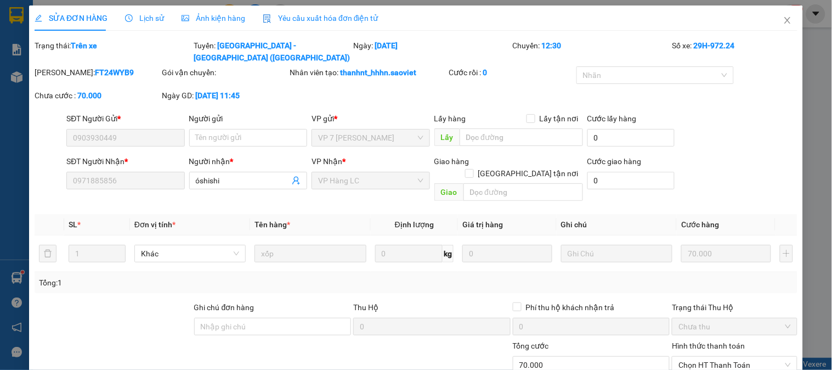
click at [151, 17] on span "Lịch sử" at bounding box center [144, 18] width 39 height 9
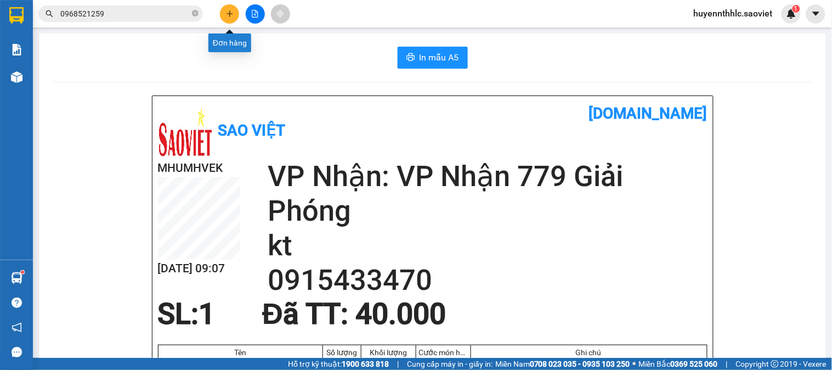
click at [225, 14] on button at bounding box center [229, 13] width 19 height 19
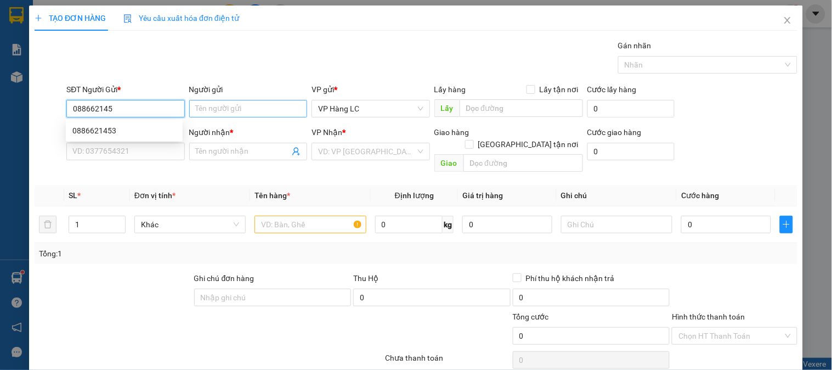
type input "0886621453"
click at [127, 129] on div "0886621453" at bounding box center [124, 130] width 104 height 12
type input "0934588666"
type input "CHỊ THÊM"
type input "ĐÃ GỌI 13/8"
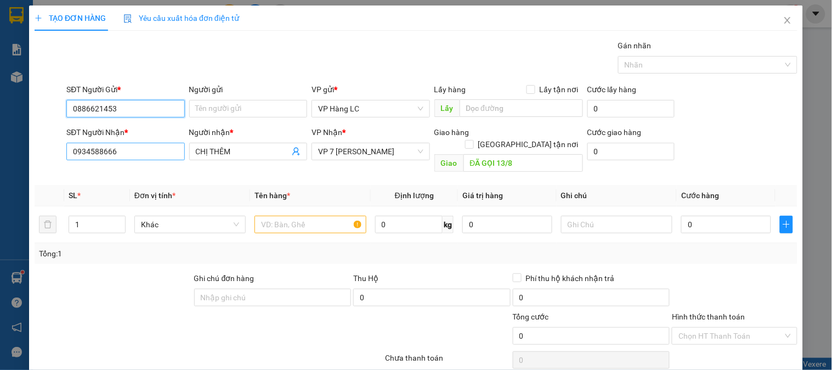
type input "0886621453"
drag, startPoint x: 134, startPoint y: 156, endPoint x: 0, endPoint y: 169, distance: 135.0
click at [0, 169] on div "TẠO ĐƠN HÀNG Yêu cầu xuất hóa đơn điện tử Transit Pickup Surcharge Ids Transit …" at bounding box center [416, 185] width 832 height 370
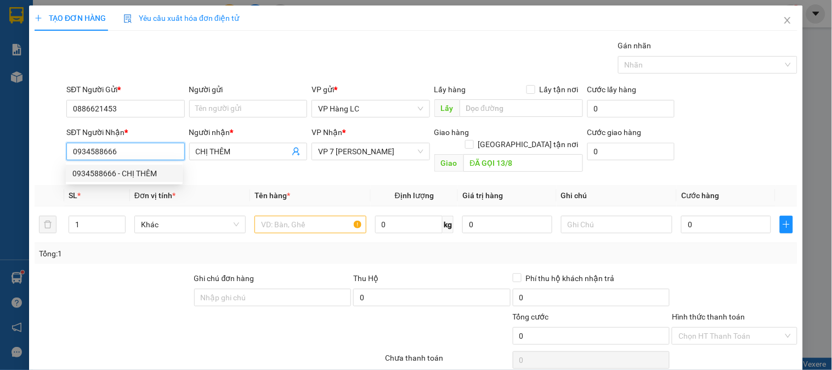
drag, startPoint x: 146, startPoint y: 177, endPoint x: 164, endPoint y: 176, distance: 18.1
click at [155, 177] on div "0934588666 - CHỊ THÊM" at bounding box center [124, 173] width 104 height 12
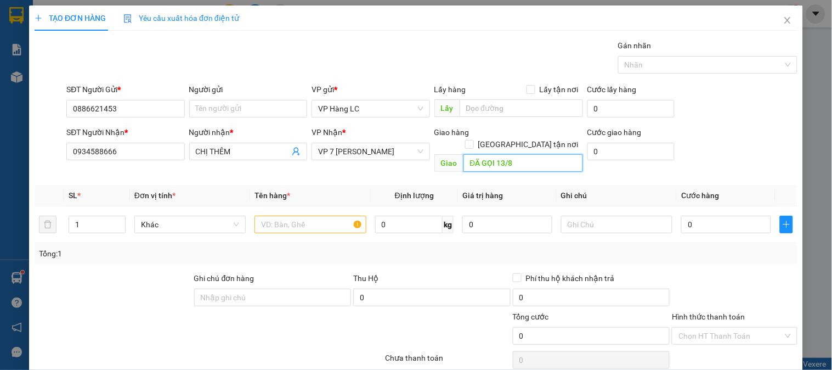
click at [519, 157] on input "ĐÃ GỌI 13/8" at bounding box center [523, 163] width 120 height 18
drag, startPoint x: 92, startPoint y: 211, endPoint x: 124, endPoint y: 206, distance: 32.1
click at [102, 216] on input "1" at bounding box center [97, 224] width 56 height 16
type input "2"
click at [300, 215] on input "text" at bounding box center [309, 224] width 111 height 18
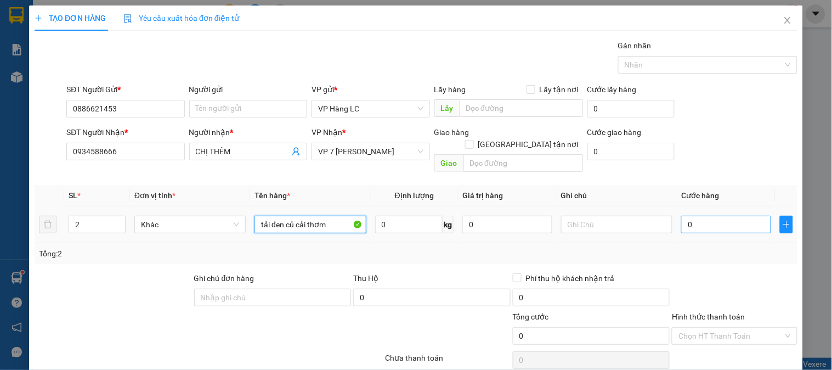
type input "tải đen củ cải thơm"
click at [707, 215] on input "0" at bounding box center [726, 224] width 90 height 18
type input "2"
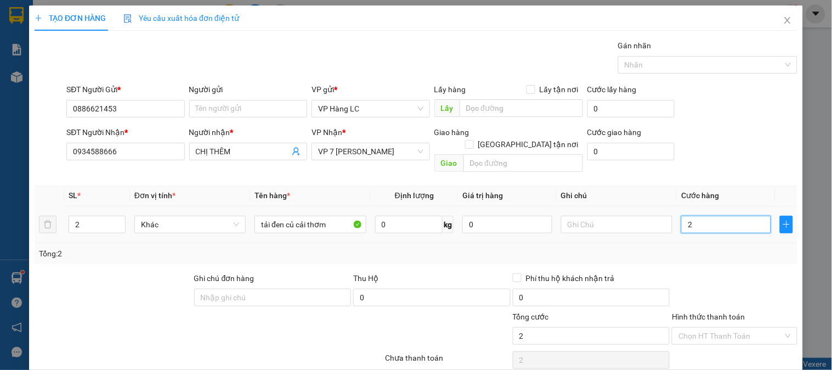
type input "20"
type input "200"
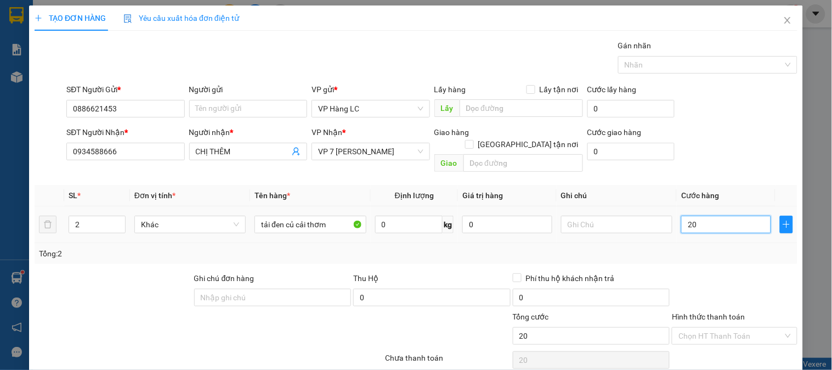
type input "200"
type input "2.000"
type input "20.000"
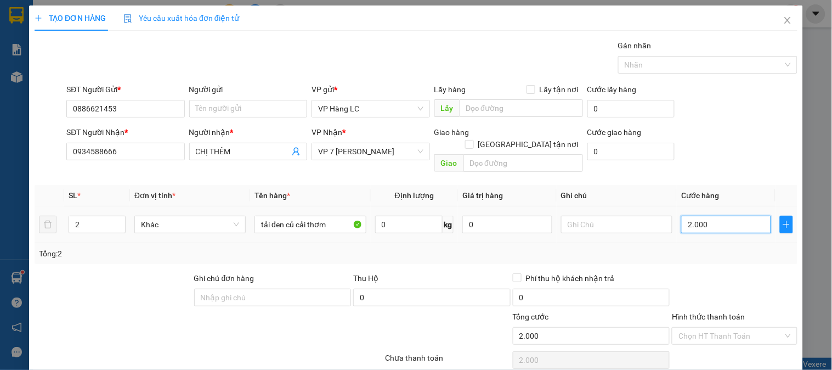
type input "20.000"
type input "200.000"
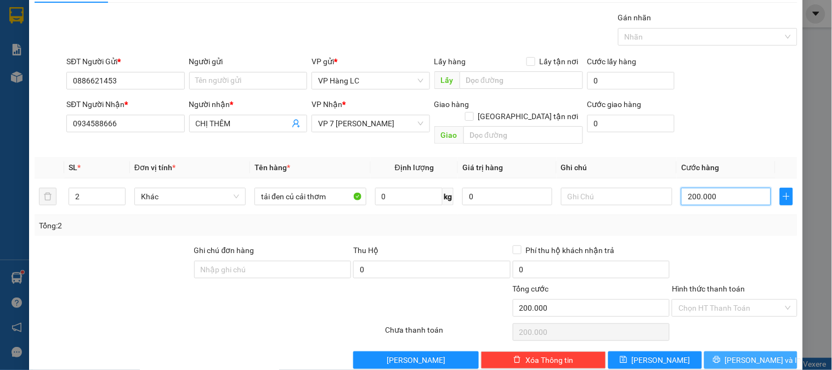
scroll to position [36, 0]
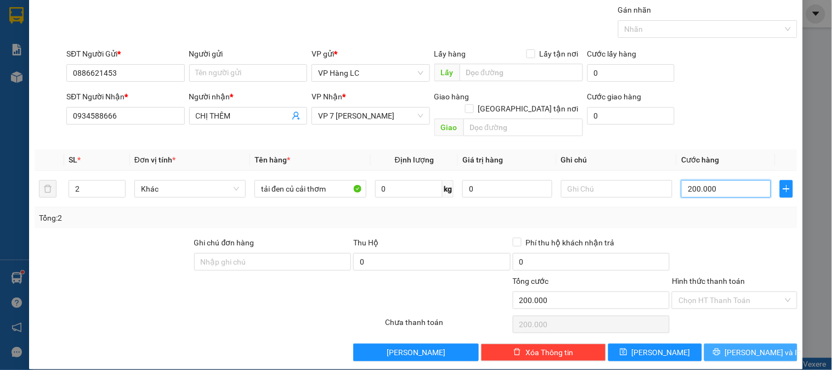
type input "200.000"
click at [753, 346] on span "[PERSON_NAME] và In" at bounding box center [763, 352] width 77 height 12
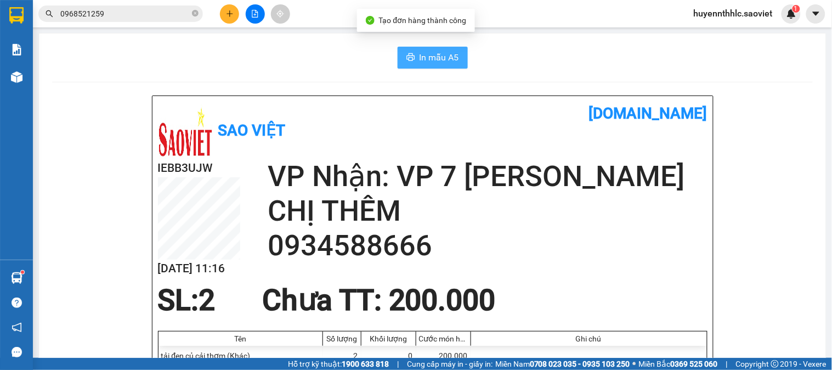
click at [448, 56] on span "In mẫu A5" at bounding box center [438, 57] width 39 height 14
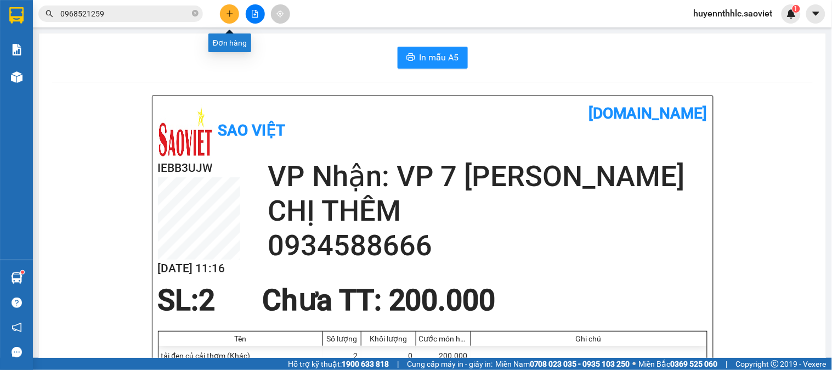
click at [229, 12] on icon "plus" at bounding box center [229, 13] width 1 height 6
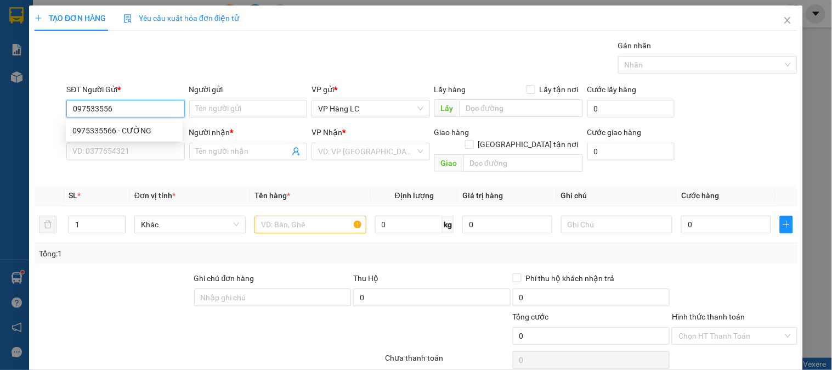
type input "0975335566"
drag, startPoint x: 130, startPoint y: 128, endPoint x: 145, endPoint y: 125, distance: 15.2
click at [139, 129] on div "0975335566 - CƯỜNG" at bounding box center [124, 130] width 104 height 12
type input "CƯỜNG"
type input "0904492776"
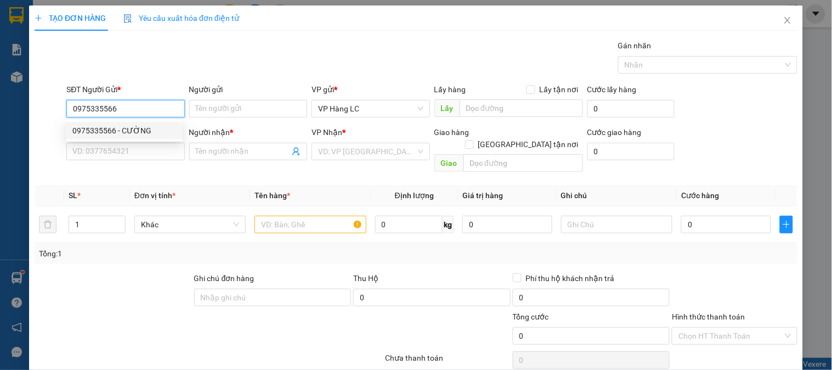
type input "KT"
type input "đã gọi 4/8"
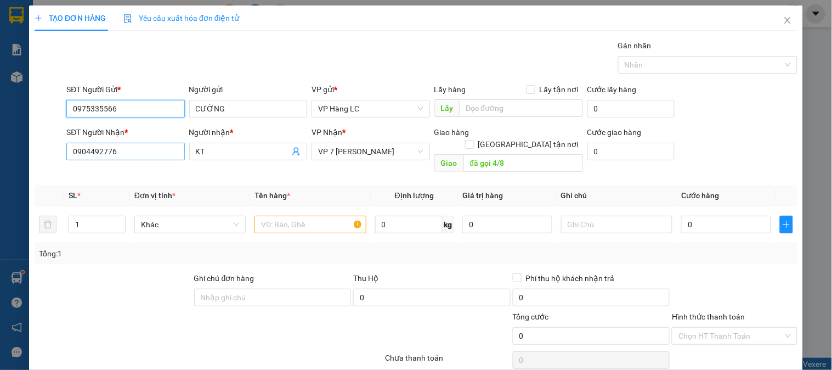
type input "0975335566"
drag, startPoint x: 146, startPoint y: 152, endPoint x: 141, endPoint y: 184, distance: 32.7
click at [3, 155] on div "TẠO ĐƠN HÀNG Yêu cầu xuất hóa đơn điện tử Transit Pickup Surcharge Ids Transit …" at bounding box center [416, 185] width 832 height 370
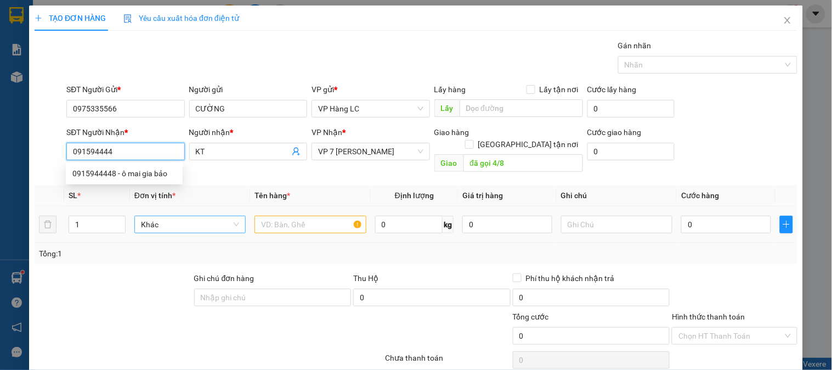
type input "0915944448"
click at [146, 172] on div "0915944448 - ô mai gia bảo" at bounding box center [124, 173] width 104 height 12
type input "ô mai gia bảo"
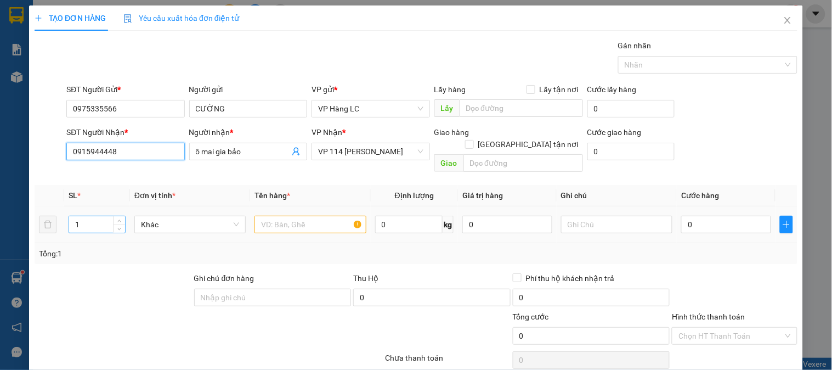
type input "0915944448"
click at [90, 216] on input "1" at bounding box center [97, 224] width 56 height 16
type input "3"
click at [291, 215] on input "text" at bounding box center [309, 224] width 111 height 18
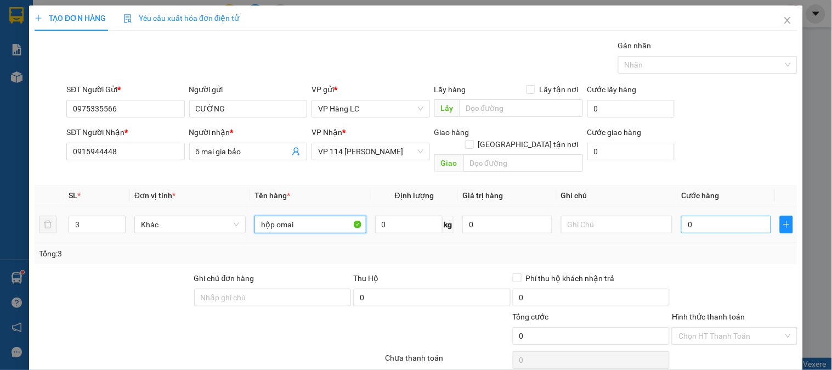
type input "hộp omai"
click at [694, 215] on input "0" at bounding box center [726, 224] width 90 height 18
type input "1"
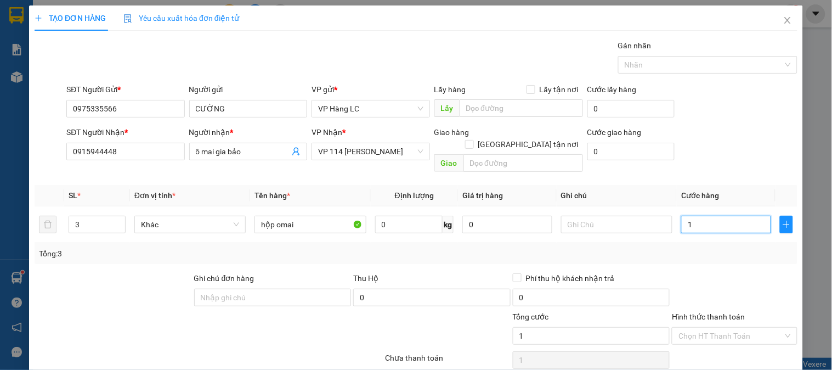
type input "12"
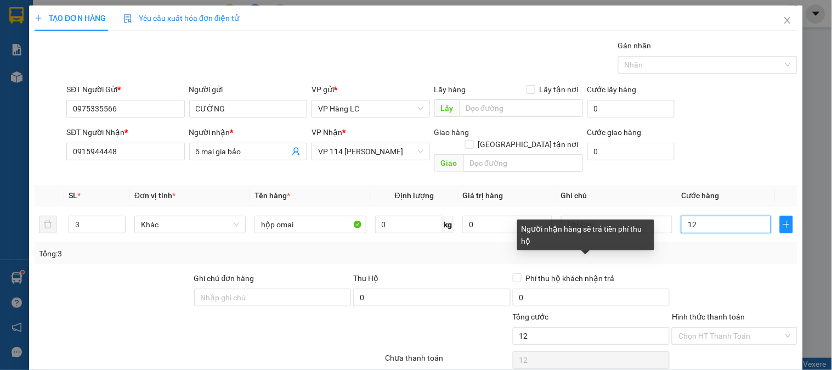
type input "120"
type input "1.200"
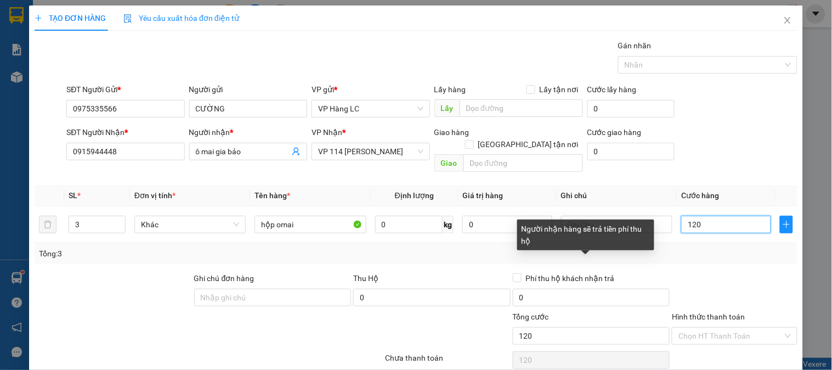
type input "1.200"
type input "12.000"
type input "120.000"
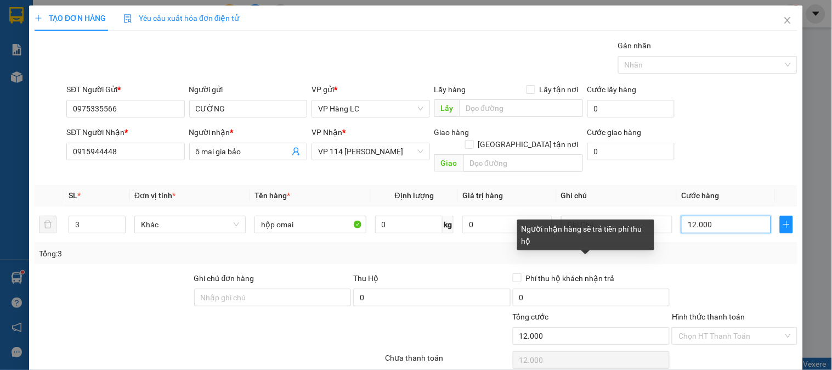
type input "120.000"
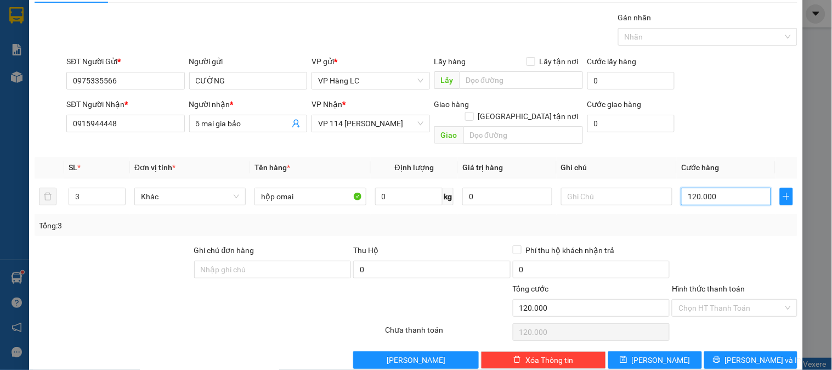
scroll to position [36, 0]
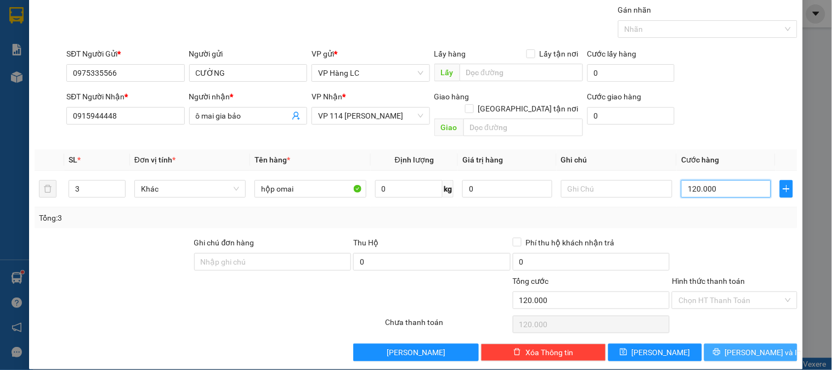
type input "120.000"
click at [752, 346] on span "[PERSON_NAME] và In" at bounding box center [763, 352] width 77 height 12
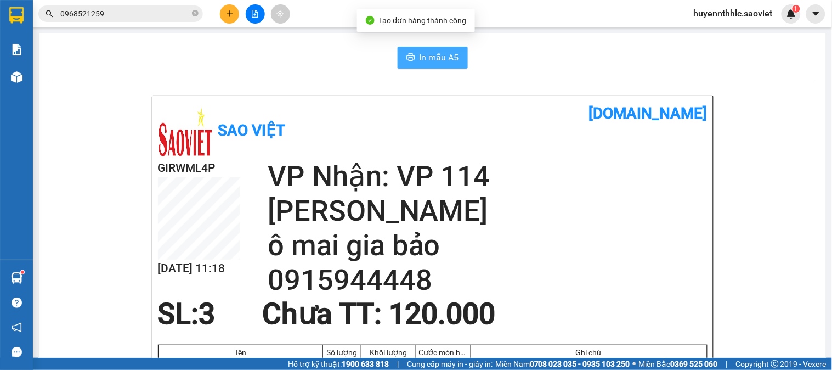
click at [436, 54] on span "In mẫu A5" at bounding box center [438, 57] width 39 height 14
click at [412, 60] on button "In mẫu A5" at bounding box center [432, 58] width 70 height 22
click at [442, 55] on span "In mẫu A5" at bounding box center [438, 57] width 39 height 14
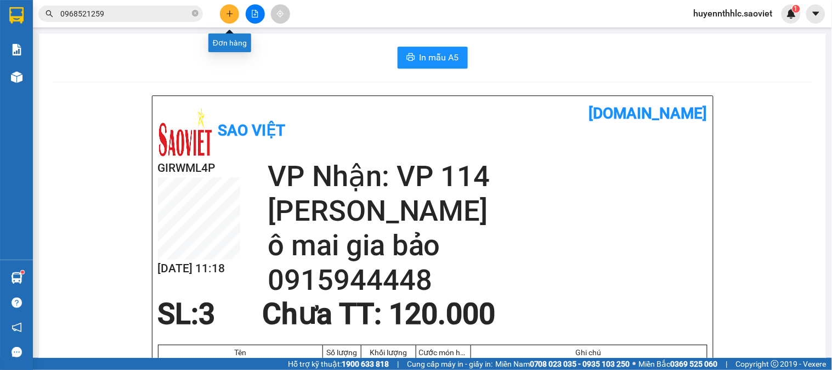
click at [226, 9] on button at bounding box center [229, 13] width 19 height 19
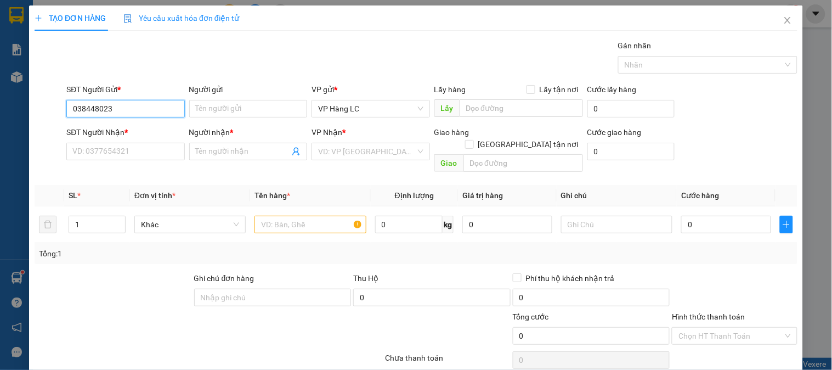
type input "0384480232"
click at [138, 130] on div "0384480232 - thái" at bounding box center [124, 130] width 104 height 12
type input "thái"
type input "0963827123"
type input "K TÊN"
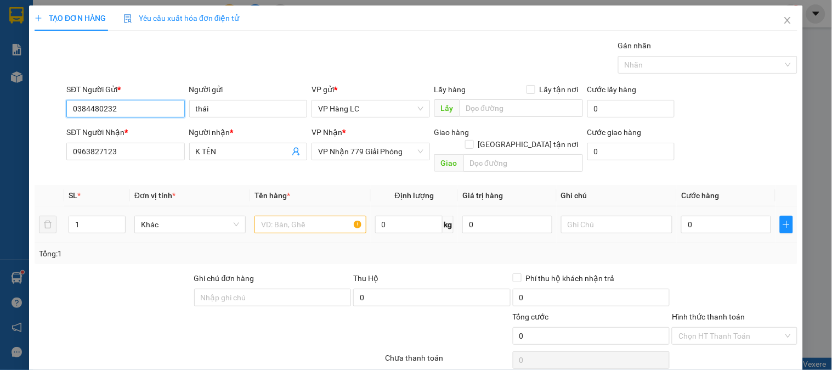
type input "0384480232"
click at [305, 215] on input "text" at bounding box center [309, 224] width 111 height 18
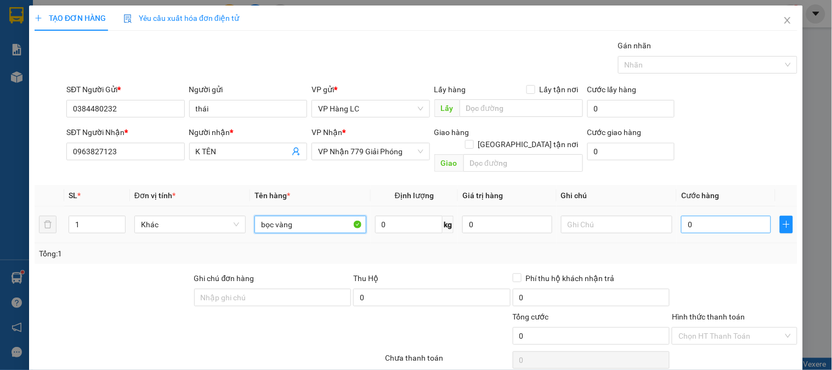
type input "bọc vàng"
click at [706, 215] on input "0" at bounding box center [726, 224] width 90 height 18
type input "4"
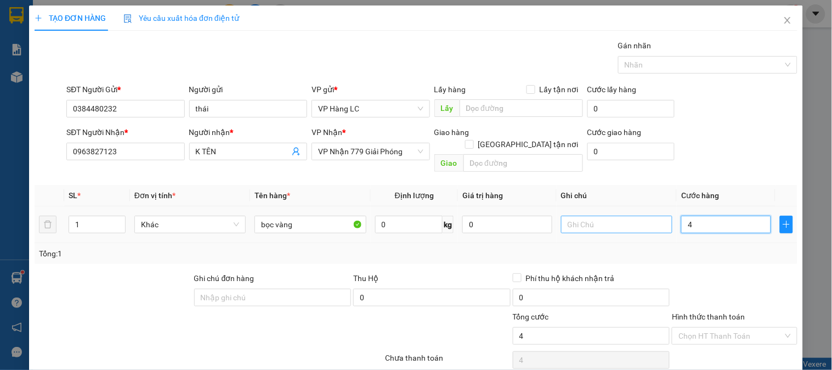
type input "40"
type input "400"
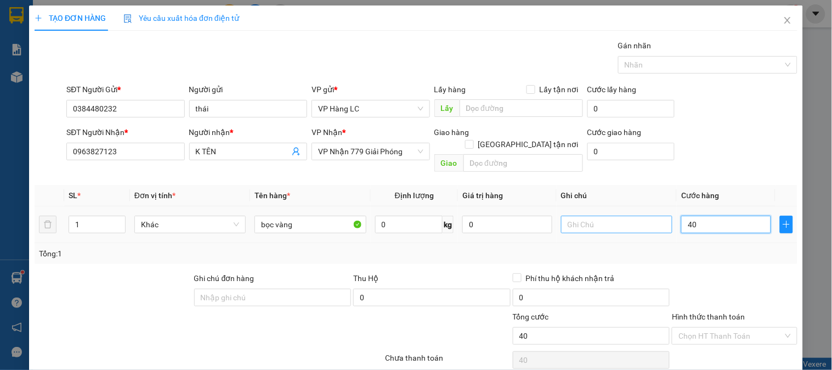
type input "400"
type input "4.000"
type input "40.000"
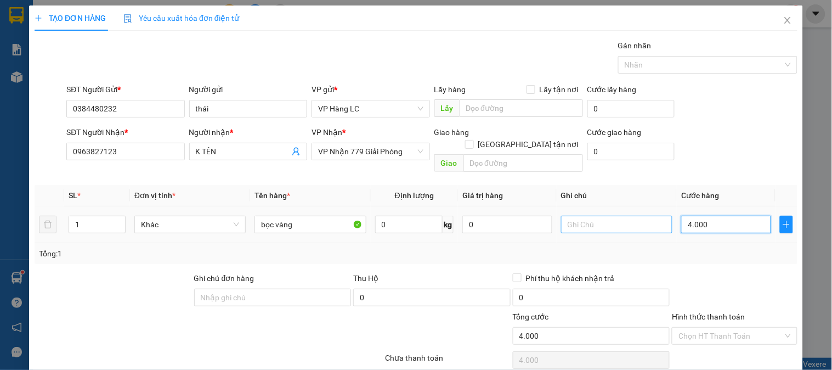
type input "40.000"
drag, startPoint x: 629, startPoint y: 212, endPoint x: 612, endPoint y: 214, distance: 17.1
click at [629, 215] on input "text" at bounding box center [616, 224] width 111 height 18
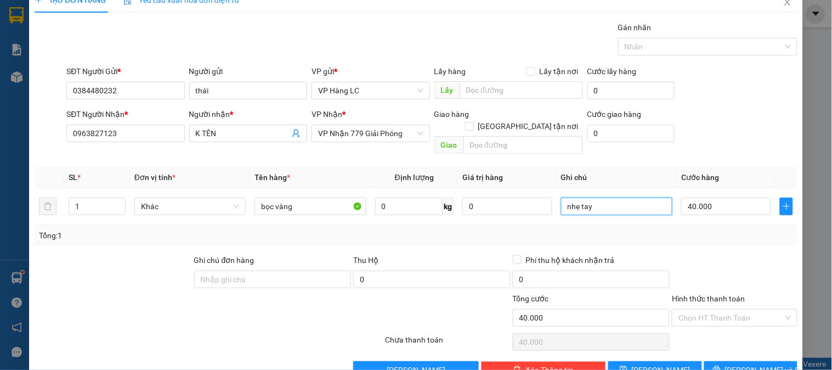
scroll to position [36, 0]
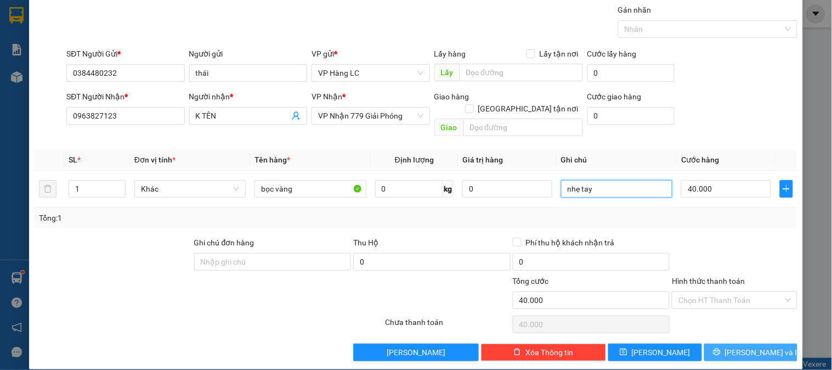
type input "nhẹ tay"
drag, startPoint x: 754, startPoint y: 331, endPoint x: 713, endPoint y: 333, distance: 41.2
click at [752, 343] on button "[PERSON_NAME] và In" at bounding box center [750, 352] width 93 height 18
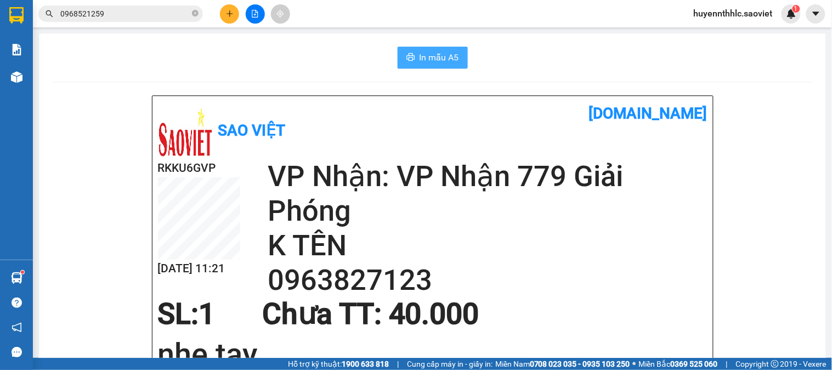
click at [425, 58] on span "In mẫu A5" at bounding box center [438, 57] width 39 height 14
drag, startPoint x: 549, startPoint y: 90, endPoint x: 507, endPoint y: 90, distance: 42.2
drag, startPoint x: 445, startPoint y: 52, endPoint x: 444, endPoint y: 59, distance: 6.6
click at [445, 57] on span "In mẫu A5" at bounding box center [438, 57] width 39 height 14
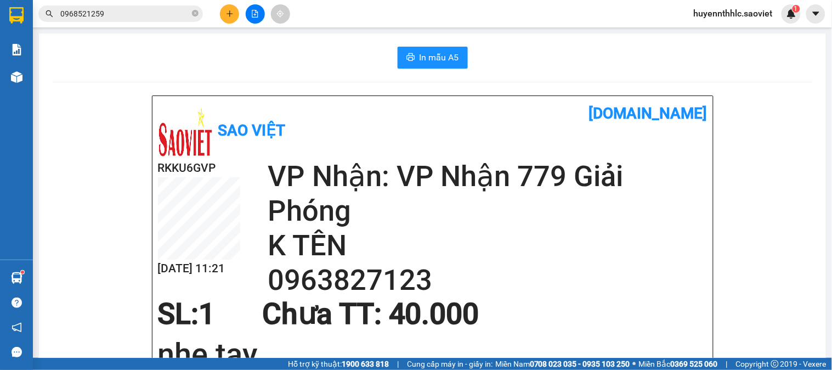
click at [348, 285] on h2 "0963827123" at bounding box center [488, 280] width 440 height 35
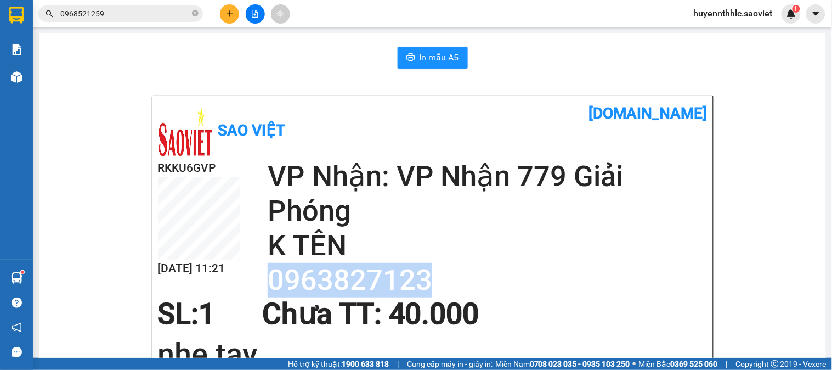
click at [348, 285] on h2 "0963827123" at bounding box center [488, 280] width 440 height 35
copy h2 "0963827123"
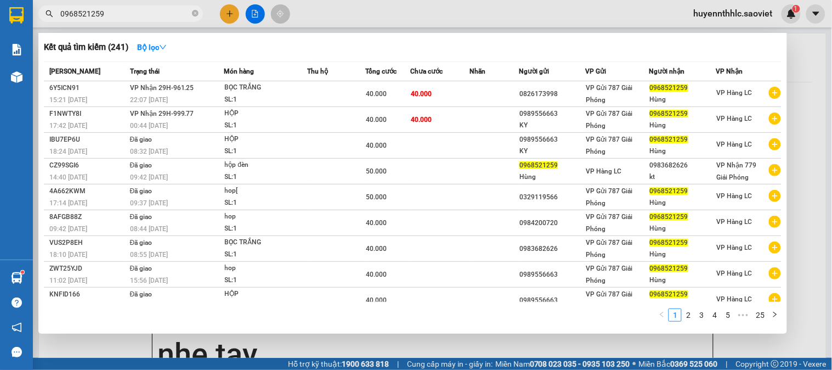
drag, startPoint x: 100, startPoint y: 15, endPoint x: 107, endPoint y: 15, distance: 6.6
click at [103, 15] on input "0968521259" at bounding box center [124, 14] width 129 height 12
drag, startPoint x: 113, startPoint y: 14, endPoint x: 10, endPoint y: 1, distance: 103.9
click at [12, 8] on section "Kết quả tìm kiếm ( 241 ) Bộ lọc Mã ĐH Trạng thái Món hàng Thu hộ Tổng cước Chưa…" at bounding box center [416, 185] width 832 height 370
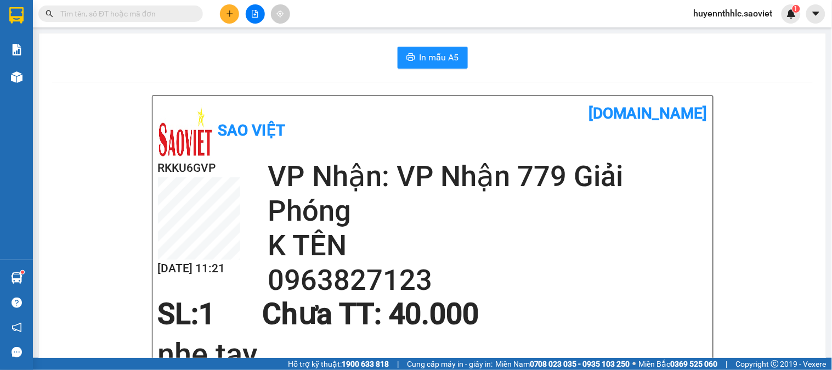
paste input "0963827123"
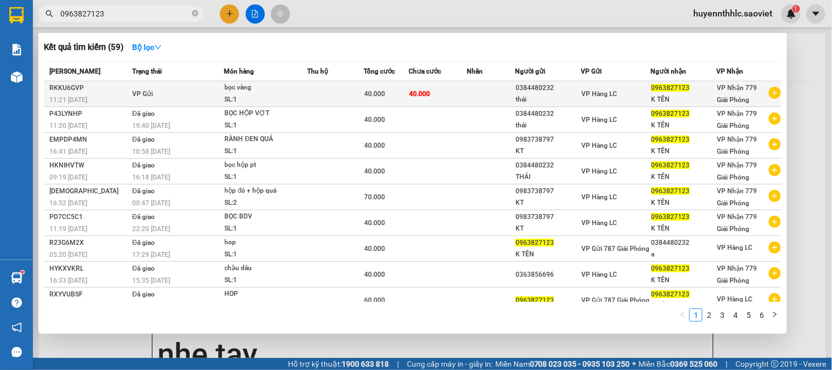
type input "0963827123"
click at [683, 91] on div "0963827123" at bounding box center [683, 88] width 65 height 12
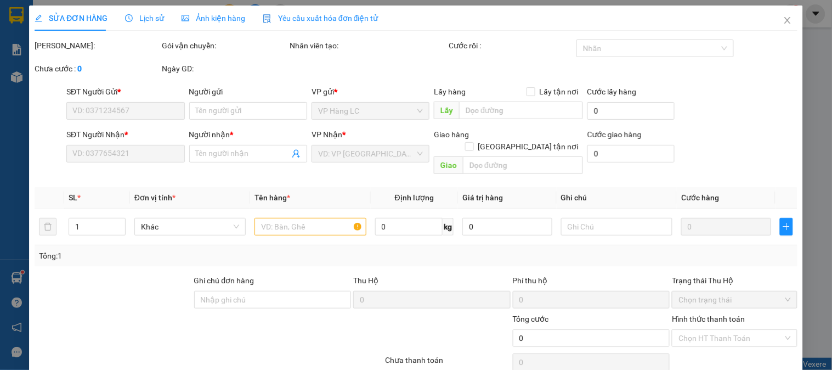
type input "0384480232"
type input "thái"
type input "0963827123"
type input "K TÊN"
type input "40.000"
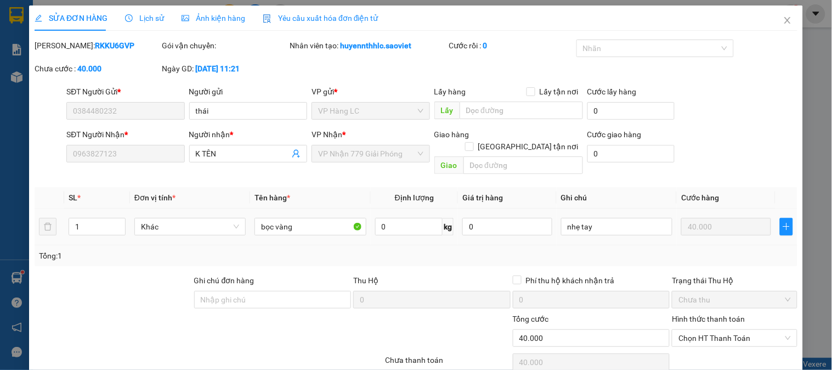
scroll to position [38, 0]
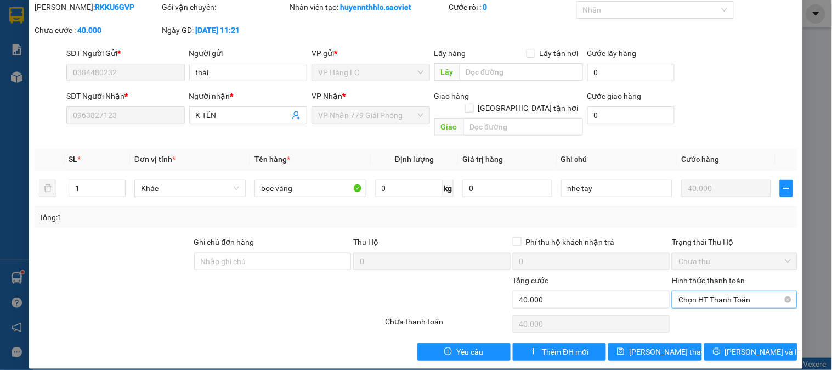
click at [724, 291] on span "Chọn HT Thanh Toán" at bounding box center [734, 299] width 112 height 16
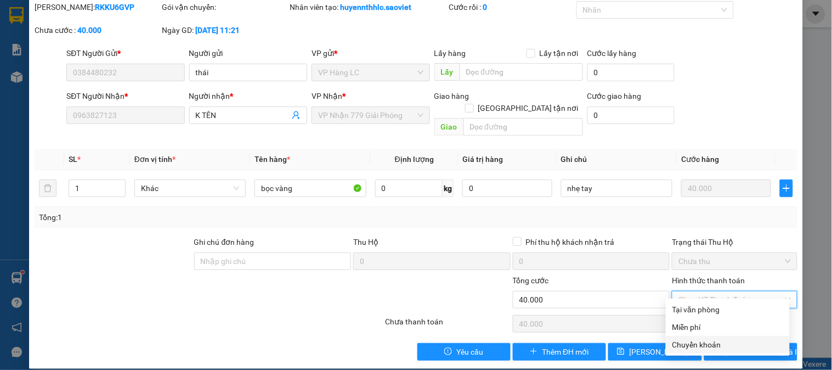
click at [709, 341] on div "Chuyển khoản" at bounding box center [727, 344] width 111 height 12
type input "0"
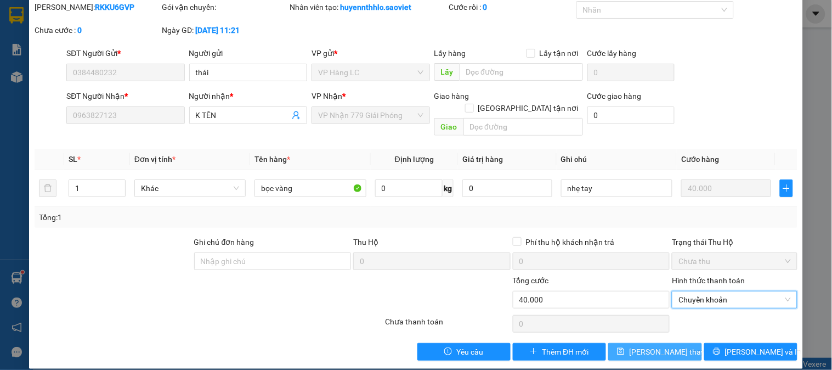
click at [653, 345] on span "[PERSON_NAME] thay đổi" at bounding box center [673, 351] width 88 height 12
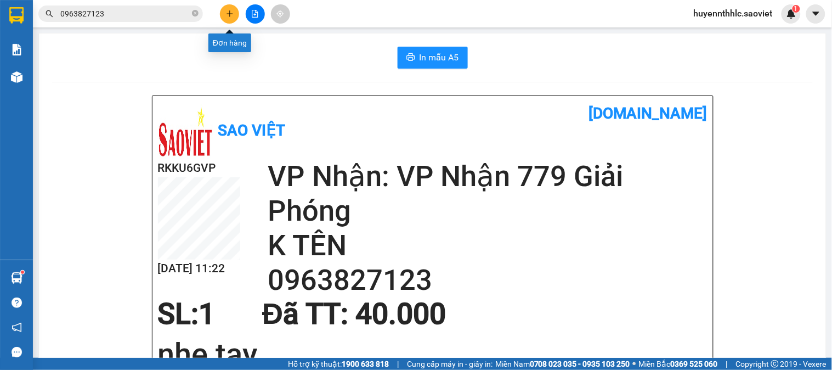
click at [226, 11] on icon "plus" at bounding box center [230, 14] width 8 height 8
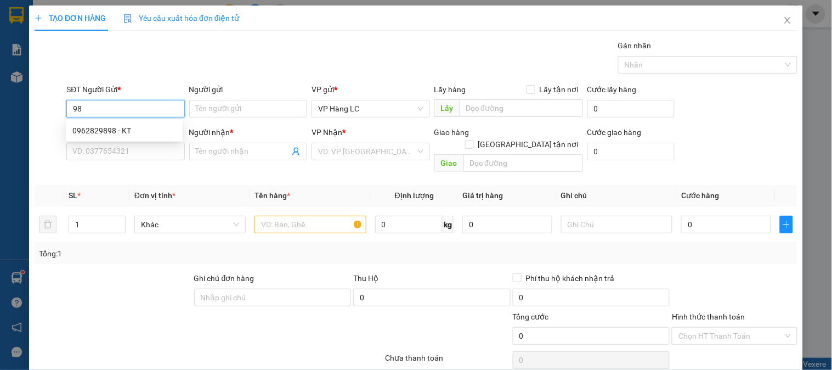
type input "9"
type input "0989905905"
click at [135, 130] on div "0989905905 - TÀI" at bounding box center [124, 130] width 104 height 12
type input "TÀI"
type input "0976025365"
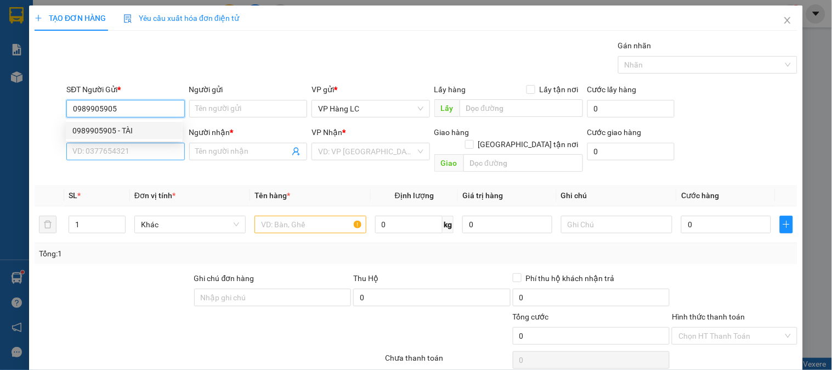
type input "KT"
type input "0989905905"
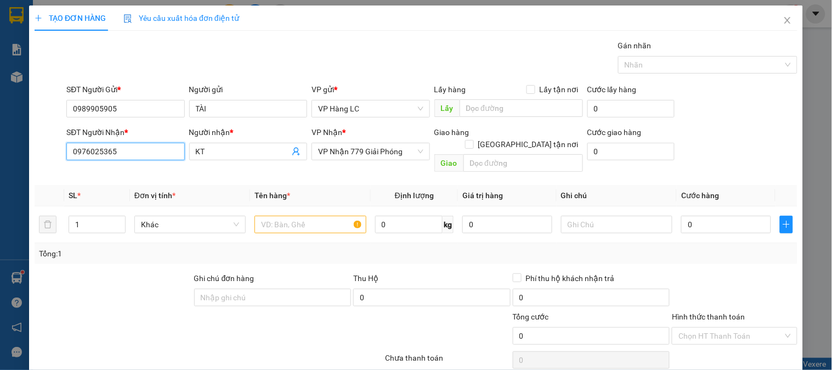
drag, startPoint x: 128, startPoint y: 151, endPoint x: 79, endPoint y: 171, distance: 52.9
click at [5, 173] on div "TẠO ĐƠN HÀNG Yêu cầu xuất hóa đơn điện tử Transit Pickup Surcharge Ids Transit …" at bounding box center [416, 185] width 832 height 370
type input "0988936386"
click at [107, 172] on div "0988936386 - KIỂU" at bounding box center [124, 173] width 104 height 12
type input "KIỂU"
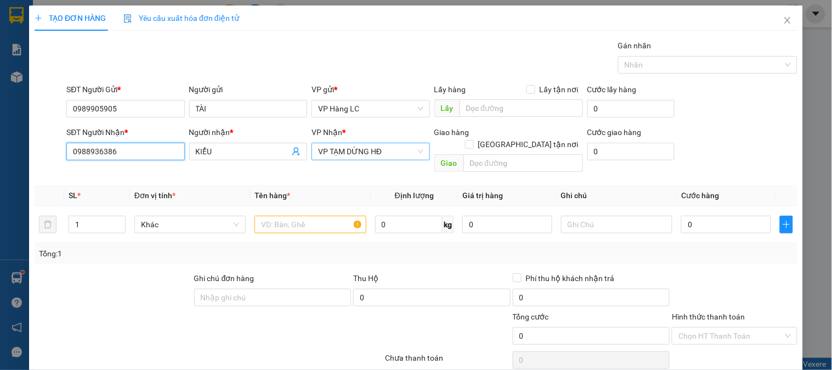
click at [326, 155] on span "VP TẠM DỪNG HĐ" at bounding box center [370, 151] width 105 height 16
type input "0988936386"
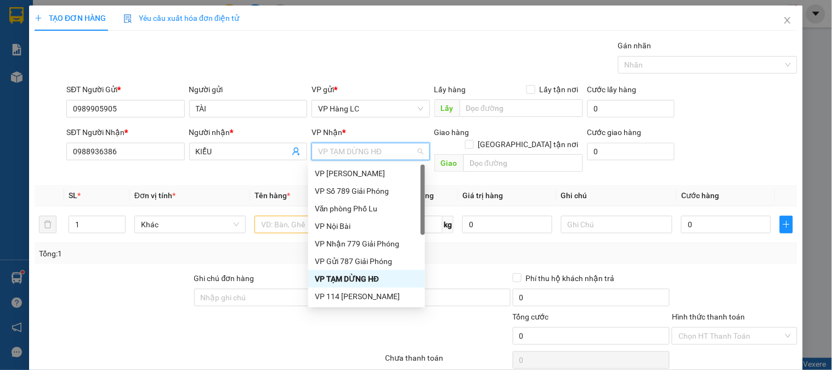
type input "7"
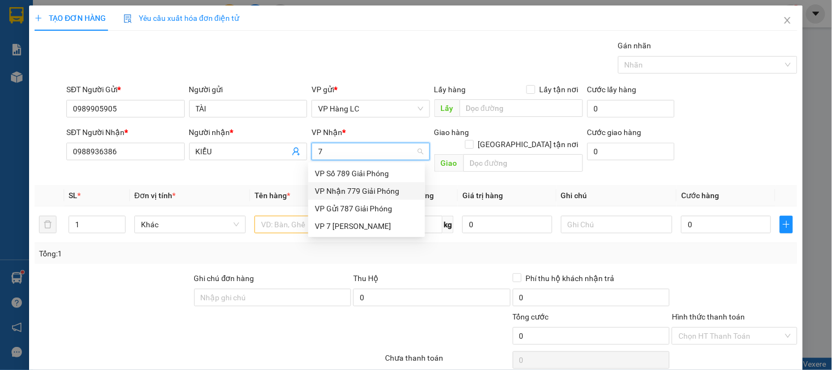
drag, startPoint x: 379, startPoint y: 188, endPoint x: 363, endPoint y: 190, distance: 16.0
click at [379, 188] on div "VP Nhận 779 Giải Phóng" at bounding box center [367, 191] width 104 height 12
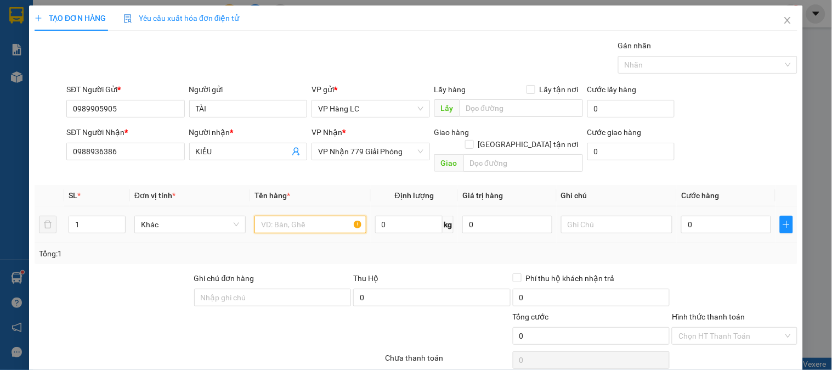
click at [302, 215] on input "text" at bounding box center [309, 224] width 111 height 18
type input "hộp giấy"
click at [693, 215] on input "0" at bounding box center [726, 224] width 90 height 18
type input "4"
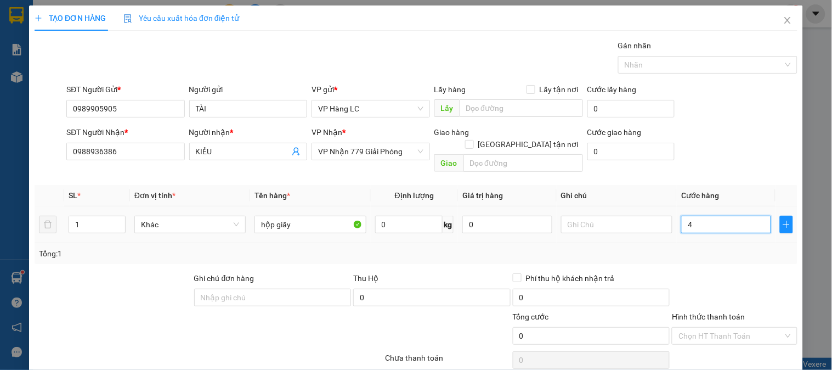
type input "4"
type input "40"
type input "400"
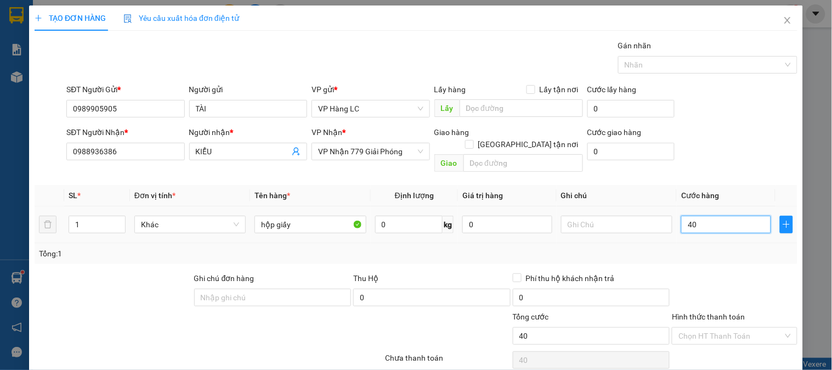
type input "400"
type input "4.000"
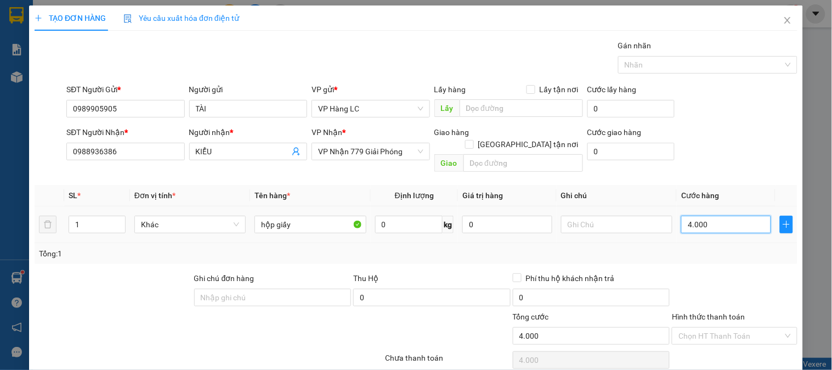
type input "40.000"
type input "4.000"
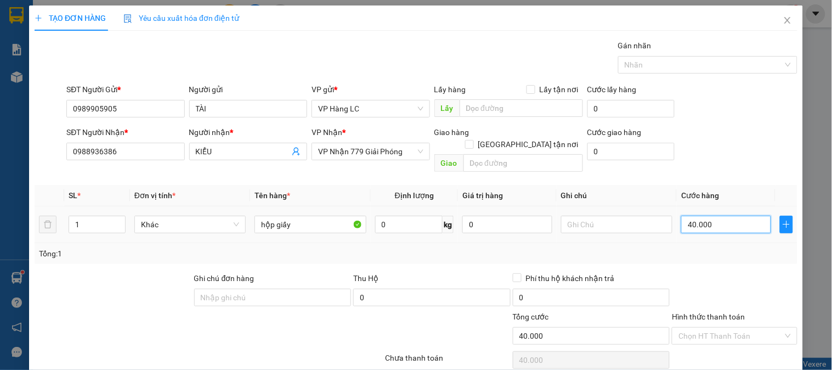
type input "4.000"
type input "400"
type input "4"
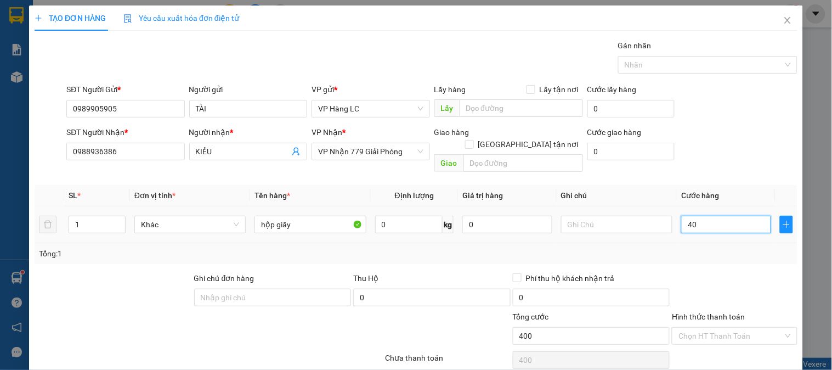
type input "4"
type input "0"
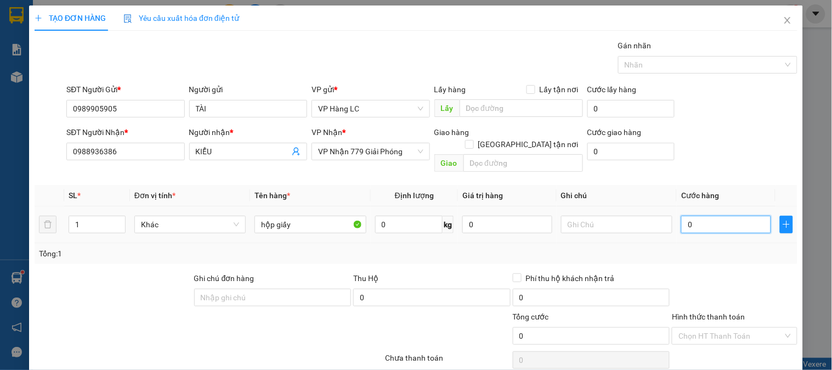
type input "05"
type input "5"
type input "050"
type input "50"
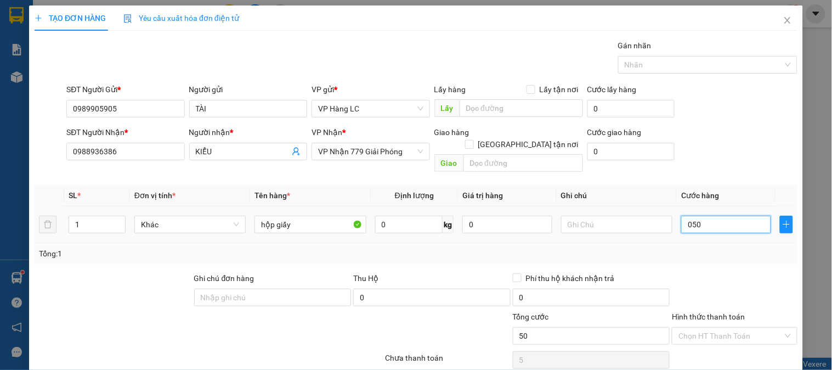
type input "50"
type input "0.500"
type input "500"
type input "05.000"
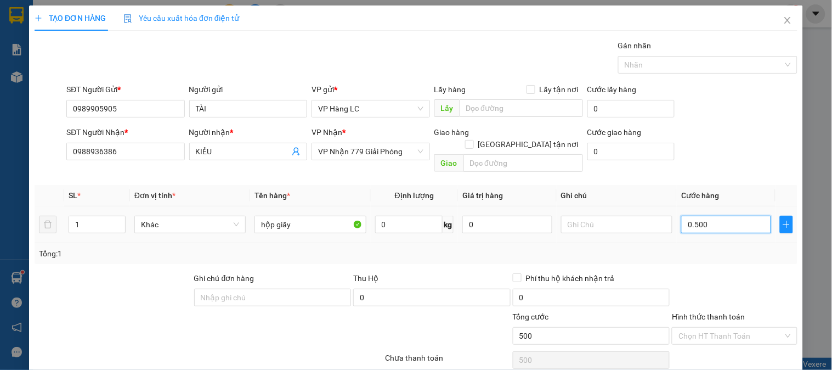
type input "5.000"
type input "050.000"
type input "50.000"
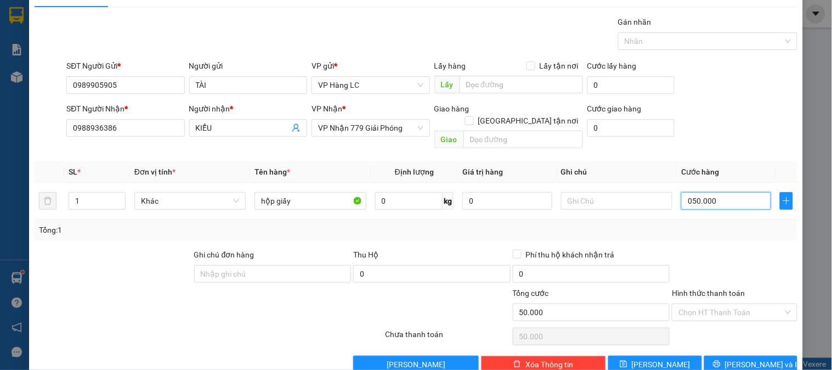
scroll to position [36, 0]
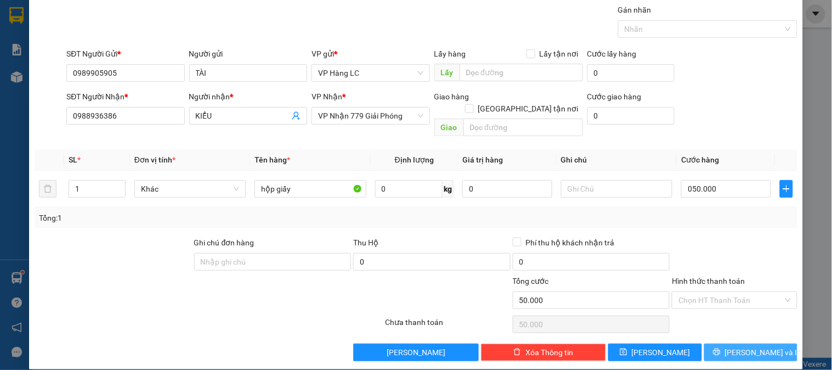
type input "50.000"
click at [738, 346] on span "[PERSON_NAME] và In" at bounding box center [763, 352] width 77 height 12
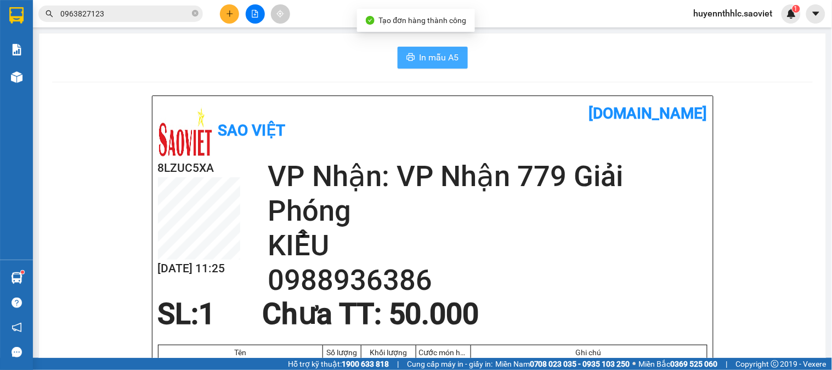
click at [428, 50] on span "In mẫu A5" at bounding box center [438, 57] width 39 height 14
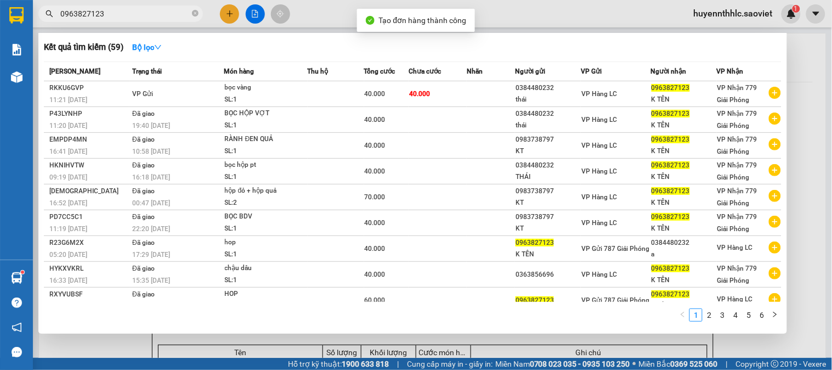
drag, startPoint x: 127, startPoint y: 15, endPoint x: 0, endPoint y: -10, distance: 129.6
click at [0, 0] on html "Kết quả tìm kiếm ( 59 ) Bộ lọc Mã ĐH Trạng thái Món hàng Thu hộ Tổng cước Chưa …" at bounding box center [416, 185] width 832 height 370
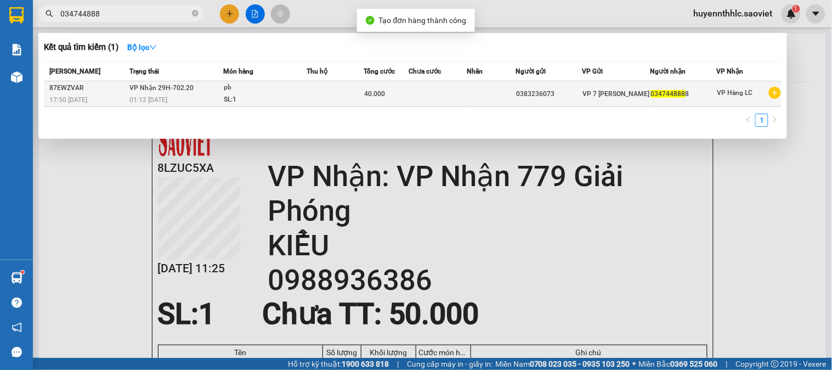
type input "034744888"
click at [502, 89] on td at bounding box center [491, 94] width 49 height 26
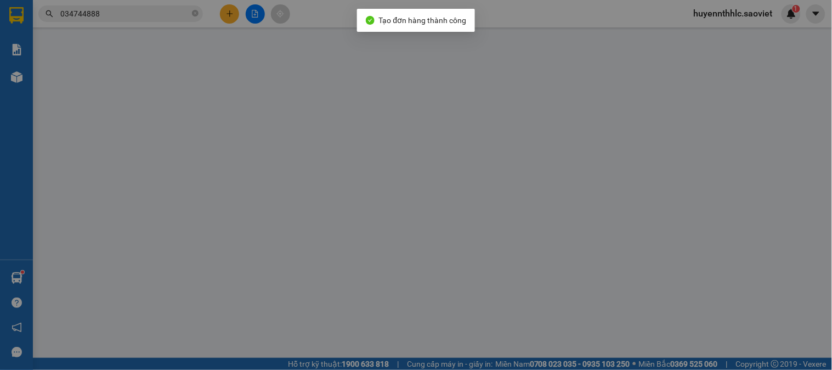
type input "0383236073"
type input "0347448888"
type input "40.000"
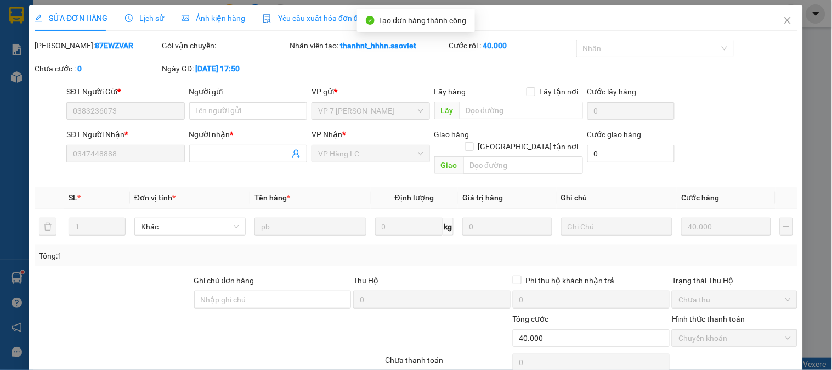
click at [136, 19] on span "Lịch sử" at bounding box center [144, 18] width 39 height 9
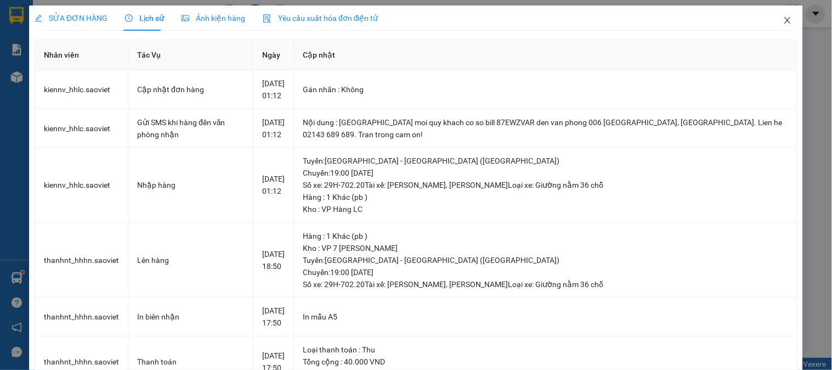
click at [784, 21] on icon "close" at bounding box center [787, 20] width 6 height 7
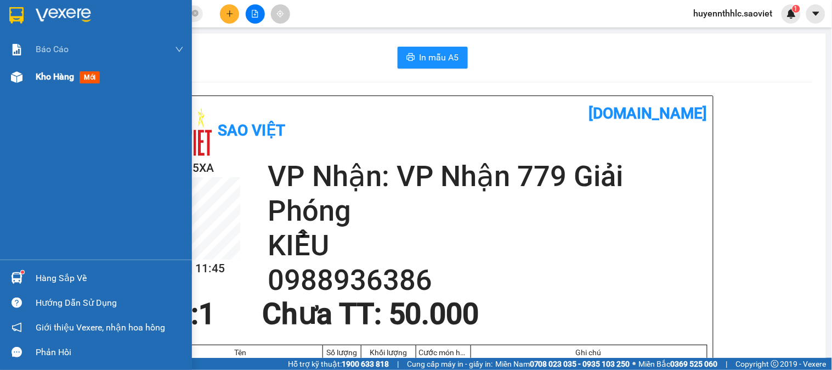
click at [61, 75] on span "Kho hàng" at bounding box center [55, 76] width 38 height 10
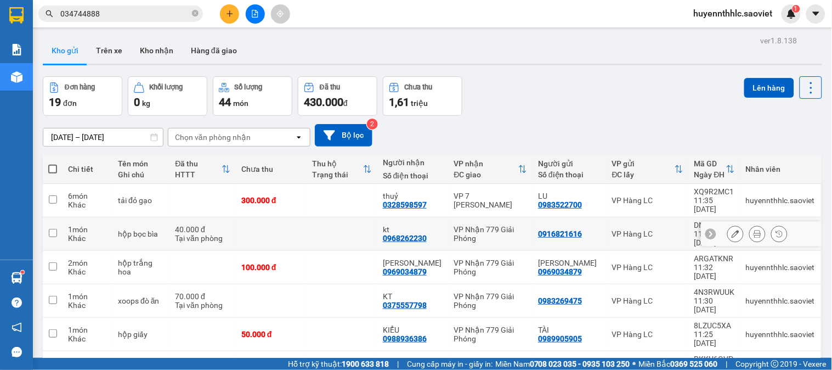
scroll to position [118, 0]
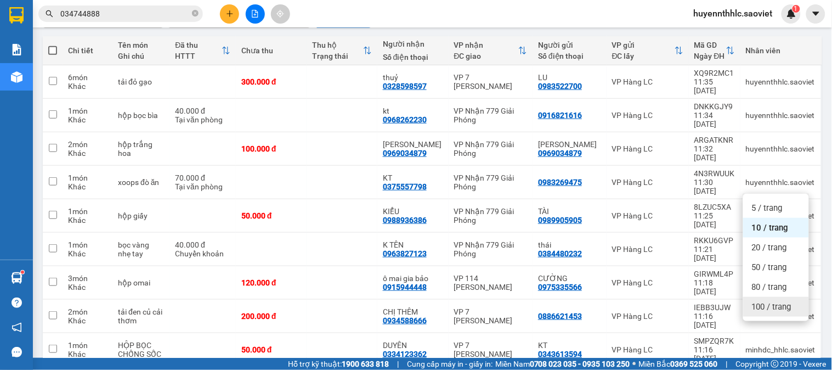
click at [757, 309] on span "100 / trang" at bounding box center [771, 306] width 39 height 11
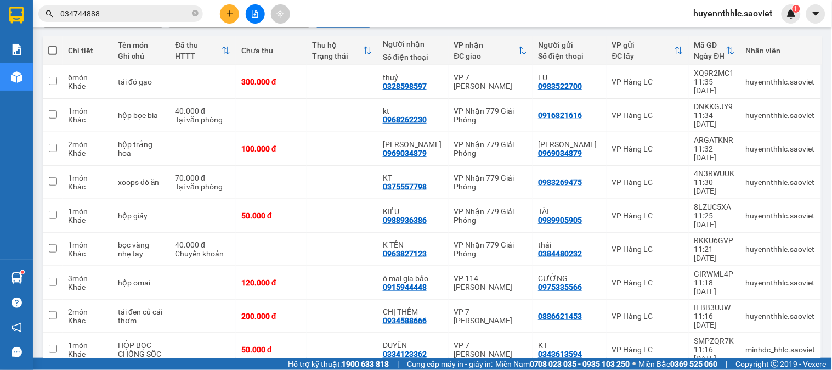
scroll to position [368, 0]
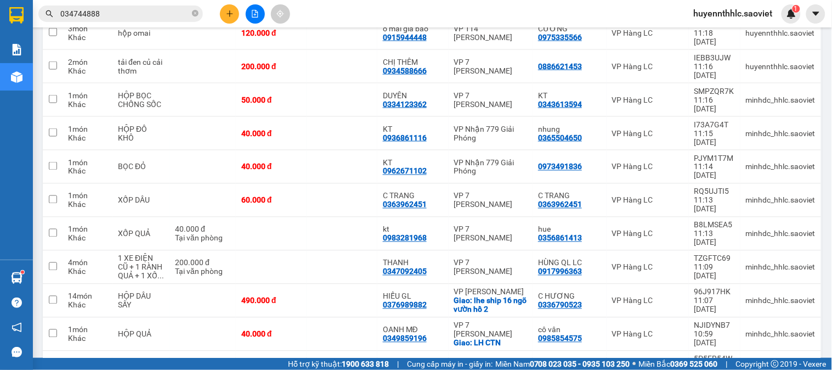
drag, startPoint x: 211, startPoint y: 263, endPoint x: 212, endPoint y: 258, distance: 5.6
checkbox input "true"
click at [217, 359] on div "40.000 đ" at bounding box center [202, 363] width 55 height 9
checkbox input "true"
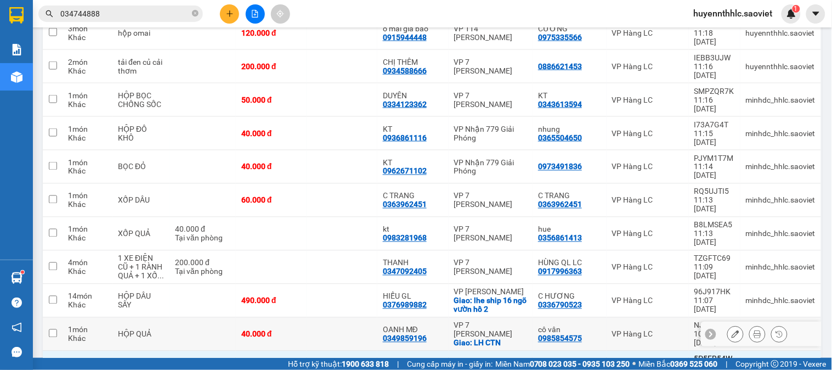
click at [215, 317] on td at bounding box center [202, 333] width 66 height 33
checkbox input "true"
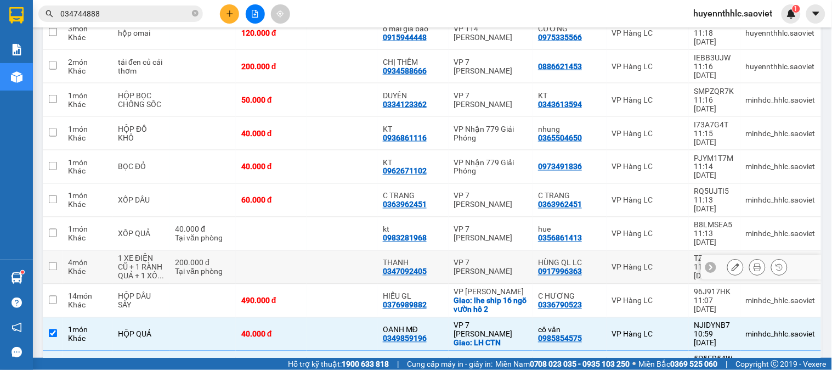
click at [248, 251] on td at bounding box center [271, 267] width 71 height 33
checkbox input "true"
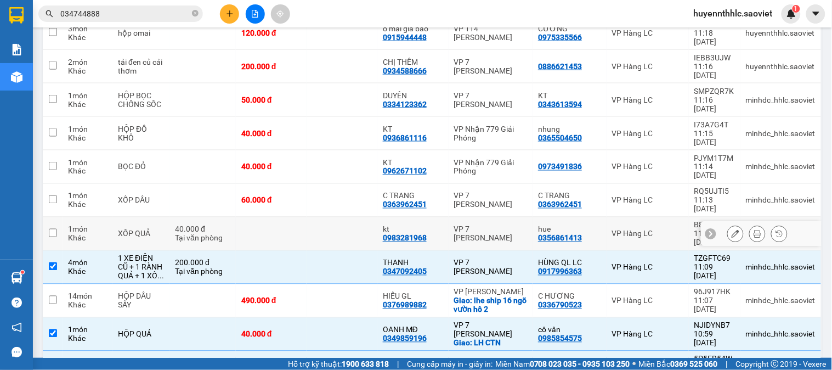
click at [254, 217] on td at bounding box center [271, 233] width 71 height 33
checkbox input "true"
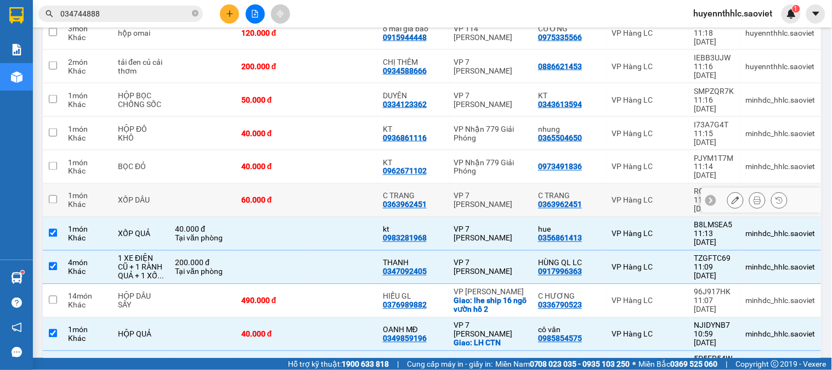
click at [255, 196] on div "60.000 đ" at bounding box center [271, 200] width 60 height 9
checkbox input "true"
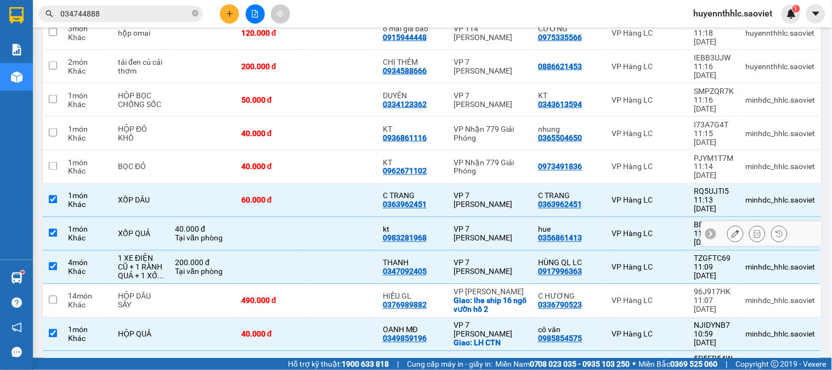
scroll to position [307, 0]
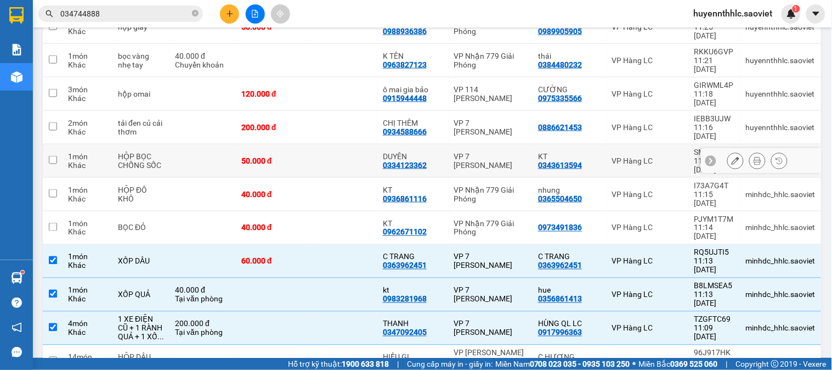
click at [236, 144] on td at bounding box center [202, 160] width 66 height 33
checkbox input "true"
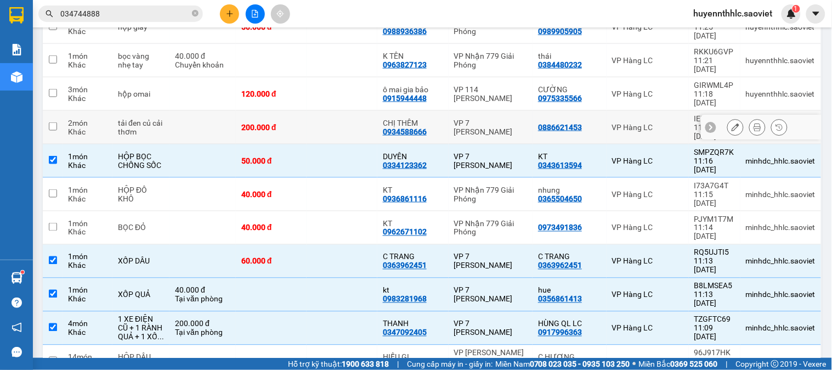
click at [236, 111] on td at bounding box center [202, 127] width 66 height 33
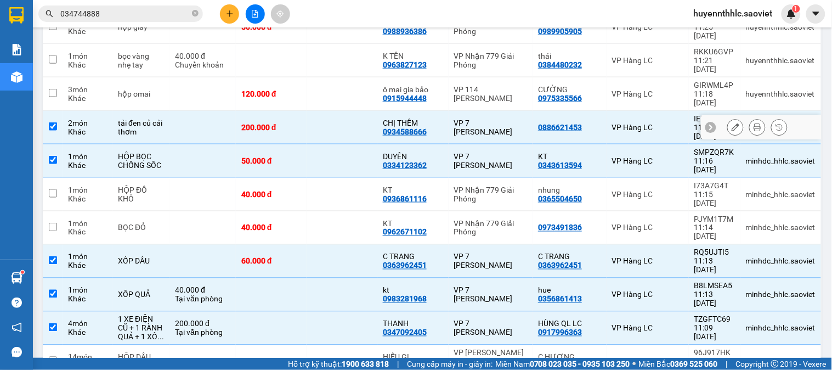
click at [236, 111] on td at bounding box center [202, 127] width 66 height 33
checkbox input "false"
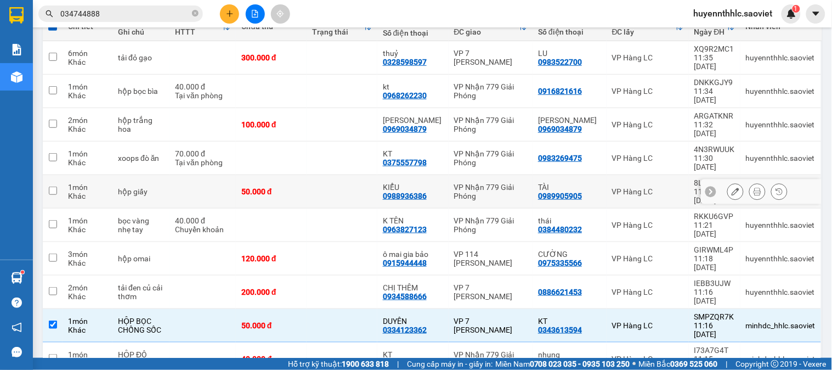
scroll to position [124, 0]
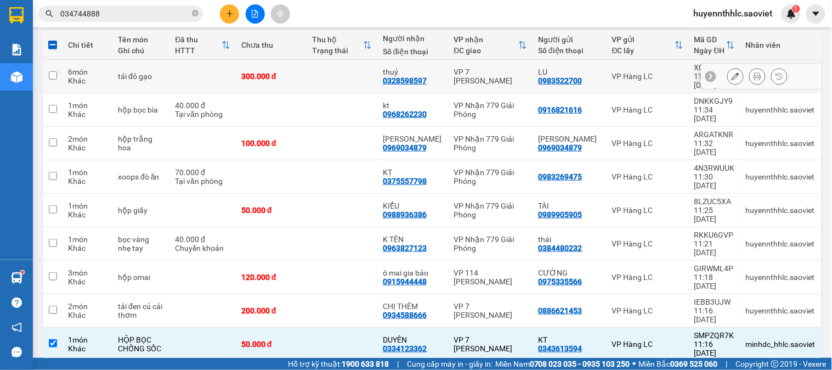
click at [252, 75] on div "300.000 đ" at bounding box center [271, 76] width 60 height 9
checkbox input "true"
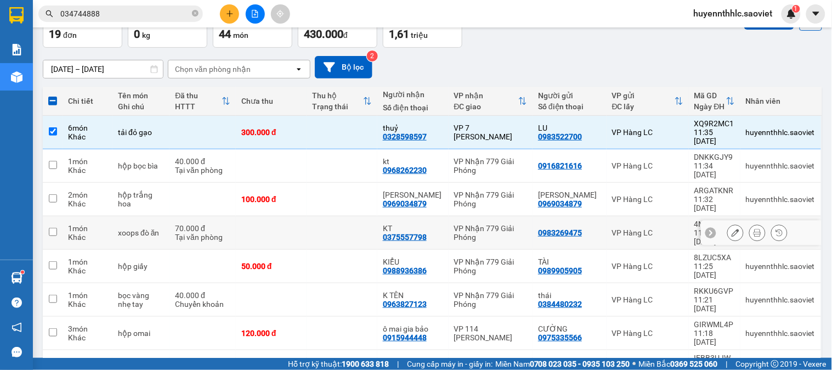
scroll to position [0, 0]
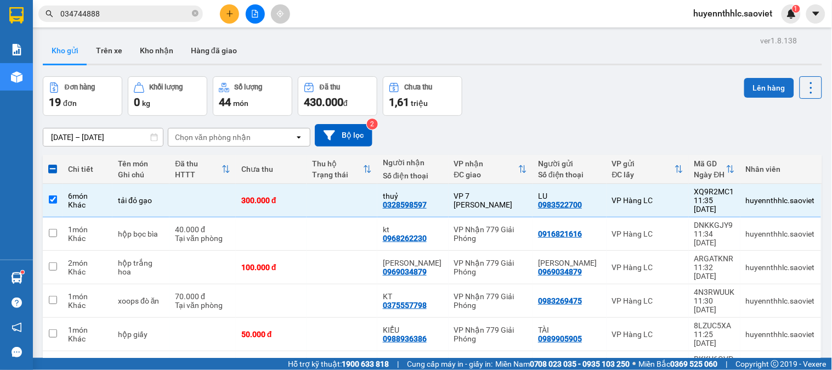
click at [769, 92] on button "Lên hàng" at bounding box center [769, 88] width 50 height 20
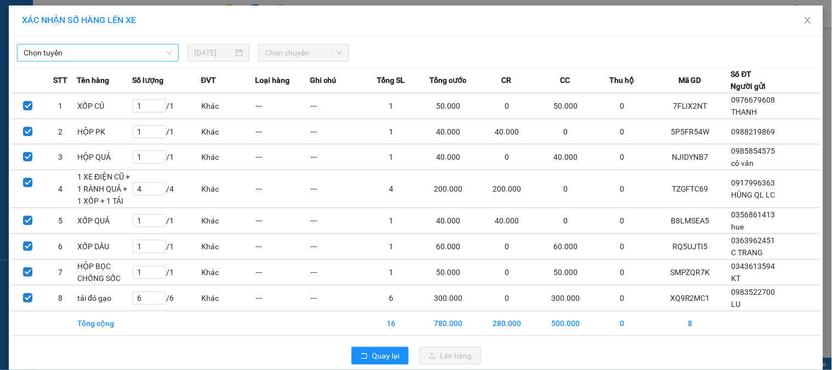
click at [97, 49] on span "Chọn tuyến" at bounding box center [98, 52] width 149 height 16
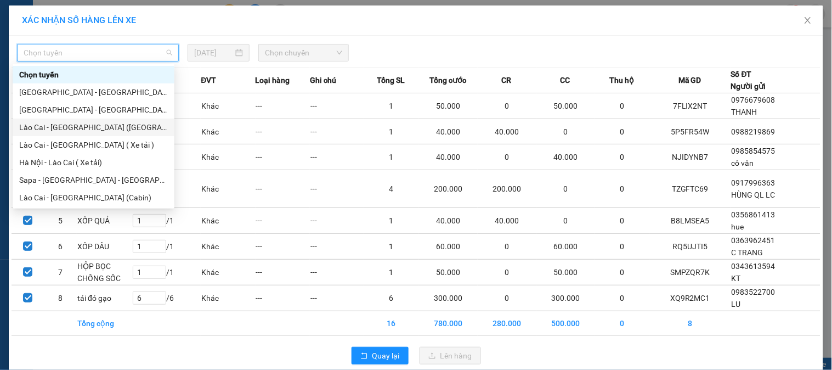
drag, startPoint x: 96, startPoint y: 128, endPoint x: 333, endPoint y: 90, distance: 240.4
click at [101, 127] on div "Lào Cai - [GEOGRAPHIC_DATA] ([GEOGRAPHIC_DATA])" at bounding box center [93, 127] width 149 height 12
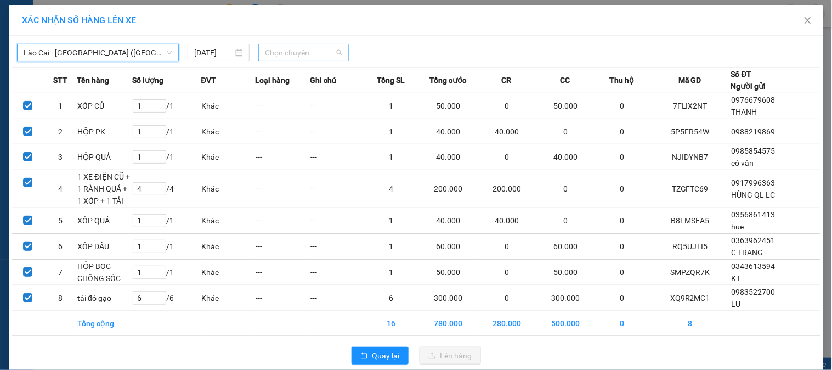
click at [308, 56] on span "Chọn chuyến" at bounding box center [303, 52] width 77 height 16
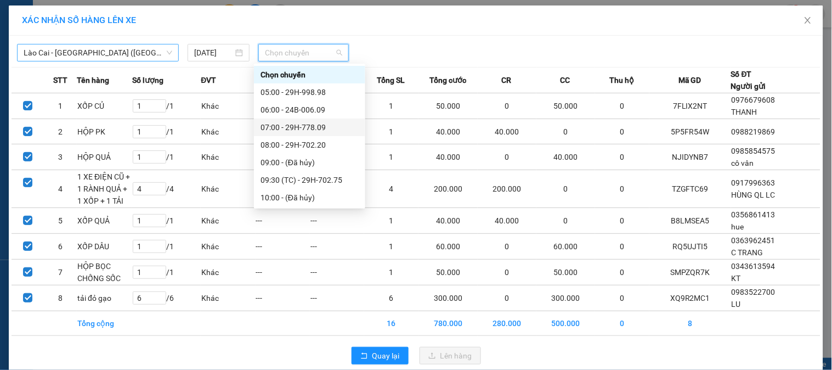
drag, startPoint x: 92, startPoint y: 52, endPoint x: 107, endPoint y: 48, distance: 15.3
click at [95, 51] on span "Lào Cai - [GEOGRAPHIC_DATA] ([GEOGRAPHIC_DATA])" at bounding box center [98, 52] width 149 height 16
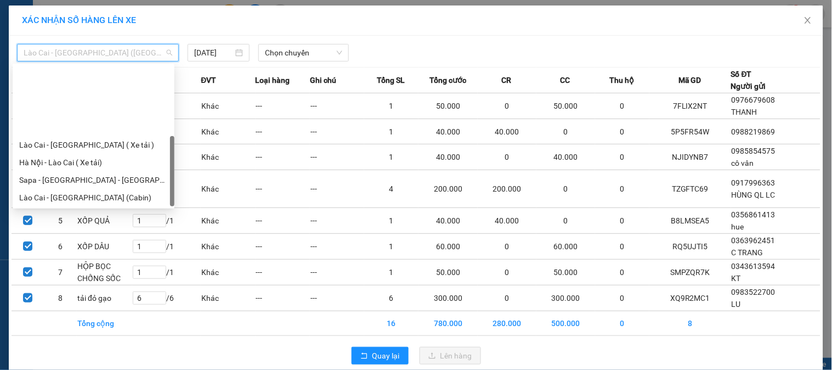
scroll to position [88, 0]
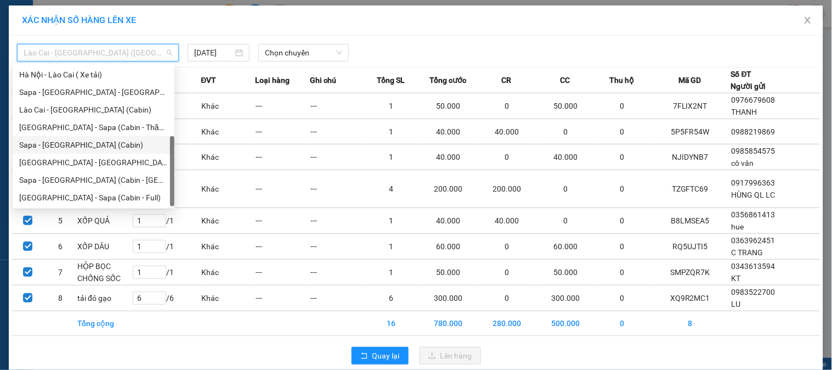
click at [82, 140] on div "Sapa - [GEOGRAPHIC_DATA] (Cabin)" at bounding box center [93, 145] width 149 height 12
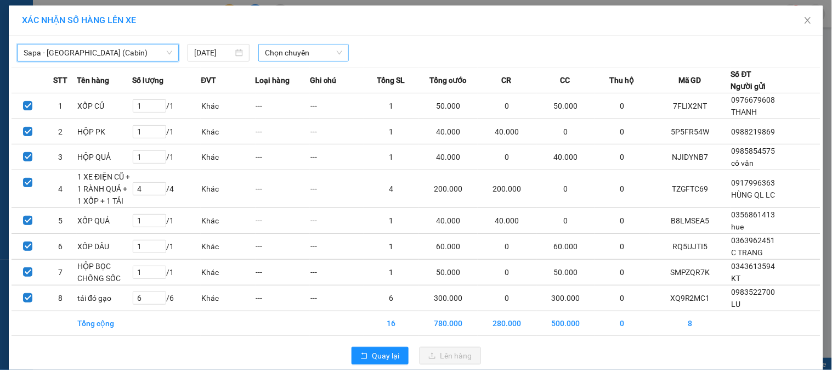
click at [306, 50] on span "Chọn chuyến" at bounding box center [303, 52] width 77 height 16
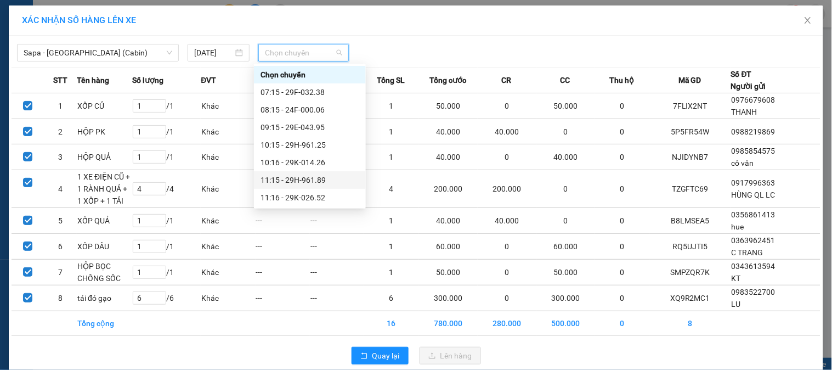
scroll to position [61, 0]
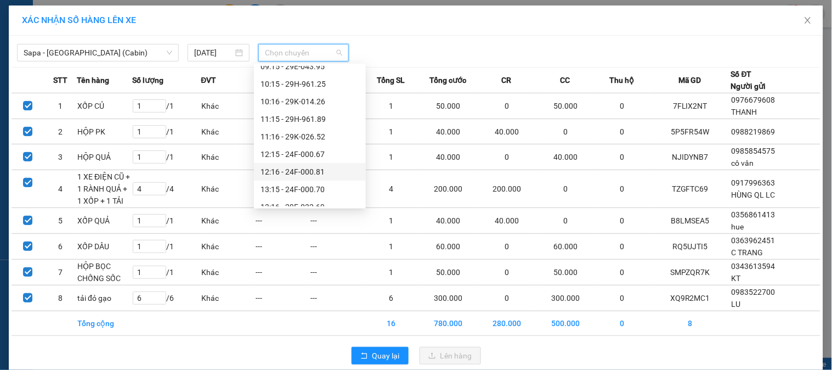
click at [322, 174] on div "12:16 - 24F-000.81" at bounding box center [309, 172] width 99 height 12
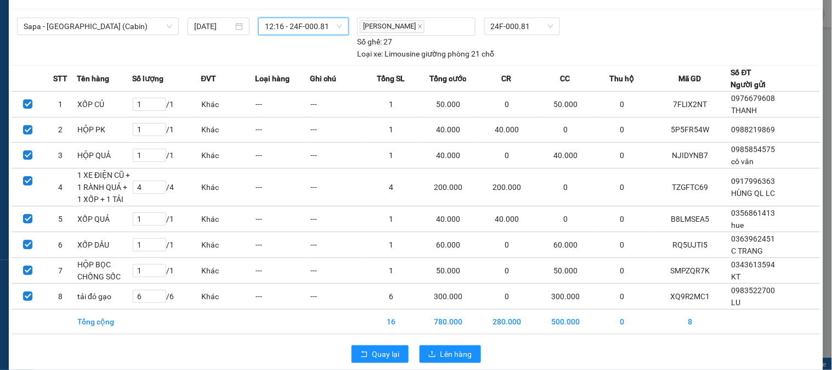
scroll to position [41, 0]
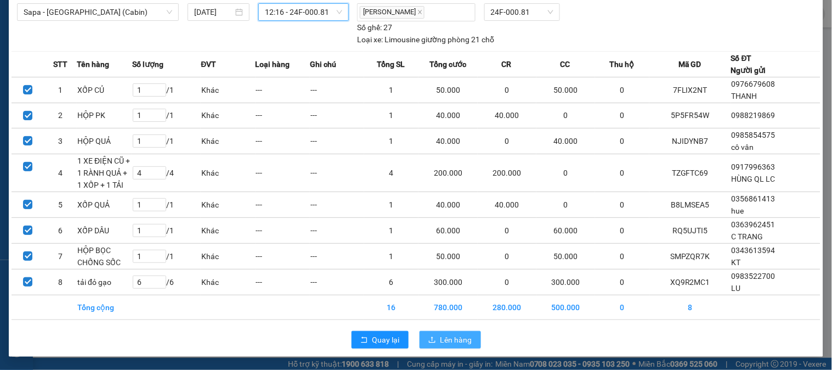
click at [442, 339] on span "Lên hàng" at bounding box center [456, 339] width 32 height 12
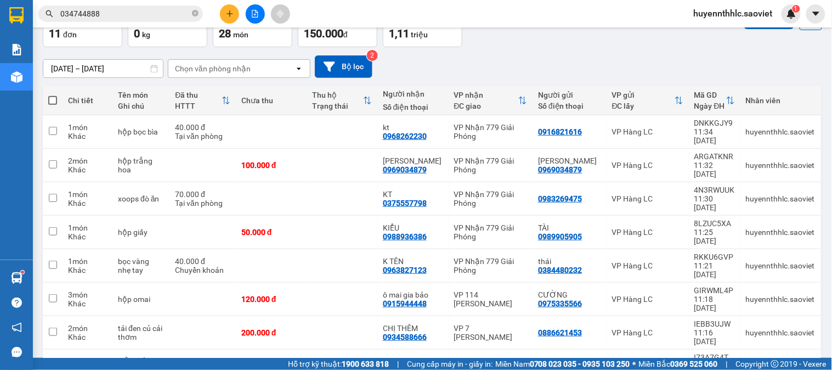
scroll to position [161, 0]
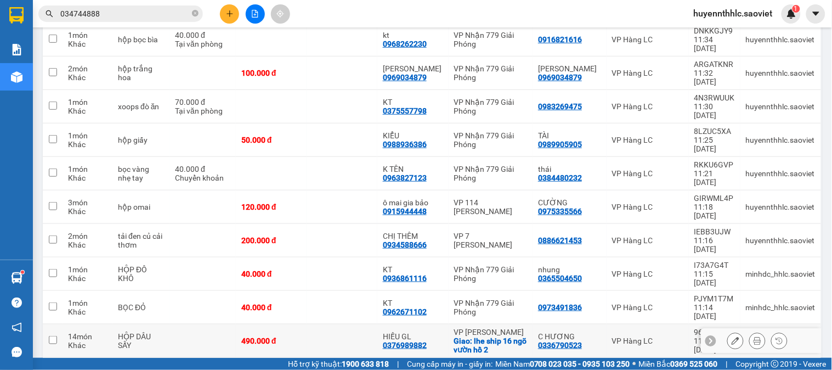
click at [325, 324] on td at bounding box center [341, 340] width 71 height 33
checkbox input "true"
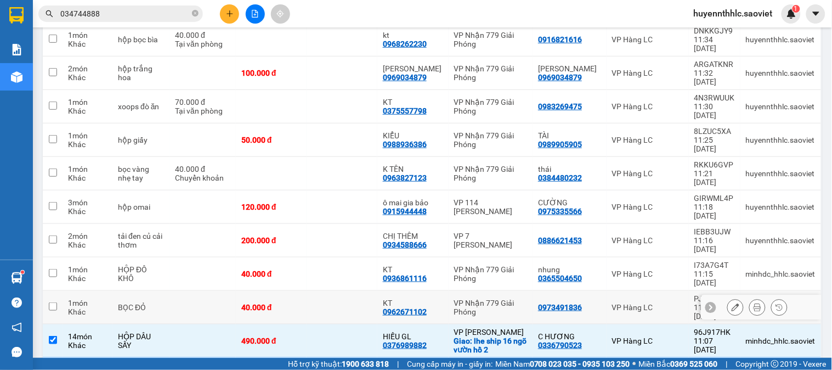
click at [294, 303] on div "40.000 đ" at bounding box center [271, 307] width 60 height 9
checkbox input "true"
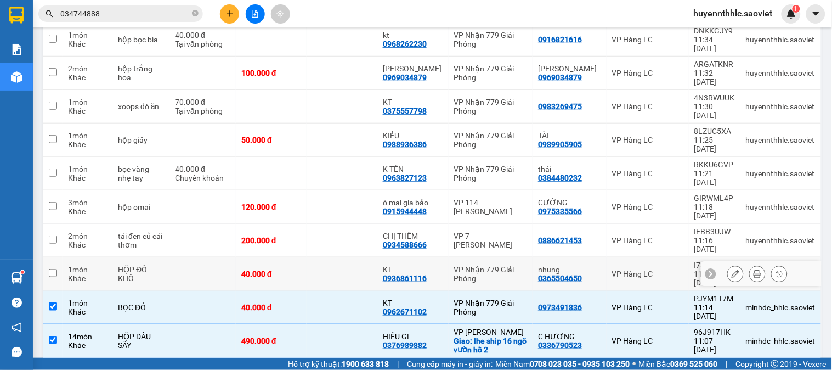
click at [292, 269] on div "40.000 đ" at bounding box center [271, 273] width 60 height 9
checkbox input "true"
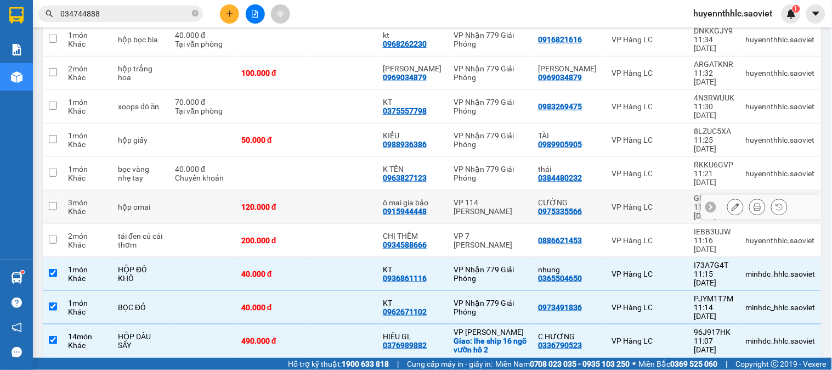
click at [301, 202] on div "120.000 đ" at bounding box center [271, 206] width 60 height 9
checkbox input "true"
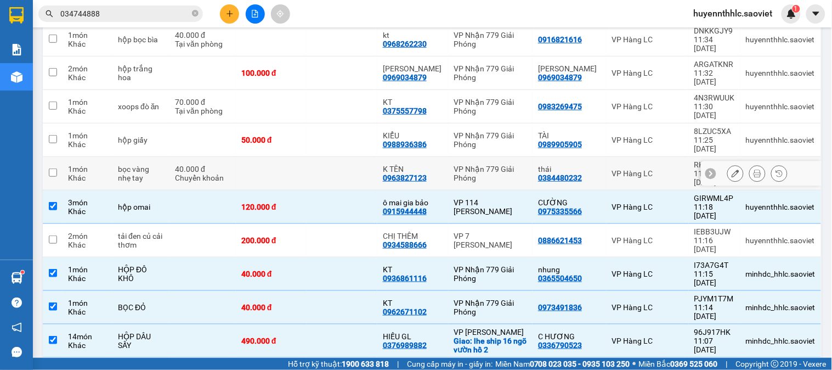
click at [304, 157] on td at bounding box center [271, 173] width 71 height 33
checkbox input "true"
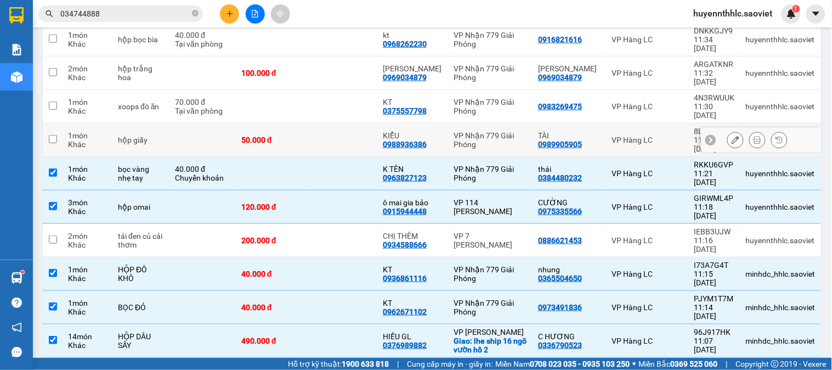
click at [298, 135] on div "50.000 đ" at bounding box center [271, 139] width 60 height 9
checkbox input "true"
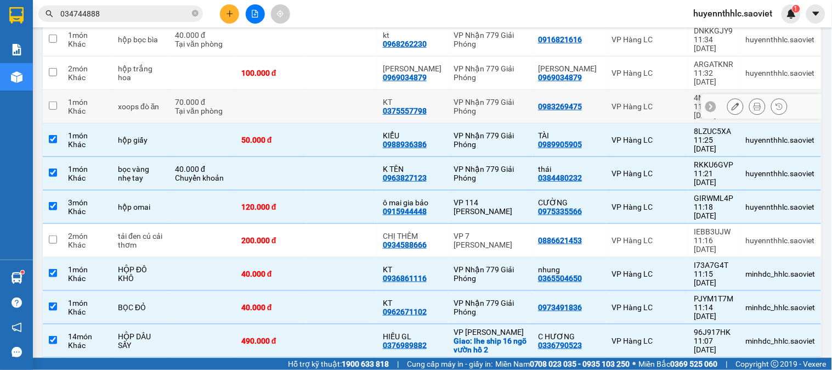
click at [288, 90] on td at bounding box center [271, 106] width 71 height 33
checkbox input "true"
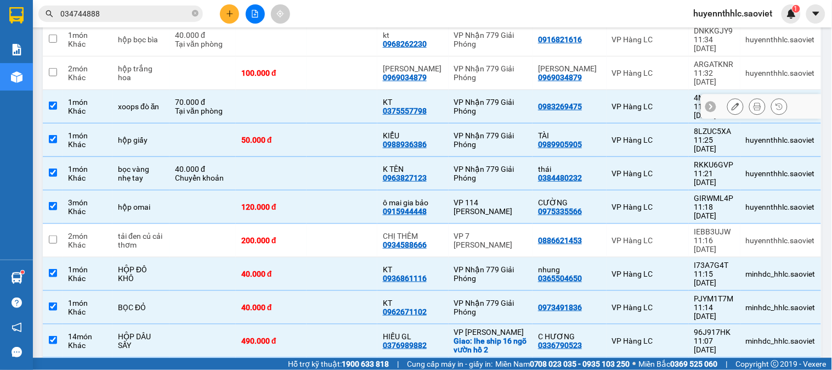
scroll to position [100, 0]
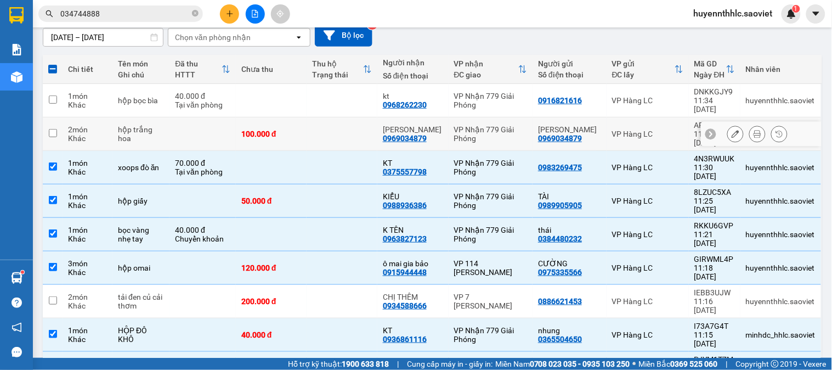
click at [293, 129] on div "100.000 đ" at bounding box center [271, 133] width 60 height 9
checkbox input "true"
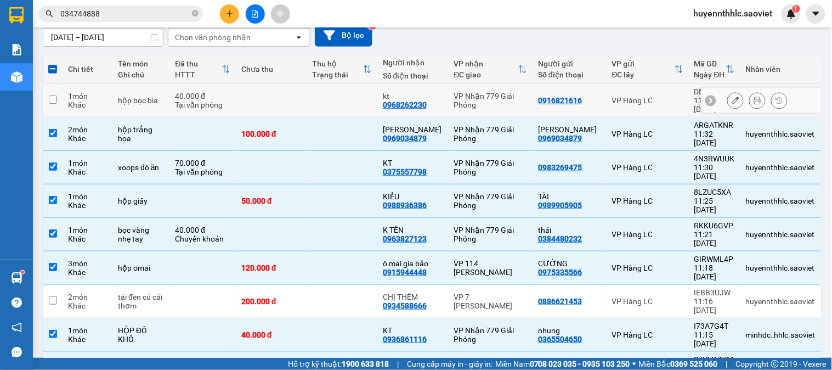
click at [285, 96] on td at bounding box center [271, 100] width 71 height 33
checkbox input "true"
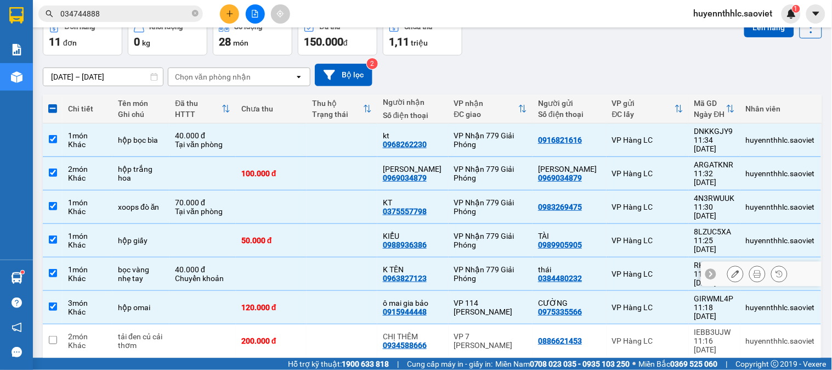
scroll to position [39, 0]
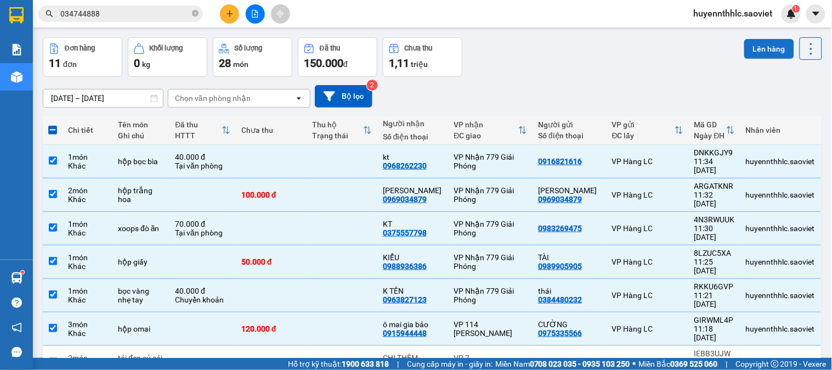
click at [756, 53] on button "Lên hàng" at bounding box center [769, 49] width 50 height 20
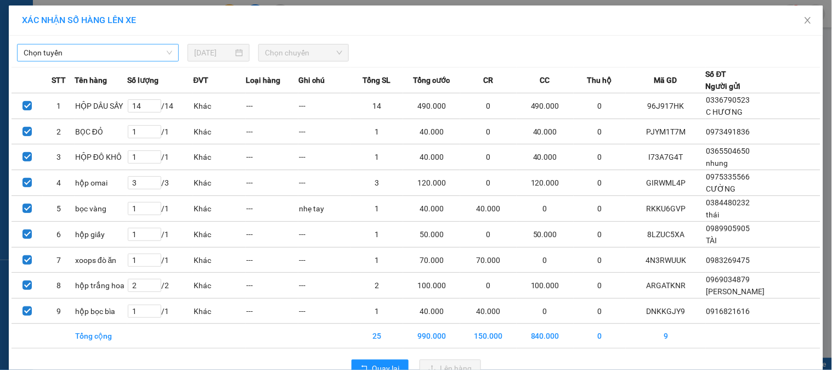
click at [133, 60] on span "Chọn tuyến" at bounding box center [98, 52] width 149 height 16
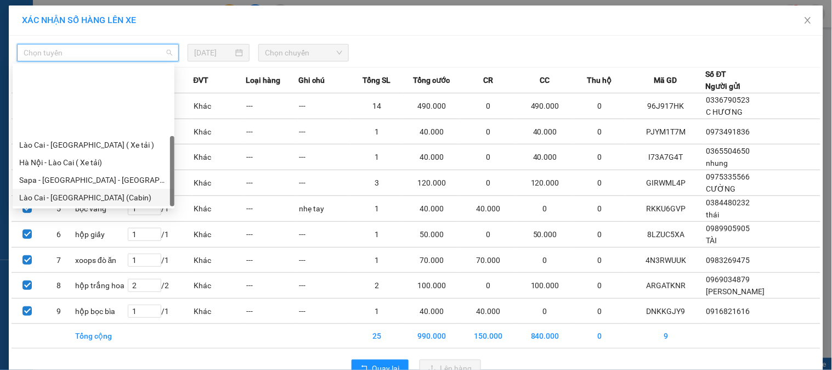
scroll to position [88, 0]
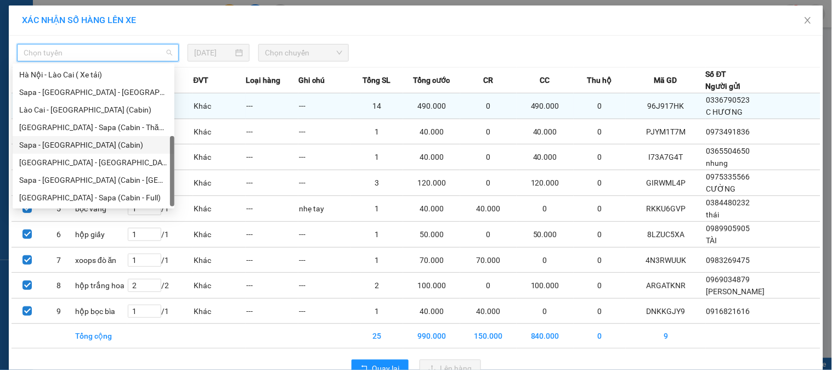
drag, startPoint x: 97, startPoint y: 144, endPoint x: 218, endPoint y: 111, distance: 125.0
click at [97, 144] on div "Sapa - [GEOGRAPHIC_DATA] (Cabin)" at bounding box center [93, 145] width 149 height 12
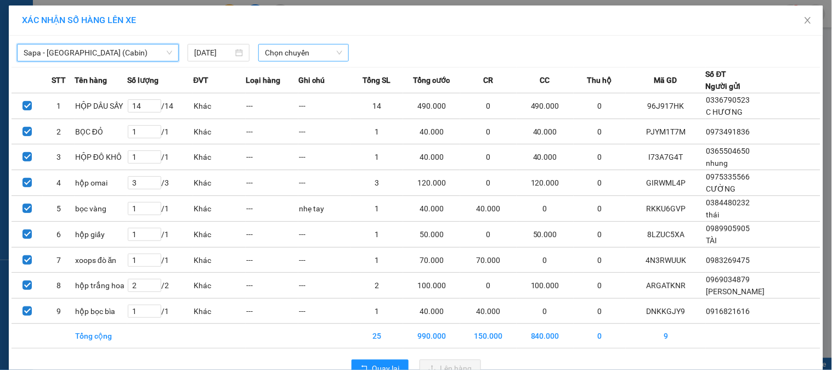
click at [276, 53] on span "Chọn chuyến" at bounding box center [303, 52] width 77 height 16
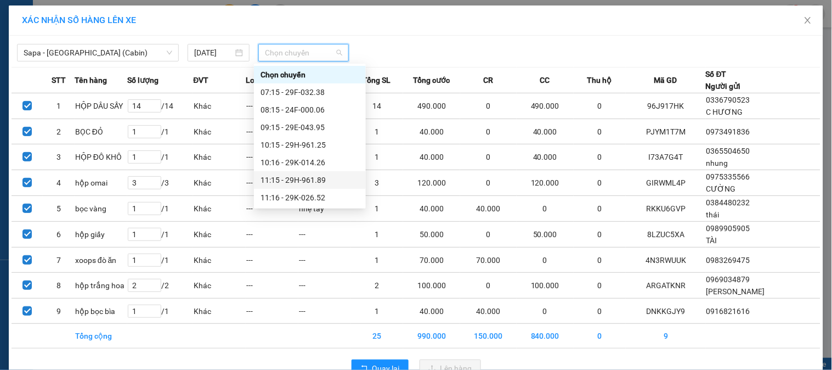
scroll to position [61, 0]
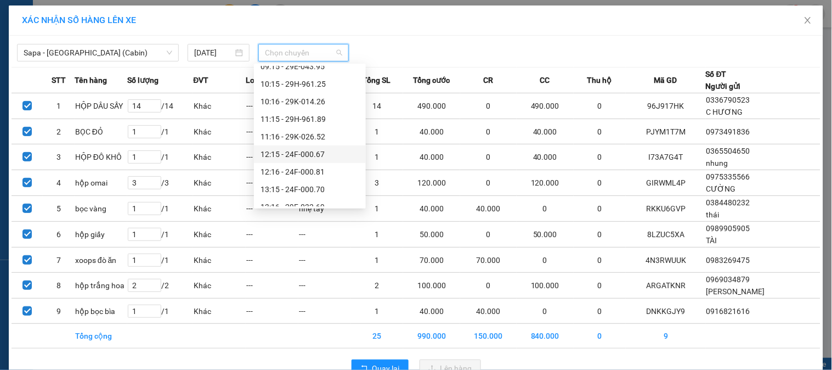
click at [320, 154] on div "12:15 - 24F-000.67" at bounding box center [309, 154] width 99 height 12
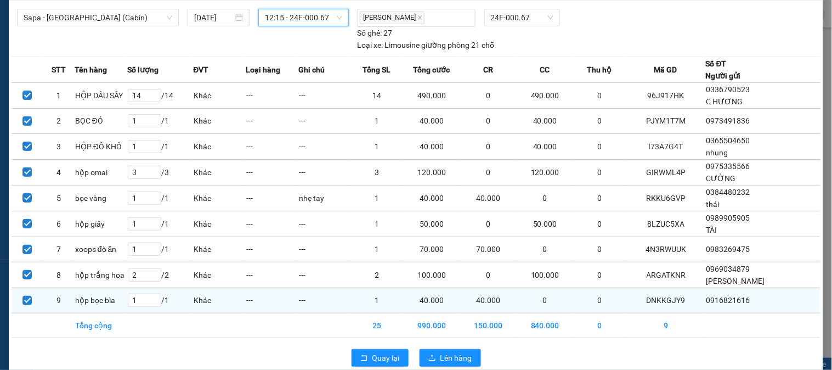
scroll to position [53, 0]
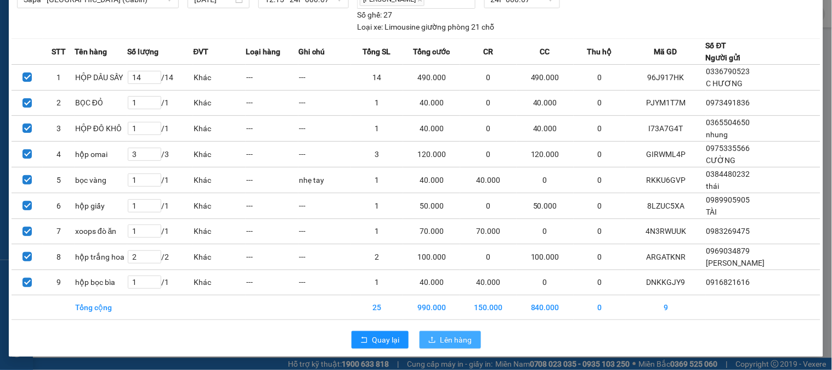
click at [461, 338] on span "Lên hàng" at bounding box center [456, 339] width 32 height 12
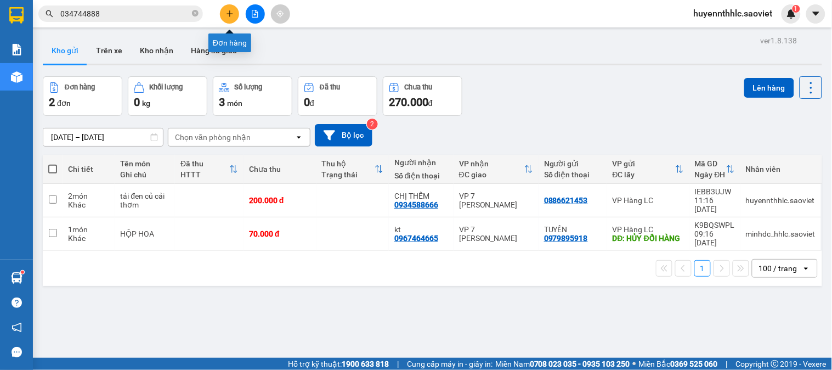
click at [229, 12] on icon "plus" at bounding box center [230, 14] width 8 height 8
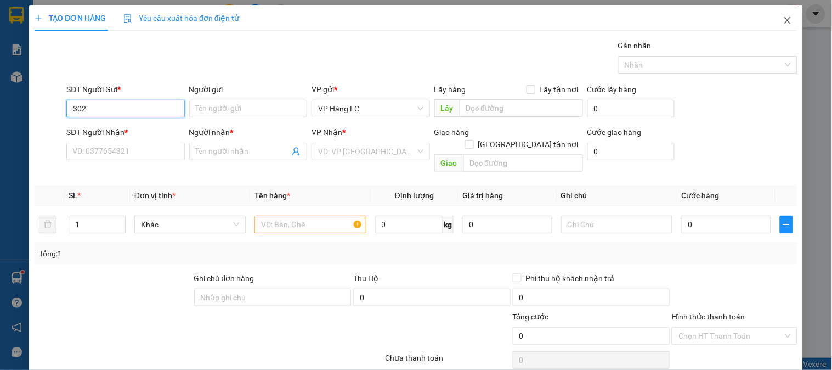
type input "302"
click at [783, 21] on icon "close" at bounding box center [787, 20] width 9 height 9
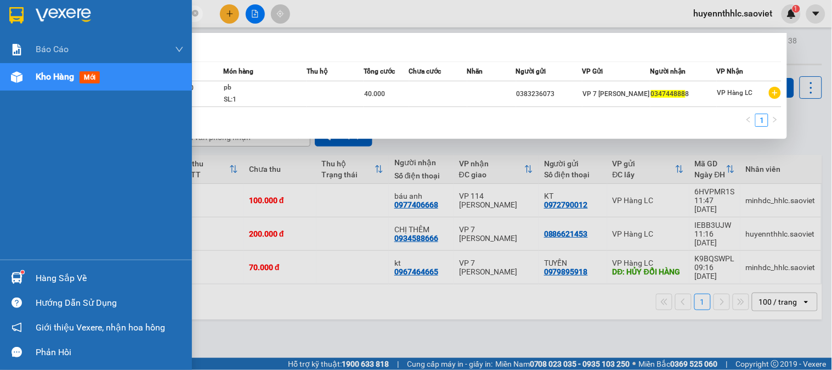
drag, startPoint x: 27, startPoint y: 15, endPoint x: 11, endPoint y: 1, distance: 21.8
click at [13, 9] on section "Kết quả tìm kiếm ( 1 ) Bộ lọc Mã ĐH Trạng thái Món hàng Thu hộ Tổng cước Chưa c…" at bounding box center [416, 185] width 832 height 370
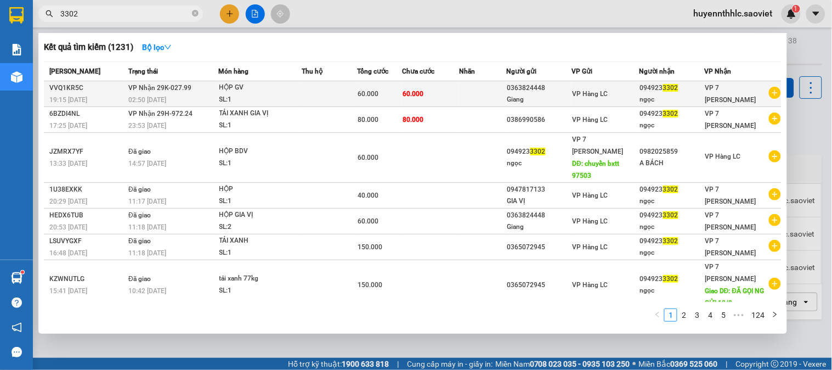
type input "3302"
click at [687, 90] on div "094923 3302" at bounding box center [672, 88] width 64 height 12
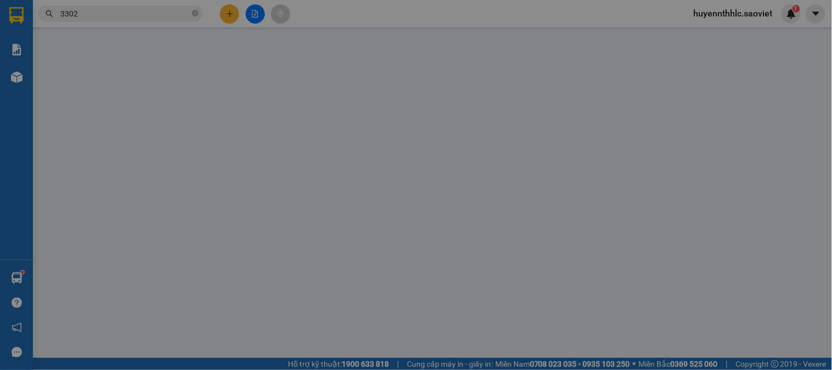
type input "0363824448"
type input "Giang"
type input "0949233302"
type input "ngọc"
type input "60.000"
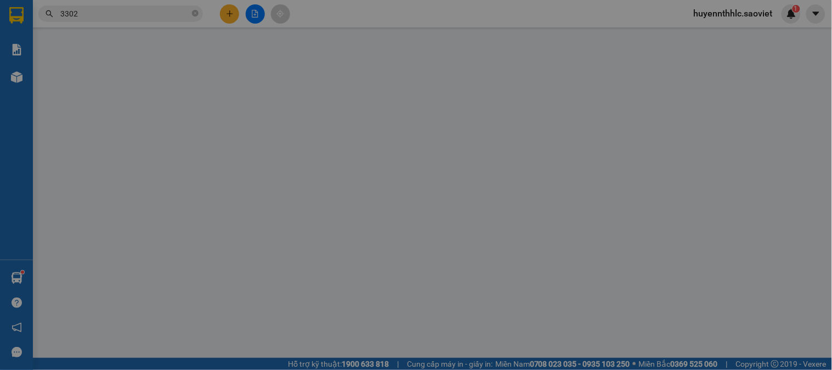
type input "60.000"
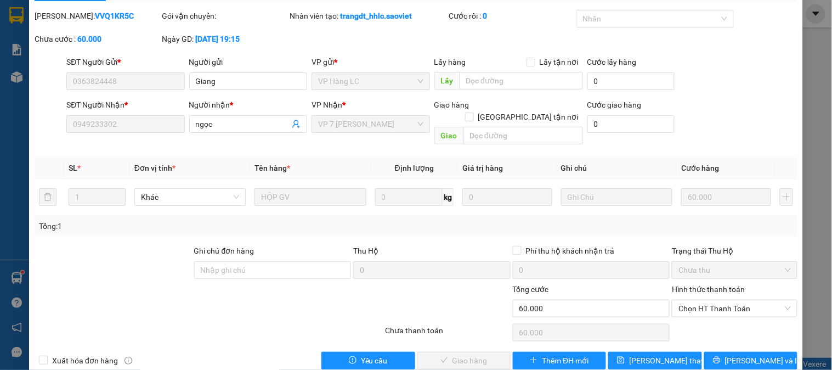
scroll to position [38, 0]
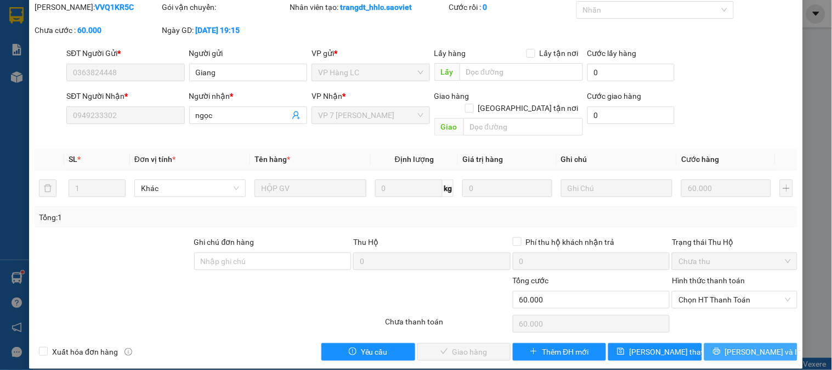
click at [752, 345] on span "[PERSON_NAME] và In" at bounding box center [763, 351] width 77 height 12
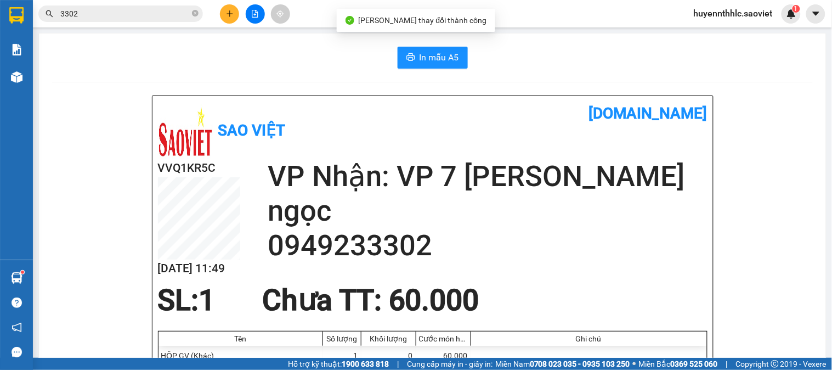
click at [348, 247] on h2 "0949233302" at bounding box center [488, 245] width 440 height 35
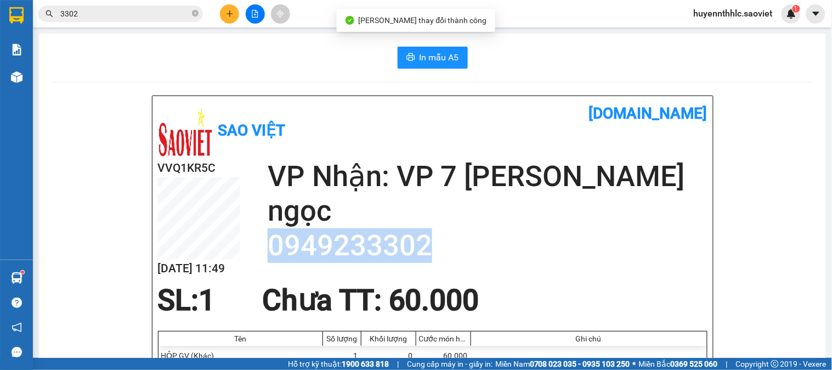
click at [348, 247] on h2 "0949233302" at bounding box center [488, 245] width 440 height 35
copy h2 "0949233302"
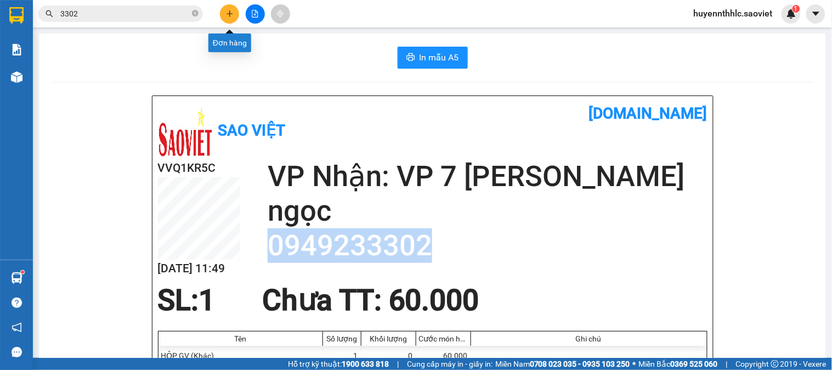
click at [225, 8] on button at bounding box center [229, 13] width 19 height 19
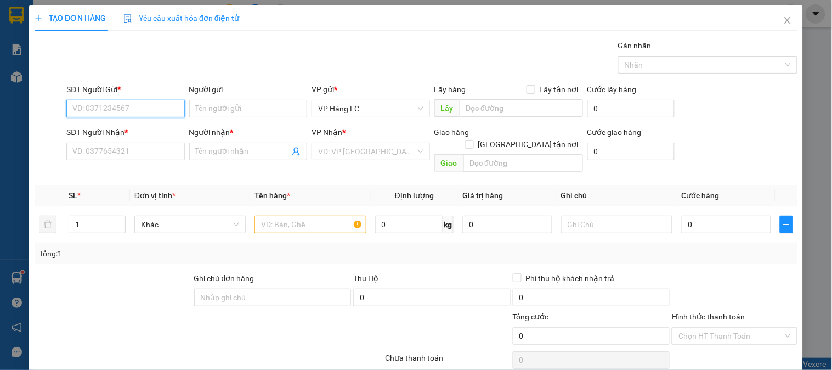
click at [115, 102] on input "SĐT Người Gửi *" at bounding box center [125, 109] width 118 height 18
paste input "0949233302"
type input "0949233302"
click at [124, 132] on div "0949233302 - [PERSON_NAME]" at bounding box center [126, 130] width 108 height 12
type input "ngọc"
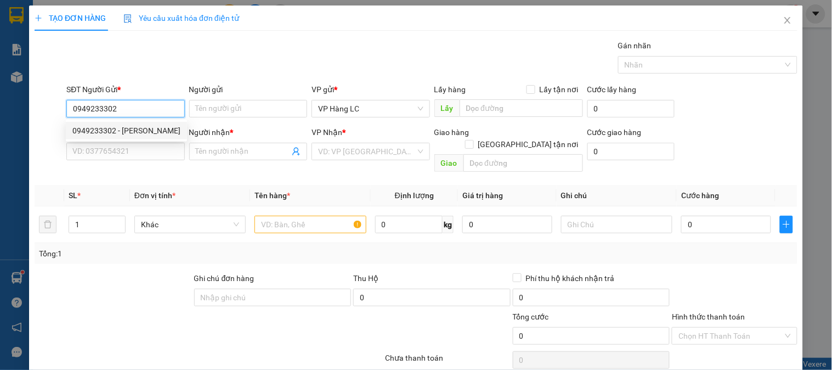
type input "0949233302"
type input "ngọc"
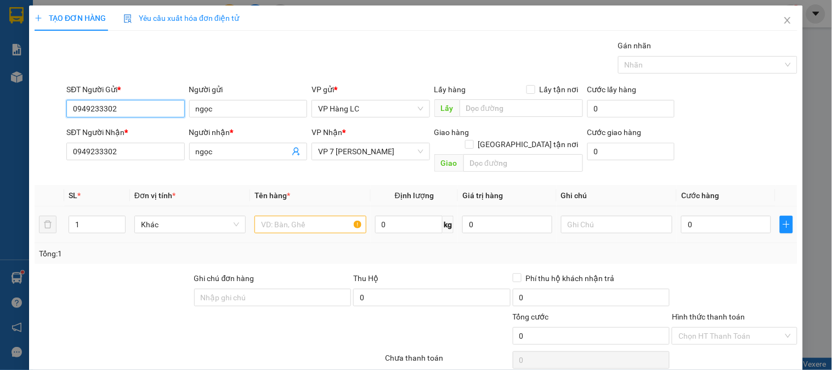
type input "0949233302"
click at [289, 222] on div at bounding box center [309, 224] width 111 height 22
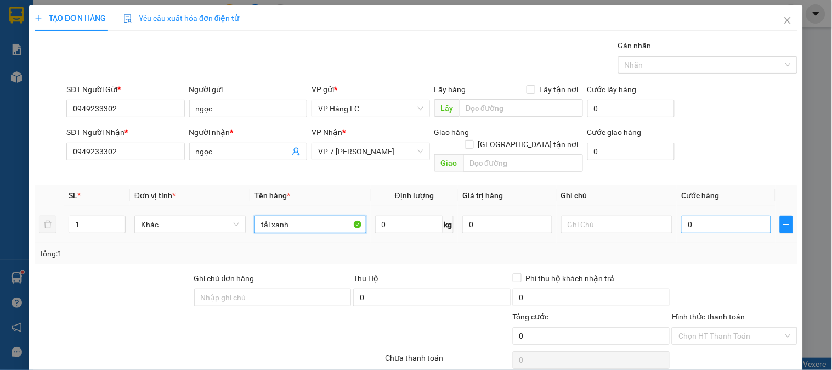
type input "tải xanh"
click at [703, 215] on input "0" at bounding box center [726, 224] width 90 height 18
type input "9"
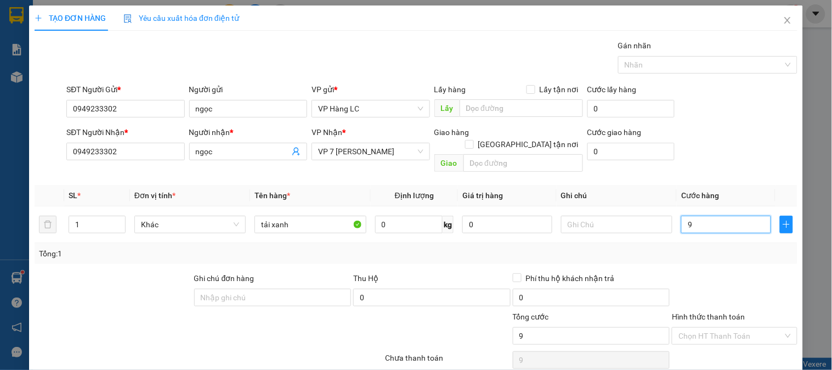
type input "90"
type input "900"
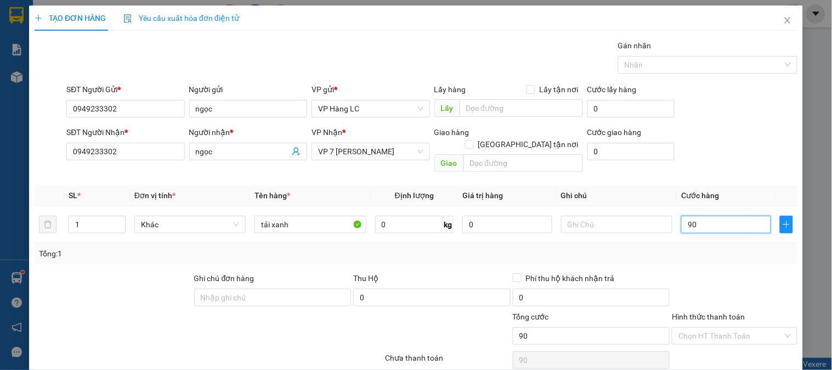
type input "900"
type input "9.000"
type input "90.000"
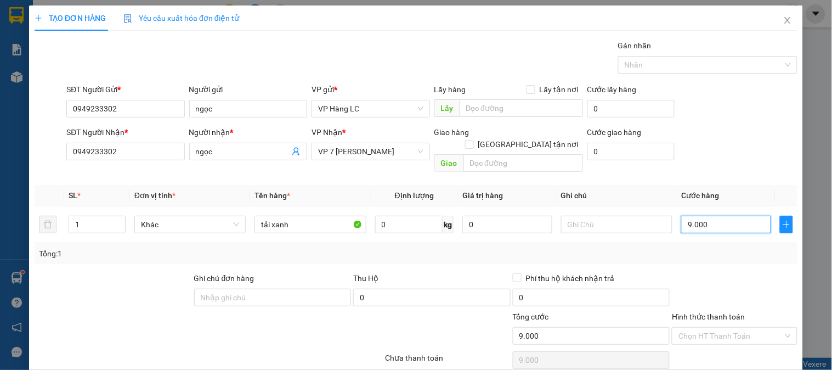
type input "90.000"
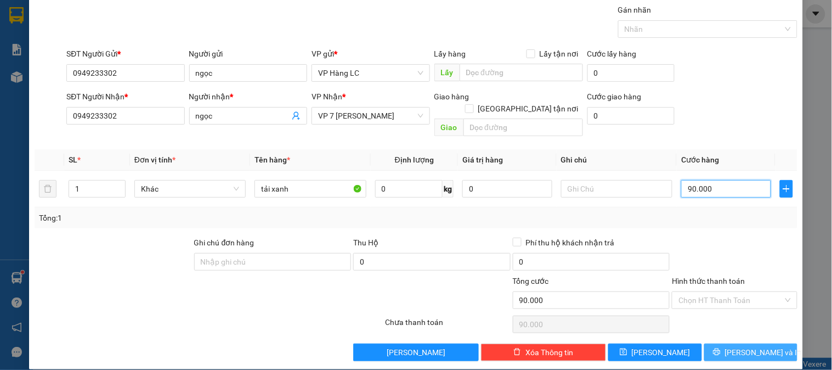
type input "90.000"
drag, startPoint x: 754, startPoint y: 342, endPoint x: 757, endPoint y: 332, distance: 10.4
click at [754, 346] on span "[PERSON_NAME] và In" at bounding box center [763, 352] width 77 height 12
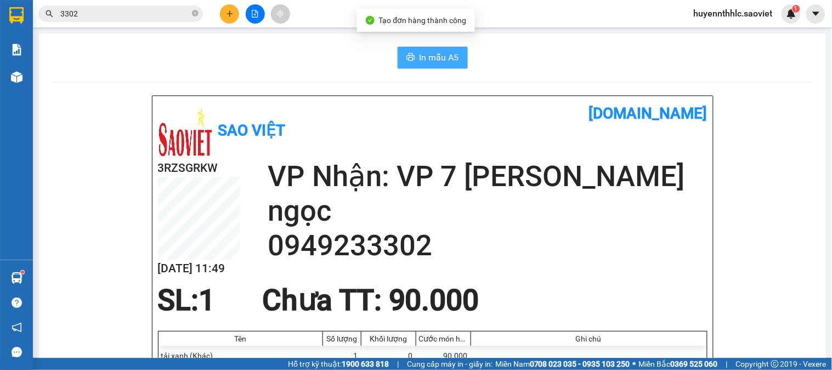
click at [419, 63] on span "In mẫu A5" at bounding box center [438, 57] width 39 height 14
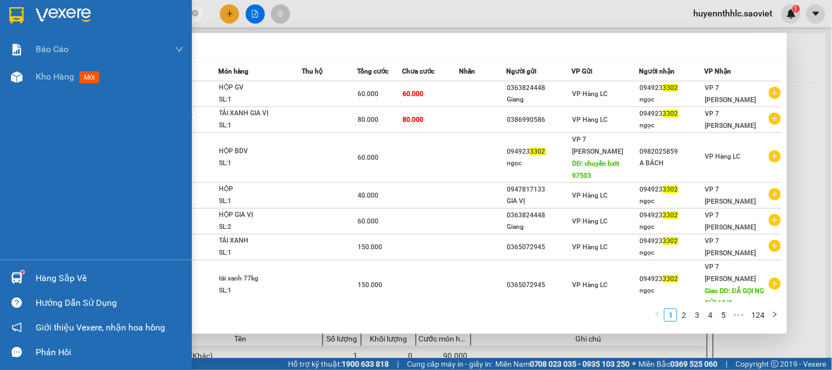
drag, startPoint x: 100, startPoint y: 15, endPoint x: 0, endPoint y: -4, distance: 101.5
click at [0, 0] on html "Kết quả tìm kiếm ( 1231 ) Bộ lọc Mã ĐH Trạng thái Món hàng Thu hộ Tổng cước Chư…" at bounding box center [416, 185] width 832 height 370
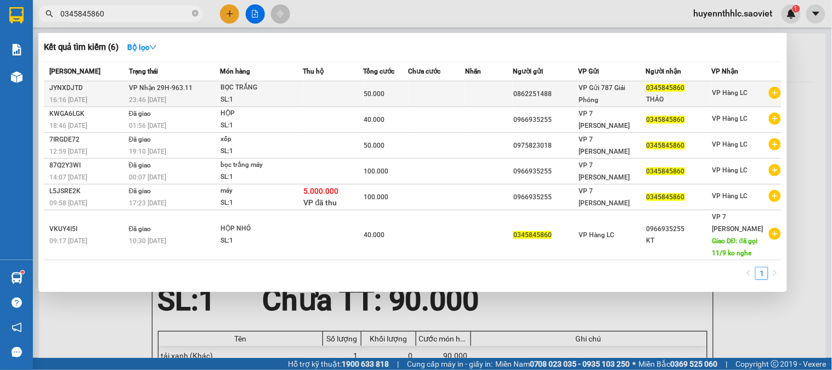
type input "0345845860"
click at [396, 96] on div "50.000" at bounding box center [386, 94] width 44 height 12
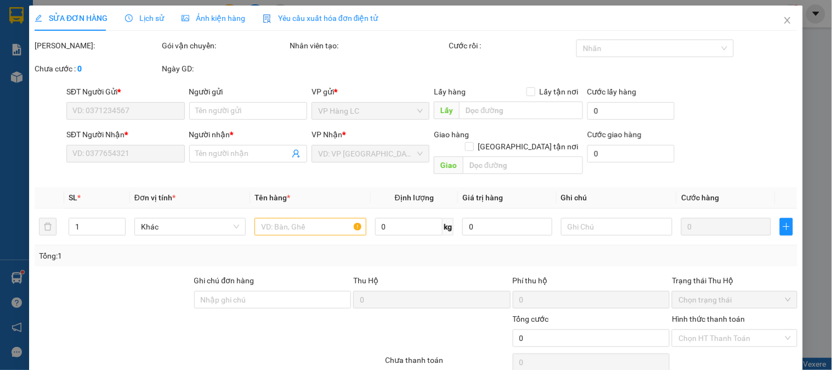
type input "0862251488"
type input "0345845860"
type input "THẢO"
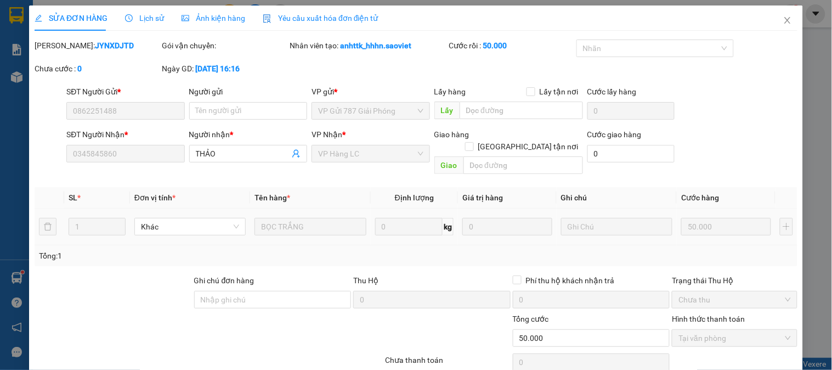
scroll to position [38, 0]
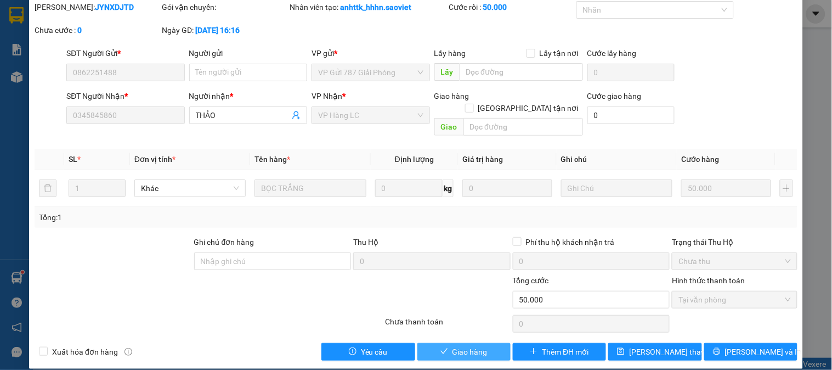
click at [456, 345] on span "Giao hàng" at bounding box center [469, 351] width 35 height 12
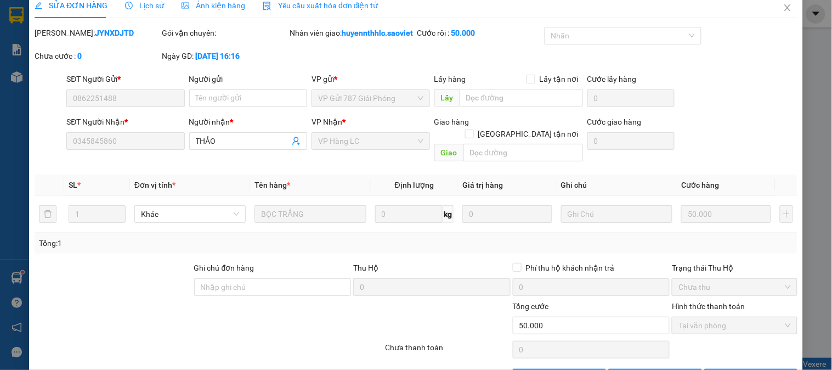
scroll to position [0, 0]
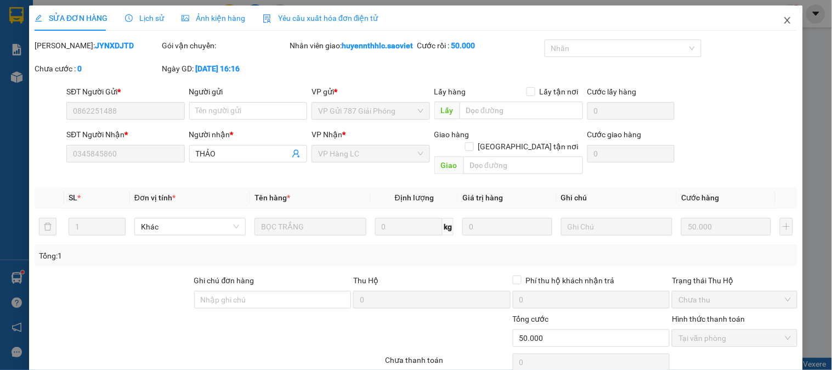
click at [776, 25] on span "Close" at bounding box center [787, 20] width 31 height 31
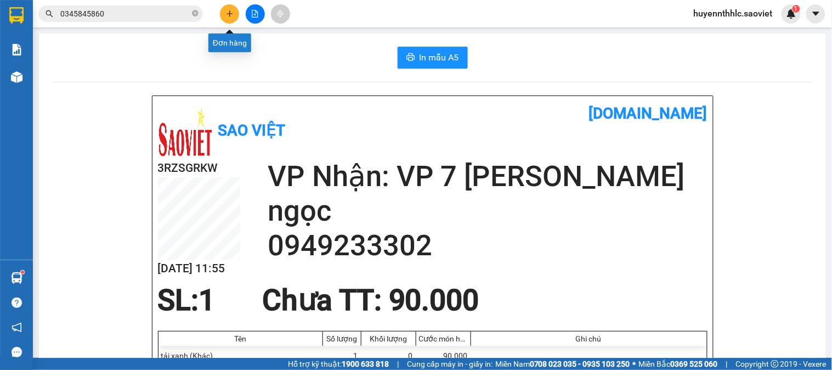
click at [231, 13] on icon "plus" at bounding box center [230, 14] width 8 height 8
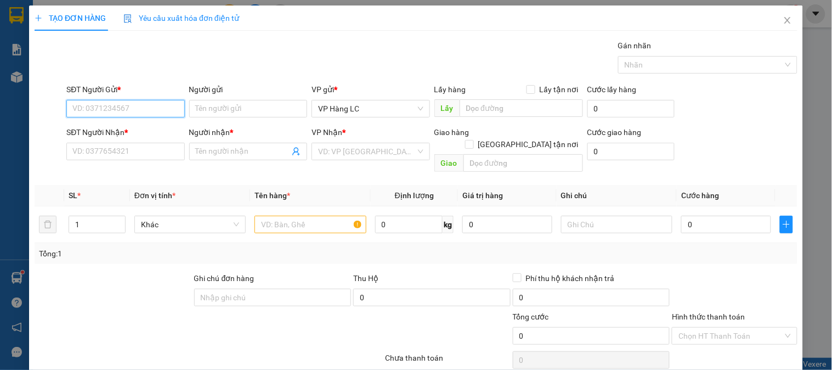
drag, startPoint x: 150, startPoint y: 113, endPoint x: 156, endPoint y: 114, distance: 6.1
click at [154, 117] on input "SĐT Người Gửi *" at bounding box center [125, 109] width 118 height 18
drag, startPoint x: 777, startPoint y: 15, endPoint x: 748, endPoint y: 15, distance: 29.1
click at [777, 15] on span "Close" at bounding box center [787, 20] width 31 height 31
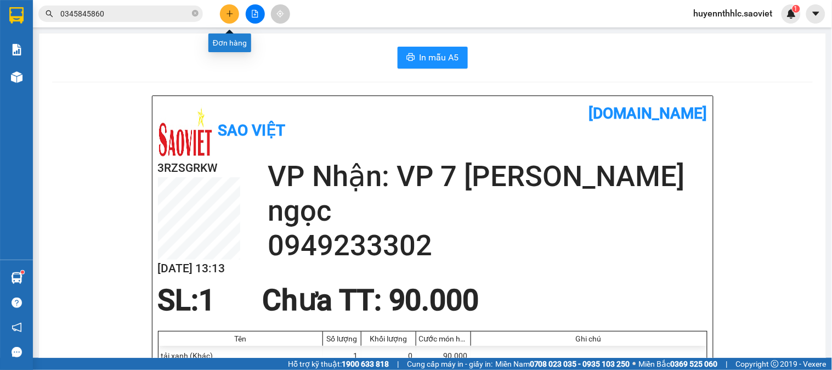
click at [226, 12] on icon "plus" at bounding box center [230, 14] width 8 height 8
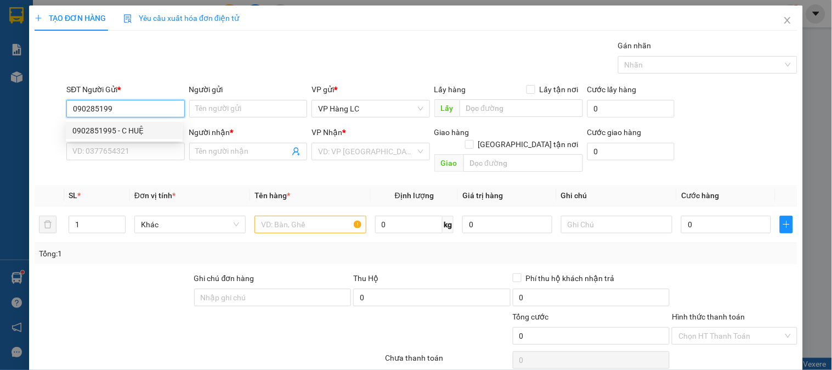
click at [117, 123] on div "0902851995 - C HUỆ" at bounding box center [124, 131] width 117 height 18
type input "0902851995"
type input "C HUỆ"
type input "0972022884"
type input "HÀ"
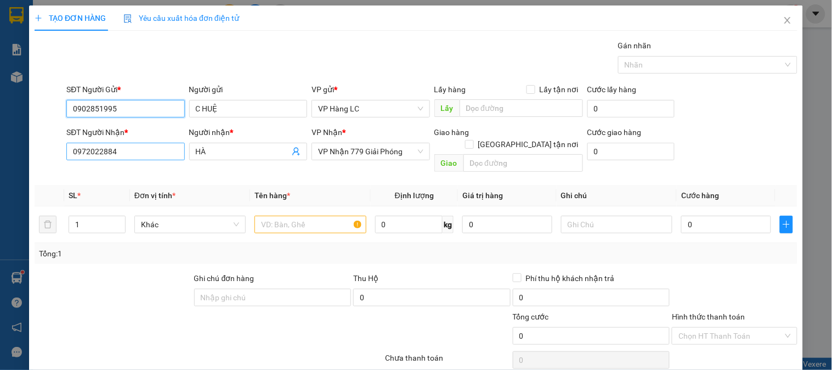
type input "0902851995"
drag, startPoint x: 148, startPoint y: 154, endPoint x: 19, endPoint y: 152, distance: 129.4
click at [19, 154] on div "TẠO ĐƠN HÀNG Yêu cầu xuất hóa đơn điện tử Transit Pickup Surcharge Ids Transit …" at bounding box center [416, 185] width 832 height 370
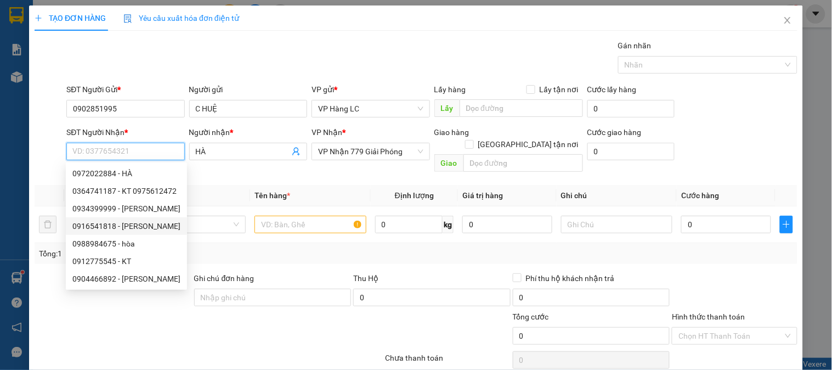
click at [143, 227] on div "0916541818 - NGỌC THÙY" at bounding box center [126, 226] width 108 height 12
type input "0916541818"
type input "NGỌC THÙY"
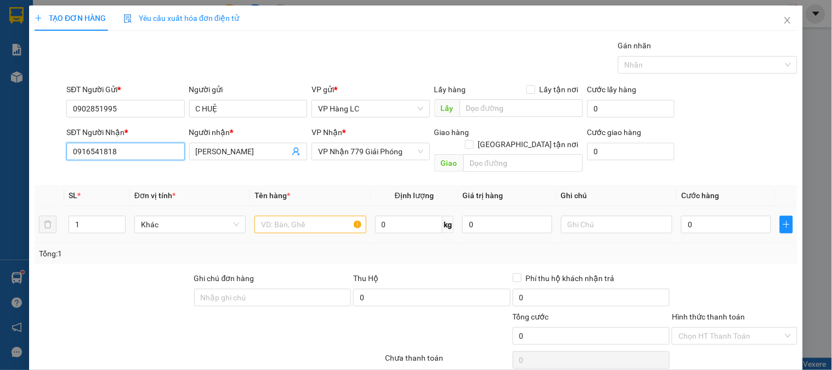
type input "0916541818"
click at [302, 215] on input "text" at bounding box center [309, 224] width 111 height 18
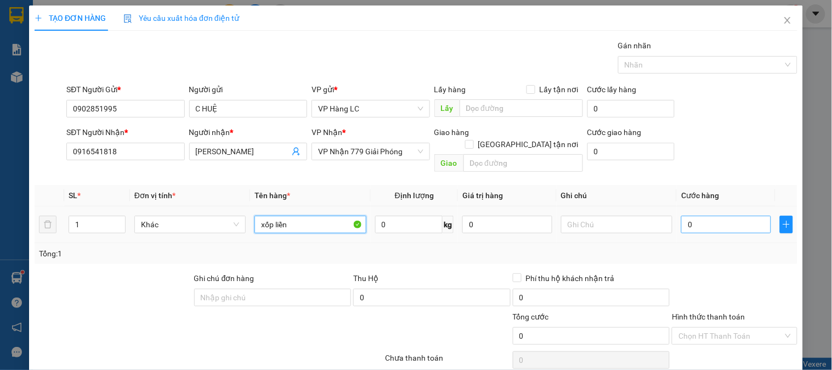
type input "xốp liền"
click at [686, 215] on input "0" at bounding box center [726, 224] width 90 height 18
type input "6"
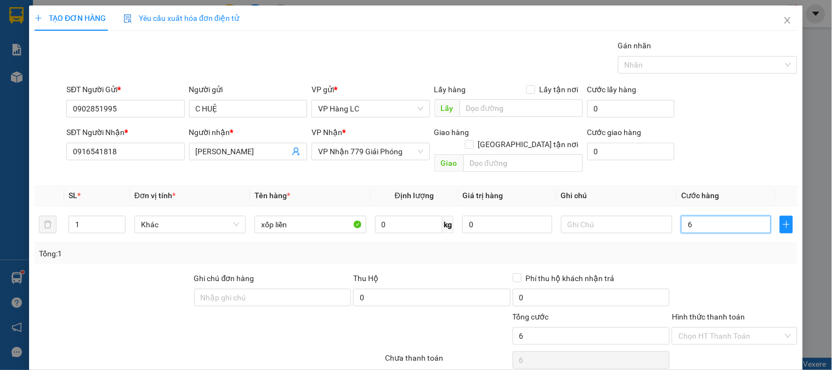
type input "60"
type input "600"
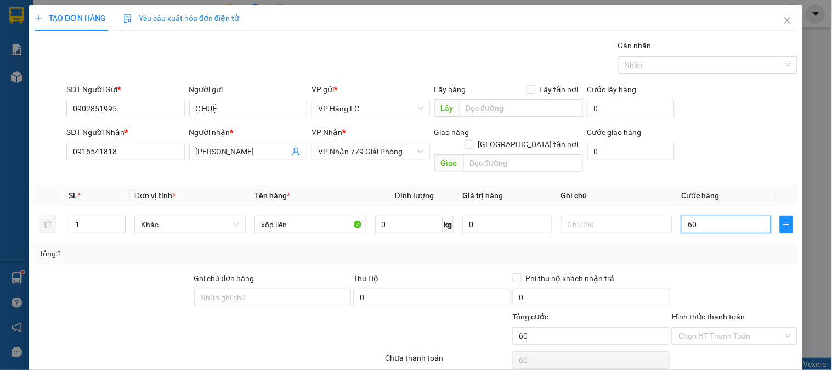
type input "600"
type input "6.000"
type input "60.000"
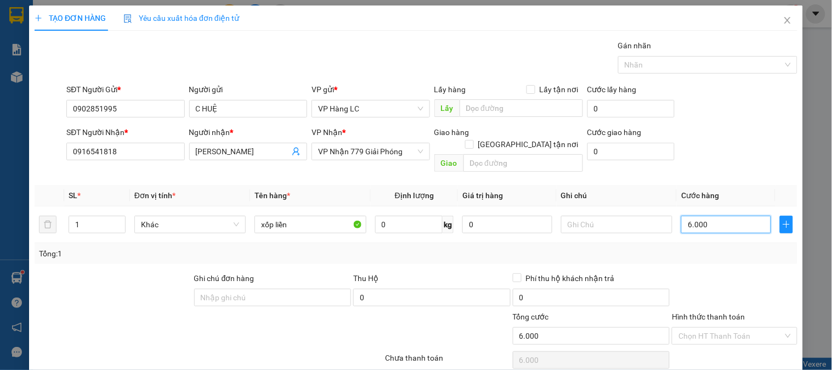
type input "60.000"
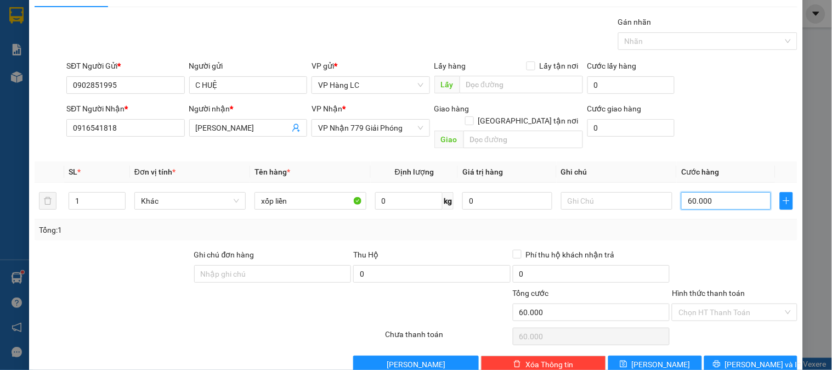
scroll to position [36, 0]
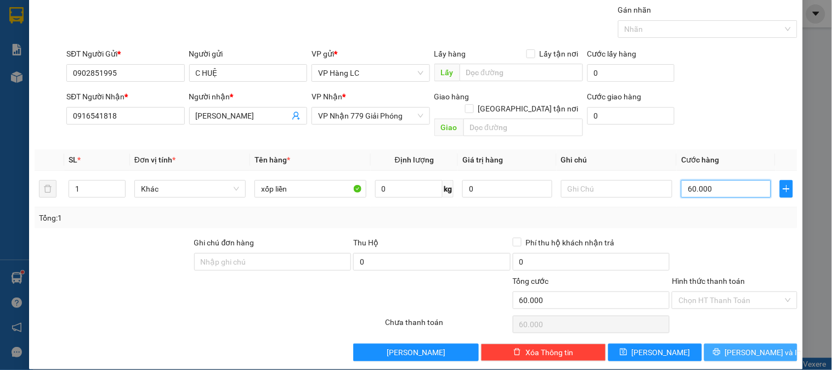
type input "60.000"
click at [757, 346] on span "[PERSON_NAME] và In" at bounding box center [763, 352] width 77 height 12
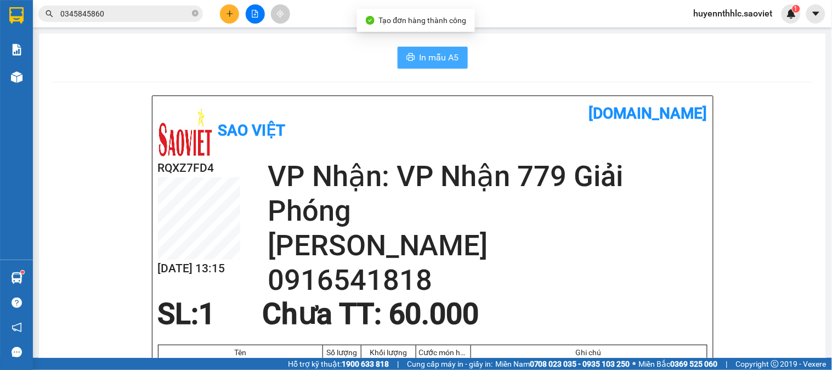
click at [442, 58] on span "In mẫu A5" at bounding box center [438, 57] width 39 height 14
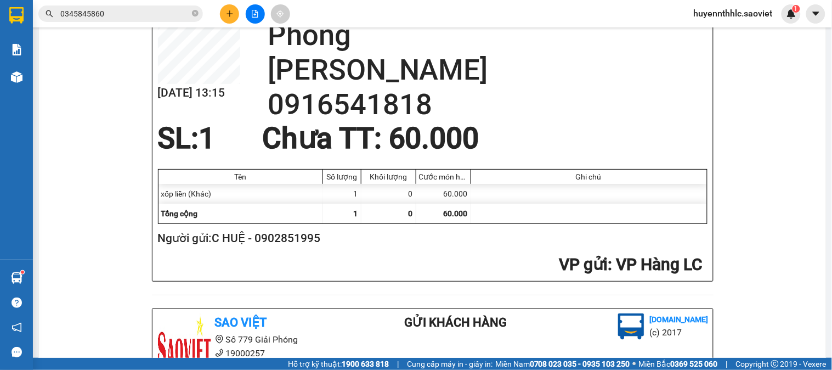
scroll to position [183, 0]
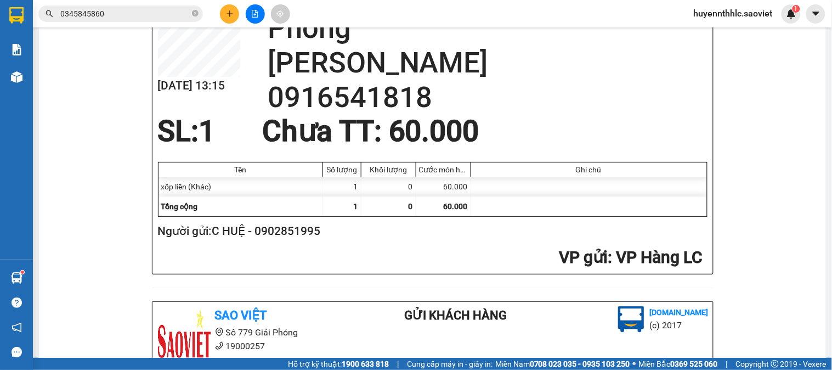
click at [294, 232] on h2 "Người gửi: C HUỆ - 0902851995" at bounding box center [430, 231] width 545 height 18
click at [296, 232] on h2 "Người gửi: C HUỆ - 0902851995" at bounding box center [430, 231] width 545 height 18
copy h2 "0902851995"
click at [230, 13] on icon "plus" at bounding box center [229, 13] width 6 height 1
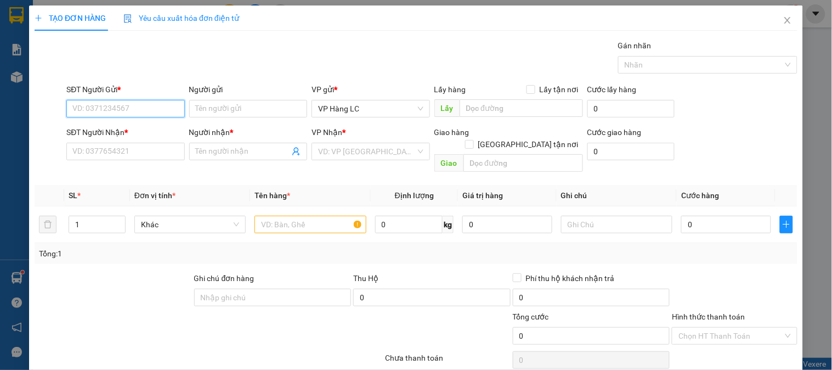
click at [148, 110] on input "SĐT Người Gửi *" at bounding box center [125, 109] width 118 height 18
paste input "0902851995"
type input "0902851995"
click at [114, 128] on div "0902851995 - C HUỆ" at bounding box center [124, 130] width 104 height 12
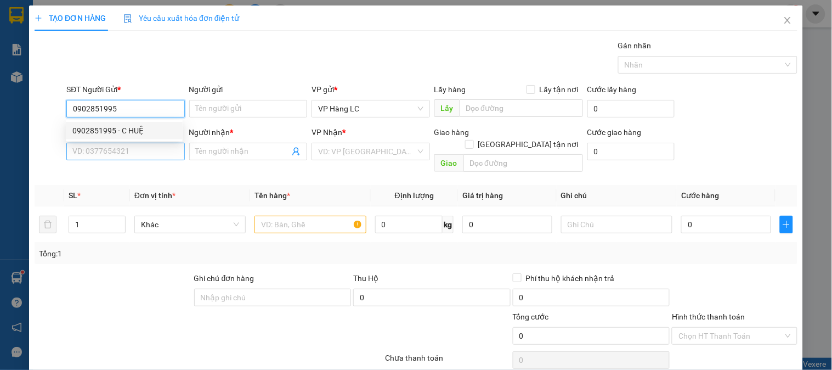
type input "C HUỆ"
type input "0916541818"
type input "NGỌC THÙY"
type input "0902851995"
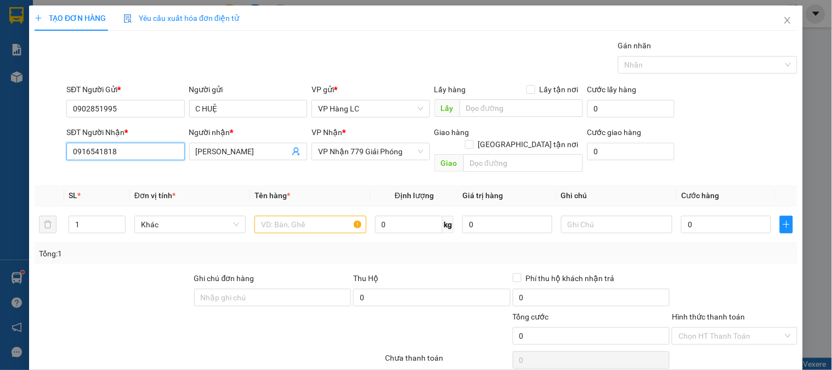
drag, startPoint x: 134, startPoint y: 156, endPoint x: 52, endPoint y: 161, distance: 81.8
click at [52, 161] on div "SĐT Người Nhận * 0916541818 0916541818 Người nhận * NGỌC THÙY VP Nhận * VP Nhận…" at bounding box center [415, 151] width 765 height 50
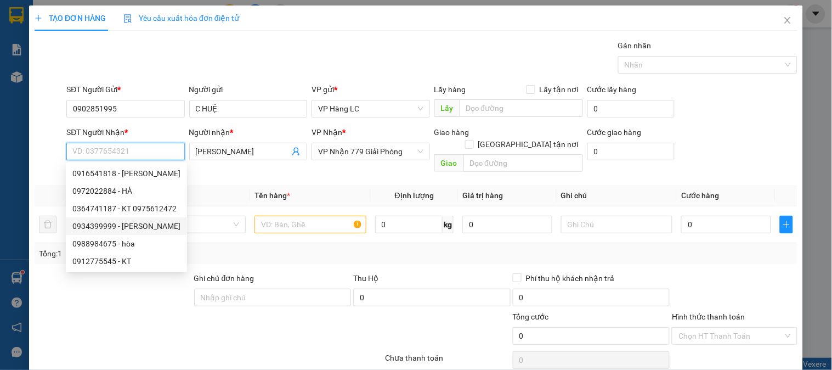
click at [145, 226] on div "0934399999 - C LÊ" at bounding box center [126, 226] width 108 height 12
type input "0934399999"
type input "C LÊ"
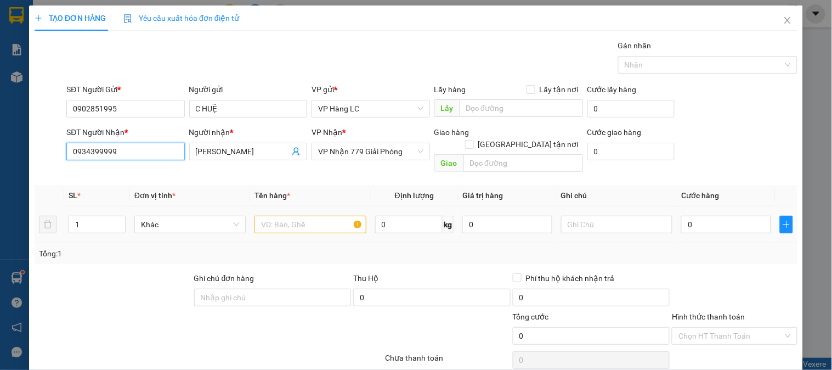
type input "0934399999"
click at [311, 216] on input "text" at bounding box center [309, 224] width 111 height 18
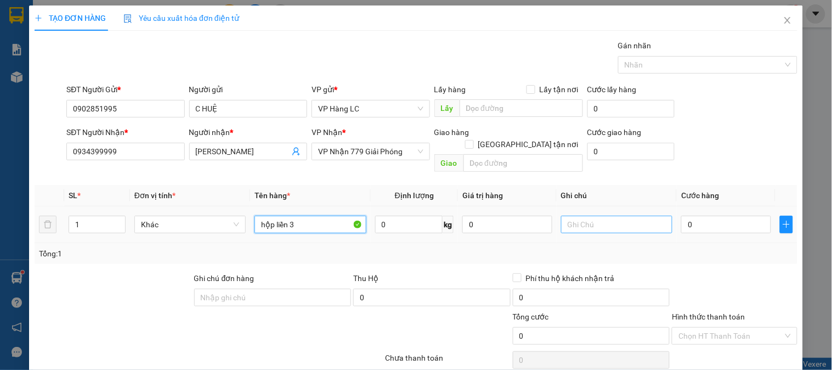
type input "hộp liền 3"
click at [623, 218] on input "text" at bounding box center [616, 224] width 111 height 18
type input "nhẹ tay"
click at [735, 215] on input "0" at bounding box center [726, 224] width 90 height 18
type input "7"
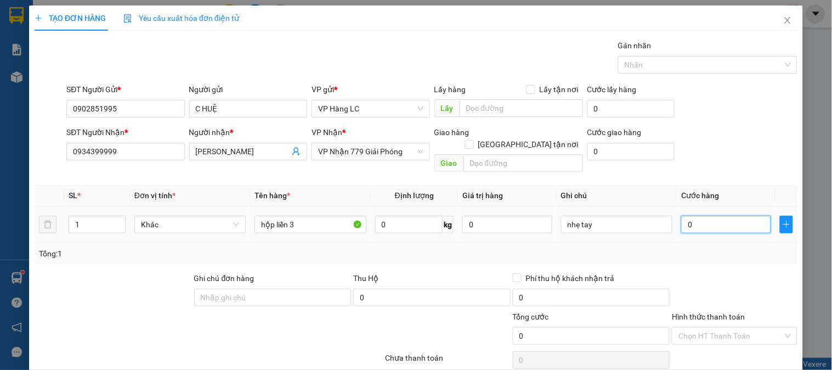
type input "7"
type input "70"
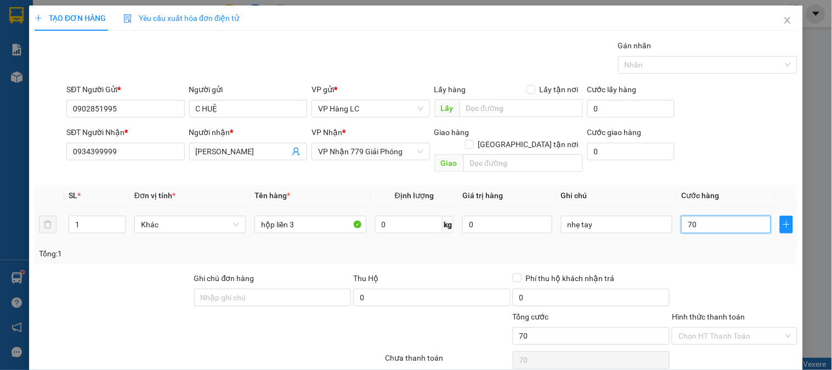
type input "700"
type input "7.000"
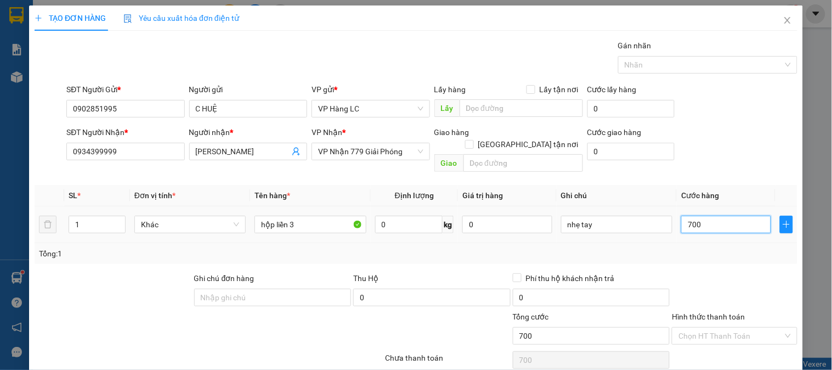
type input "7.000"
type input "70.000"
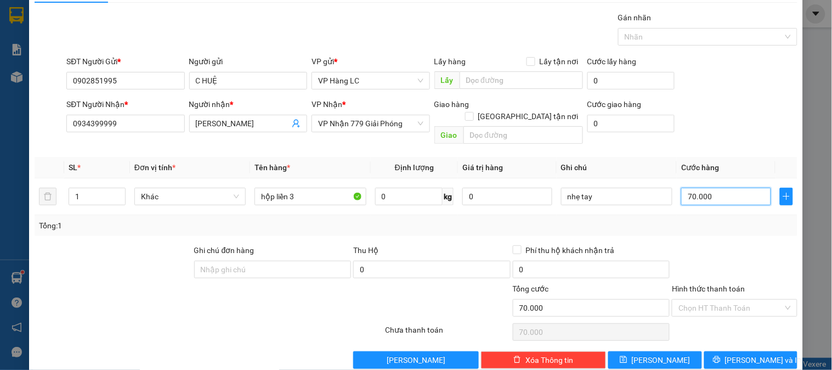
scroll to position [36, 0]
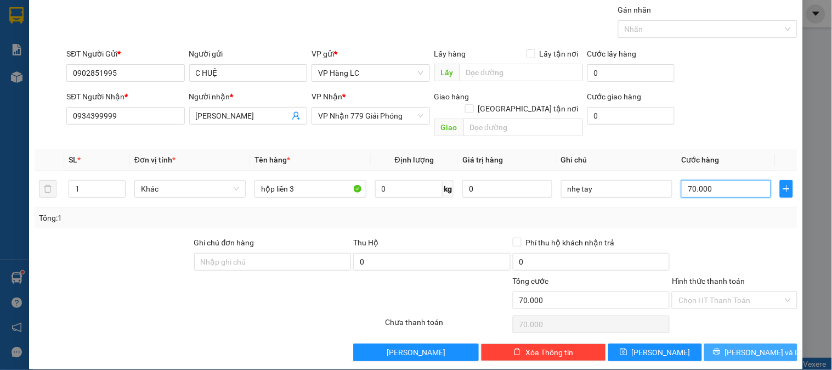
type input "70.000"
click at [743, 346] on span "[PERSON_NAME] và In" at bounding box center [763, 352] width 77 height 12
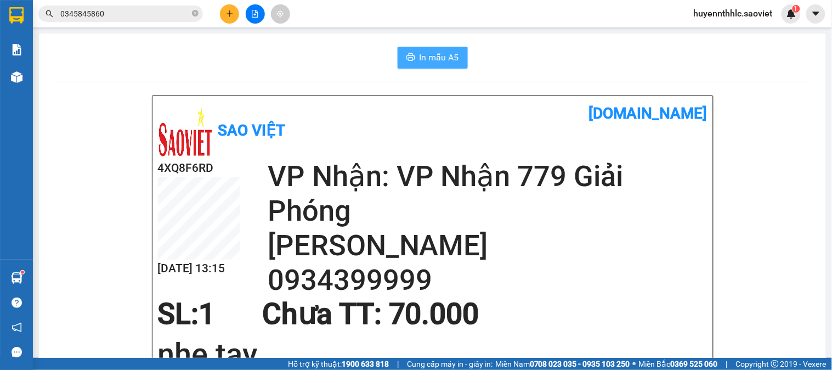
click at [427, 51] on span "In mẫu A5" at bounding box center [438, 57] width 39 height 14
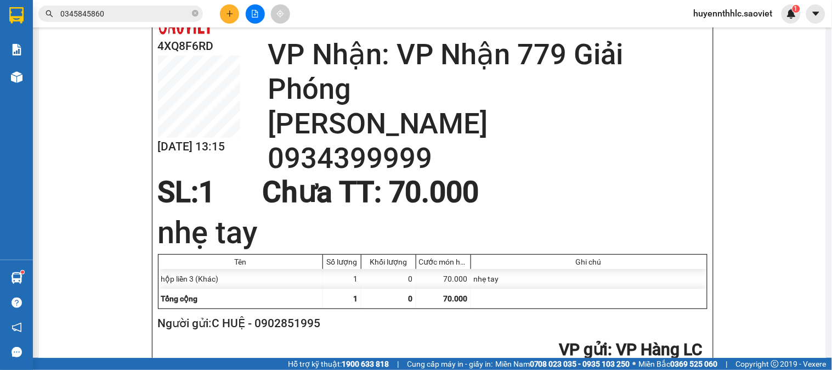
click at [304, 325] on h2 "Người gửi: C HUỆ - 0902851995" at bounding box center [430, 323] width 545 height 18
copy h2 "0902851995"
click at [231, 12] on icon "plus" at bounding box center [230, 14] width 8 height 8
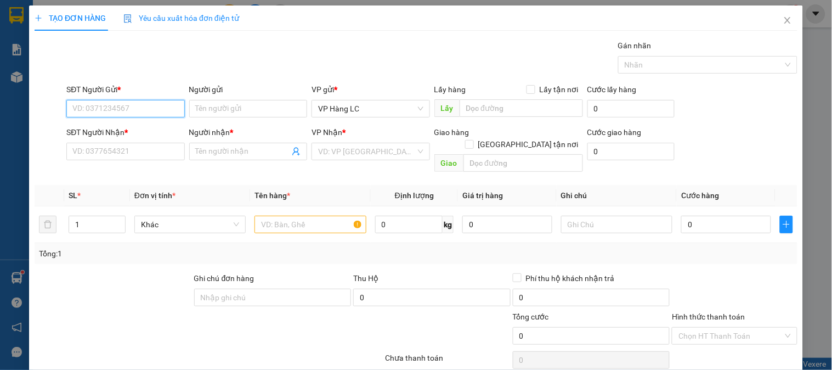
click at [154, 113] on input "SĐT Người Gửi *" at bounding box center [125, 109] width 118 height 18
paste input "0902851995"
type input "0902851995"
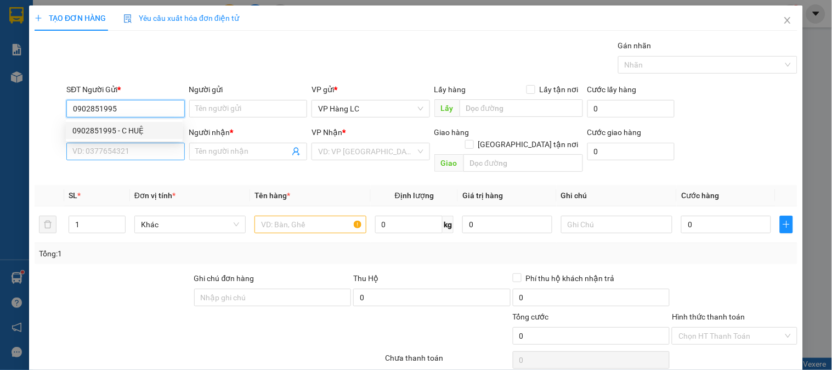
drag, startPoint x: 130, startPoint y: 127, endPoint x: 136, endPoint y: 155, distance: 28.6
click at [130, 128] on div "0902851995 - C HUỆ" at bounding box center [124, 130] width 104 height 12
type input "C HUỆ"
type input "0934399999"
type input "C LÊ"
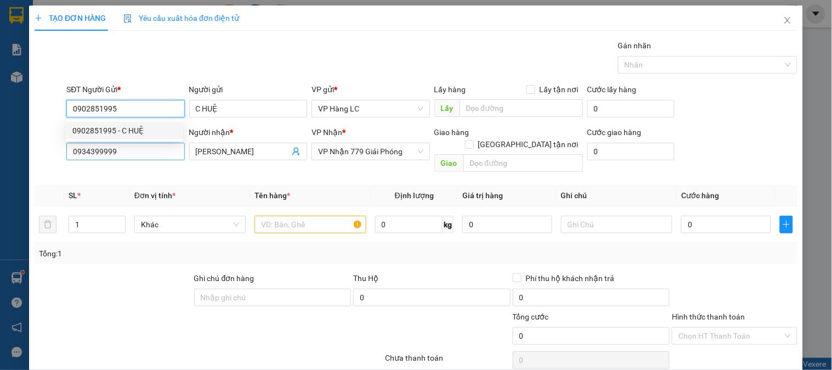
type input "0902851995"
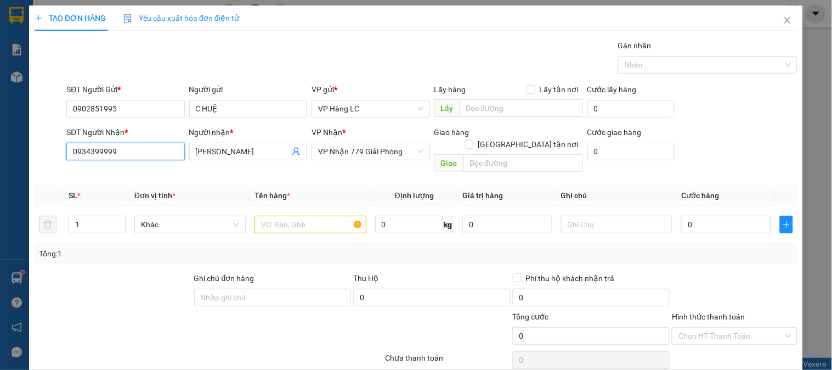
drag, startPoint x: 136, startPoint y: 148, endPoint x: 0, endPoint y: 162, distance: 136.7
click at [0, 162] on div "TẠO ĐƠN HÀNG Yêu cầu xuất hóa đơn điện tử Transit Pickup Surcharge Ids Transit …" at bounding box center [416, 185] width 832 height 370
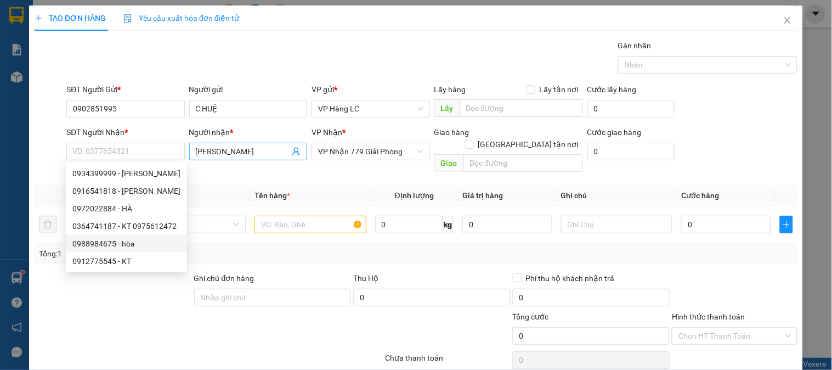
click at [294, 151] on icon "user-add" at bounding box center [295, 151] width 7 height 8
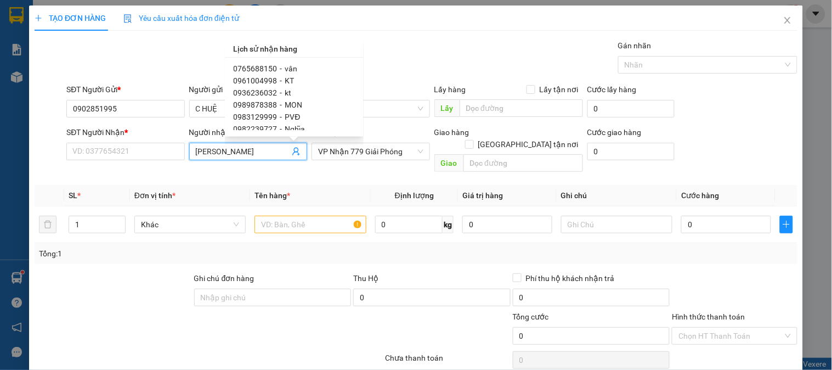
scroll to position [243, 0]
click at [289, 118] on span "PVĐ" at bounding box center [292, 116] width 15 height 9
type input "0983129999"
type input "PVĐ"
checkbox input "true"
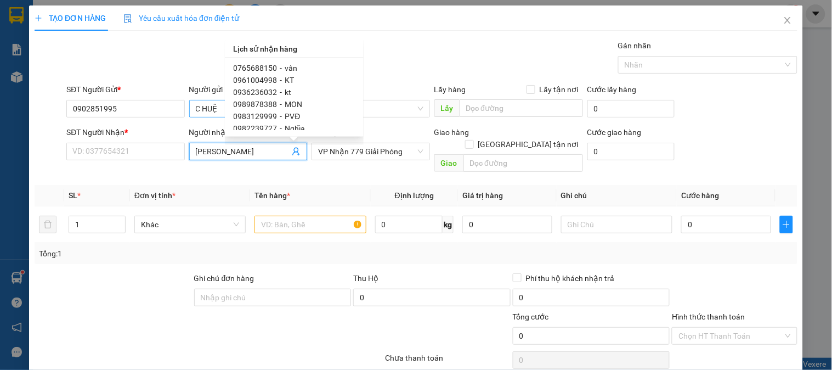
type input "đã gọi khách 9/7"
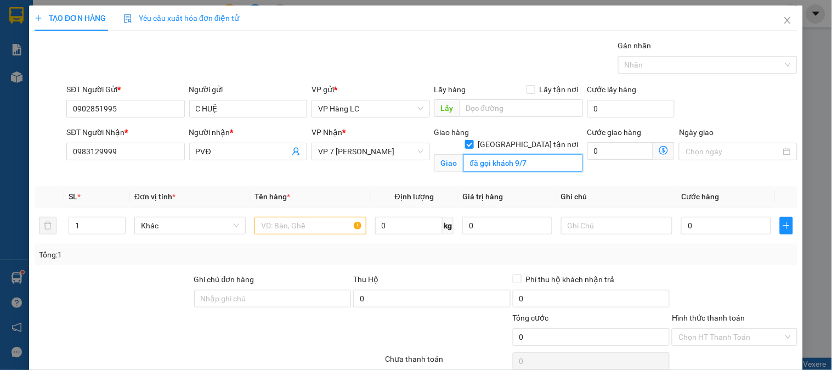
click at [539, 154] on input "đã gọi khách 9/7" at bounding box center [523, 163] width 120 height 18
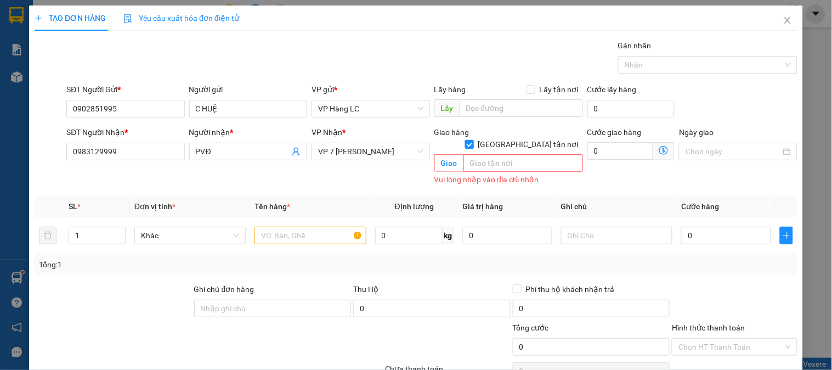
click at [473, 140] on input "[GEOGRAPHIC_DATA] tận nơi" at bounding box center [469, 144] width 8 height 8
checkbox input "false"
drag, startPoint x: 86, startPoint y: 223, endPoint x: 116, endPoint y: 215, distance: 30.6
click at [94, 227] on input "1" at bounding box center [97, 235] width 56 height 16
type input "2"
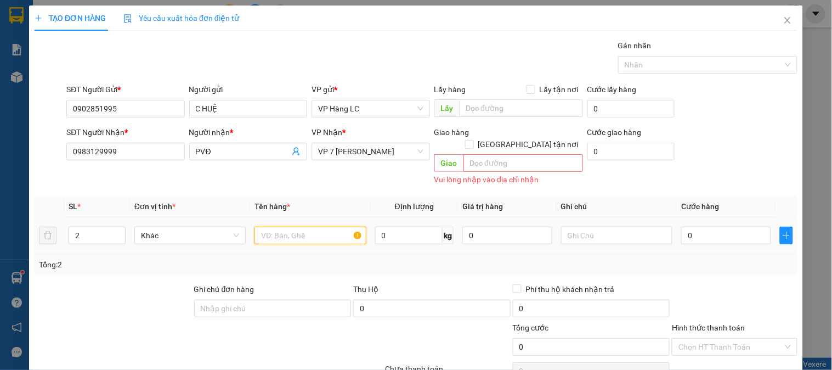
click at [285, 228] on input "text" at bounding box center [309, 235] width 111 height 18
type input "1 xốp +1 xốp liền 2"
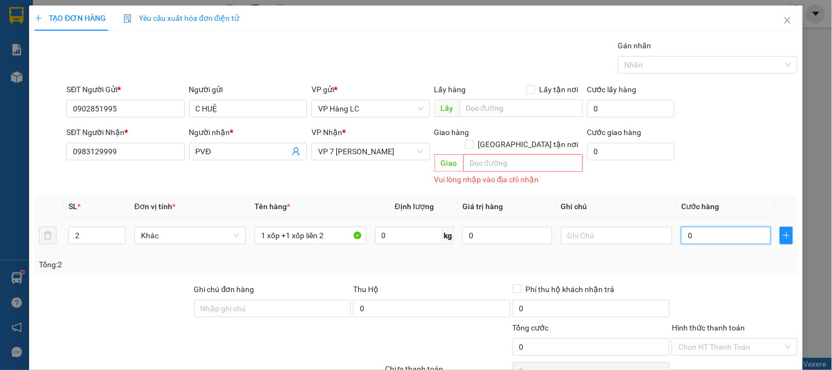
click at [702, 226] on input "0" at bounding box center [726, 235] width 90 height 18
type input "9"
type input "90"
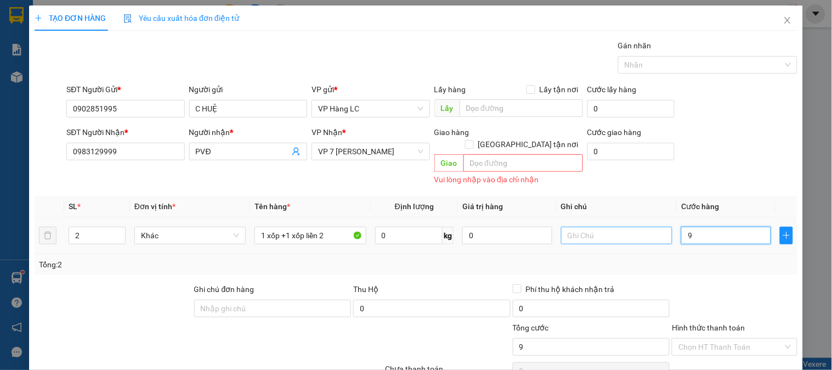
type input "90"
type input "900"
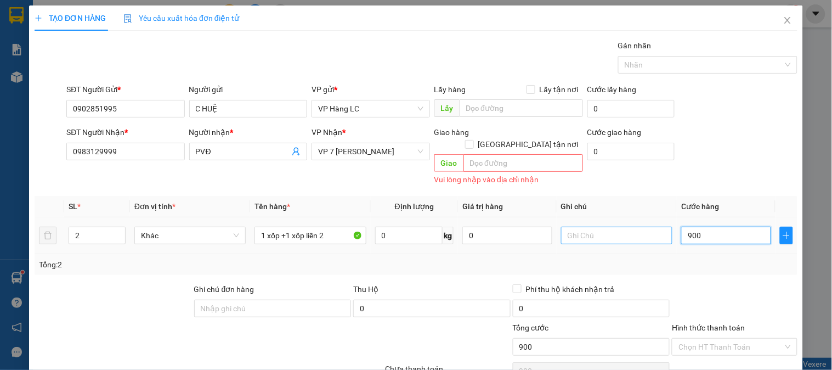
type input "9.000"
type input "90.000"
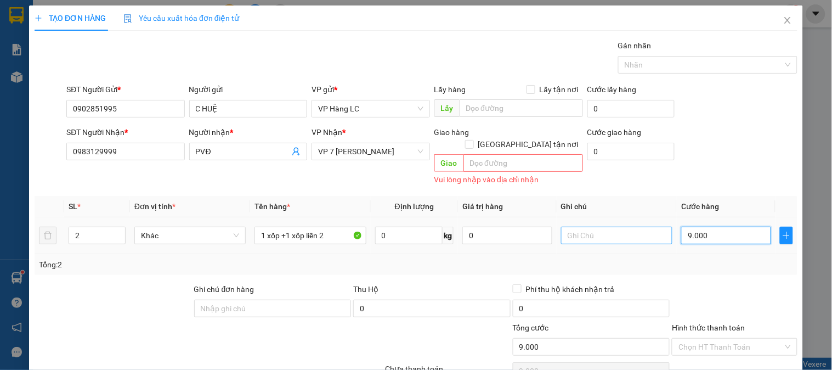
type input "90.000"
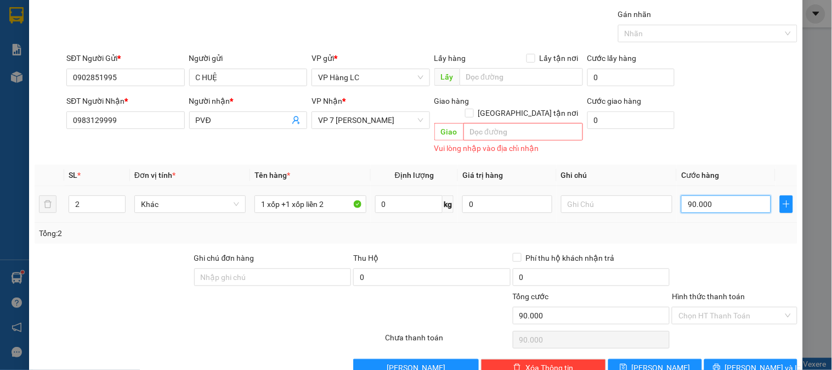
scroll to position [47, 0]
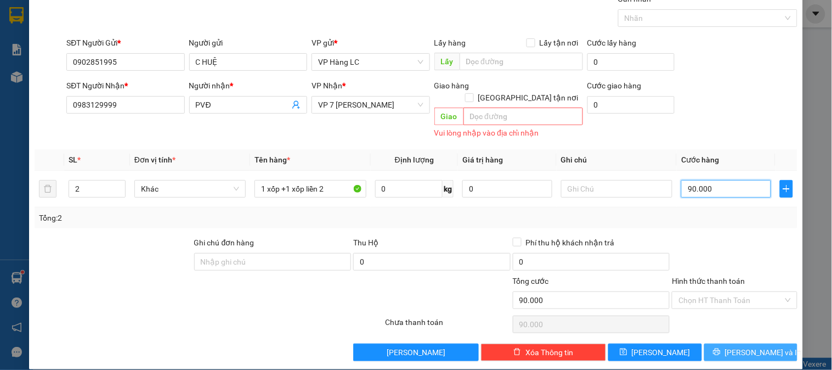
type input "90.000"
click at [720, 348] on icon "printer" at bounding box center [717, 352] width 8 height 8
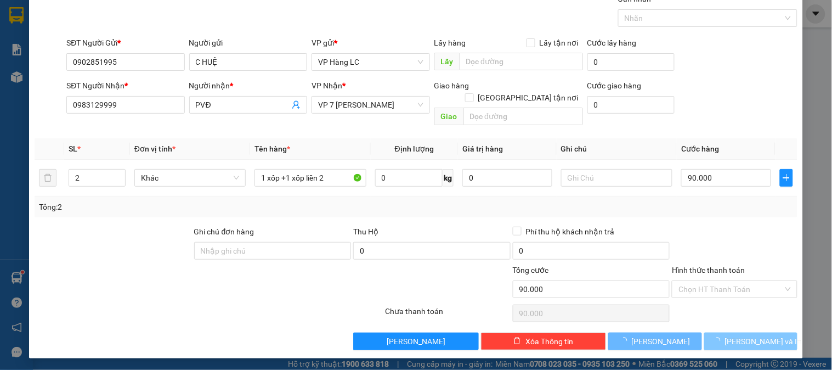
scroll to position [36, 0]
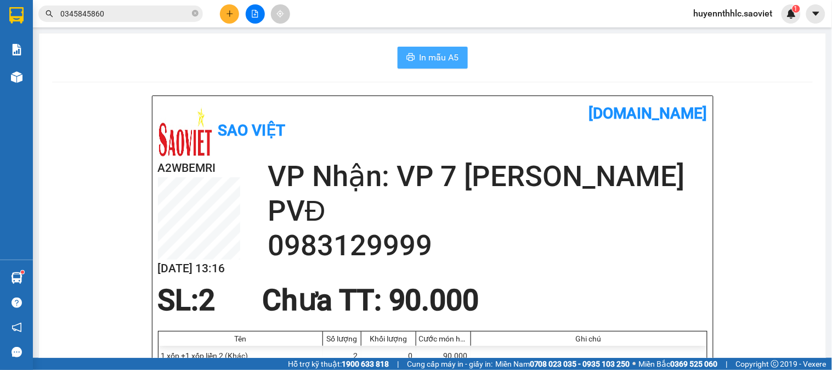
click at [419, 59] on span "In mẫu A5" at bounding box center [438, 57] width 39 height 14
